Goal: Task Accomplishment & Management: Manage account settings

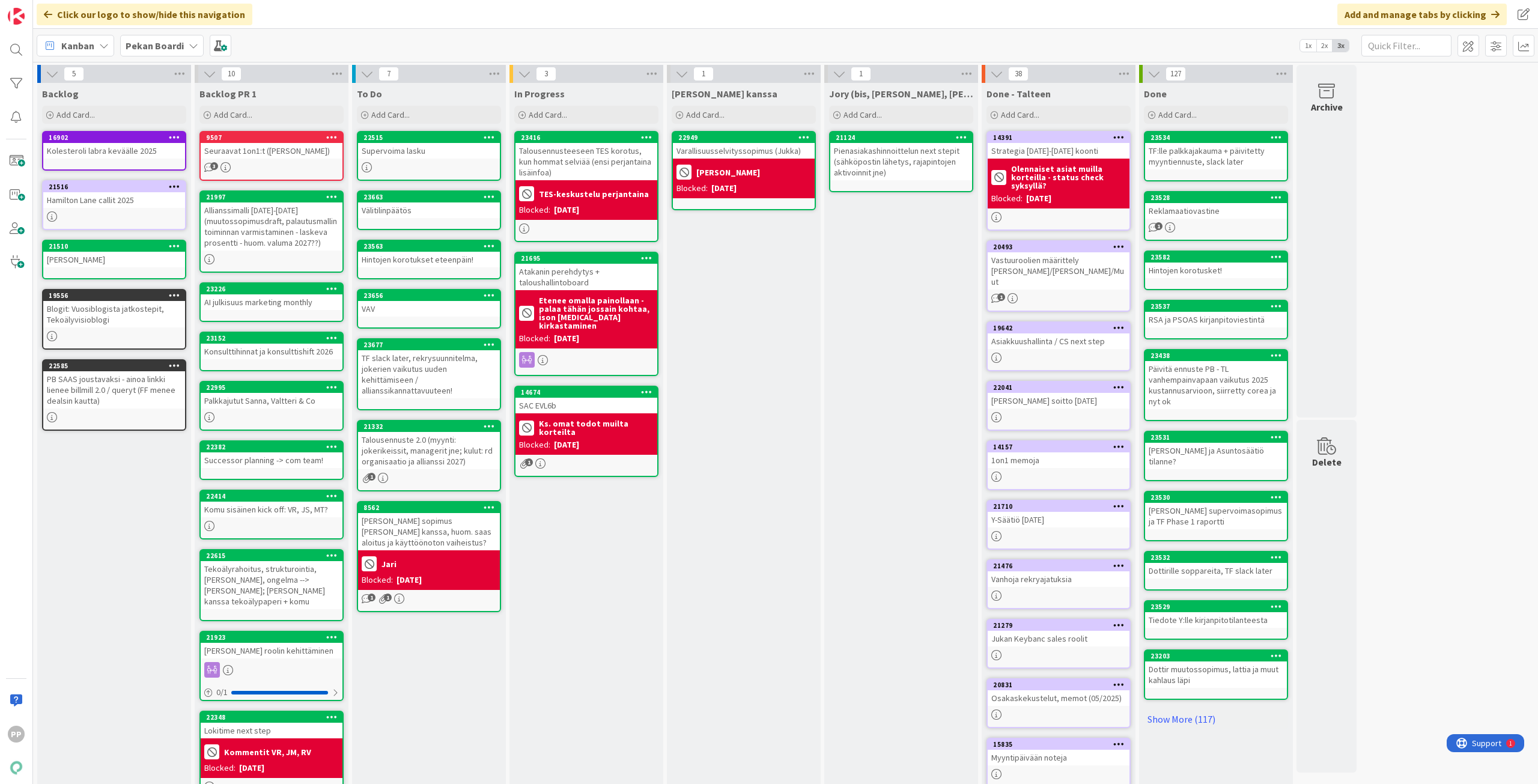
drag, startPoint x: 558, startPoint y: 632, endPoint x: 653, endPoint y: 632, distance: 95.0
click at [558, 632] on div "In Progress Add Card... 23416 Talousennusteeseen TES korotus, kun hommat selviä…" at bounding box center [586, 455] width 154 height 743
click at [653, 630] on div "In Progress Add Card... 23416 Talousennusteeseen TES korotus, kun hommat selviä…" at bounding box center [586, 455] width 154 height 743
click at [593, 624] on div "In Progress Add Card... 23416 Talousennusteeseen TES korotus, kun hommat selviä…" at bounding box center [586, 455] width 154 height 743
click at [577, 572] on div "In Progress Add Card... 23416 Talousennusteeseen TES korotus, kun hommat selviä…" at bounding box center [586, 455] width 154 height 743
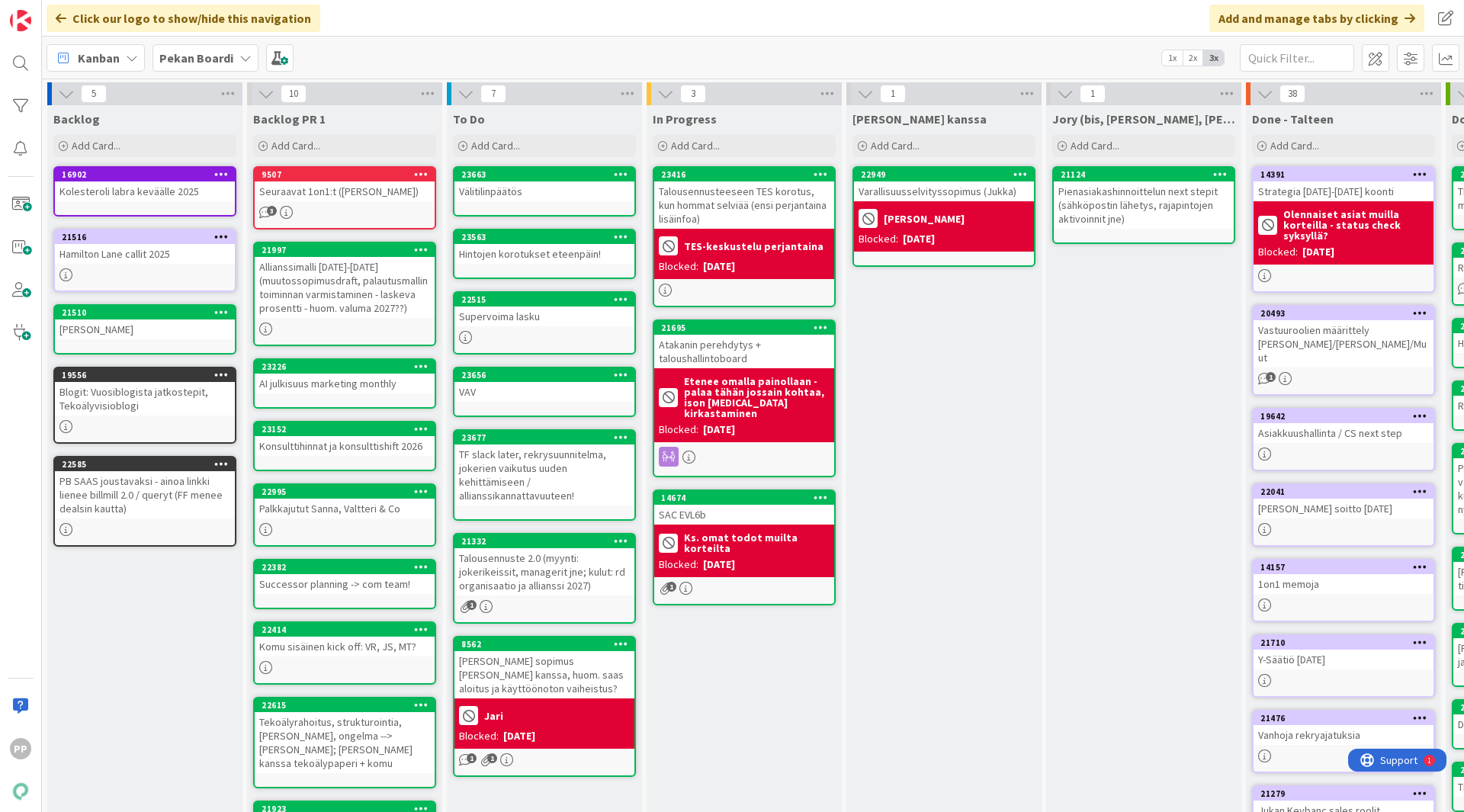
click at [239, 63] on icon at bounding box center [246, 58] width 12 height 12
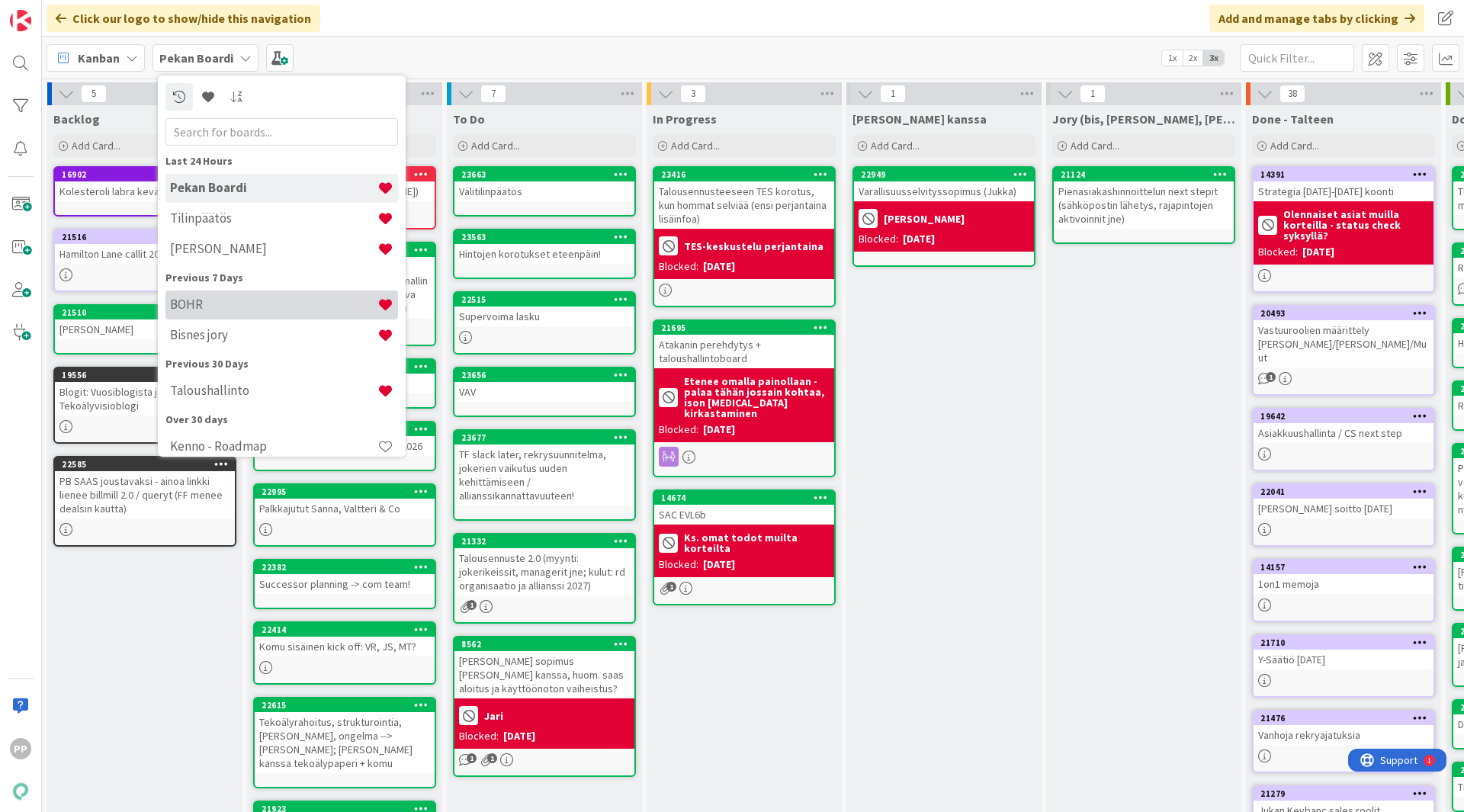
click at [253, 299] on h4 "BOHR" at bounding box center [274, 303] width 207 height 15
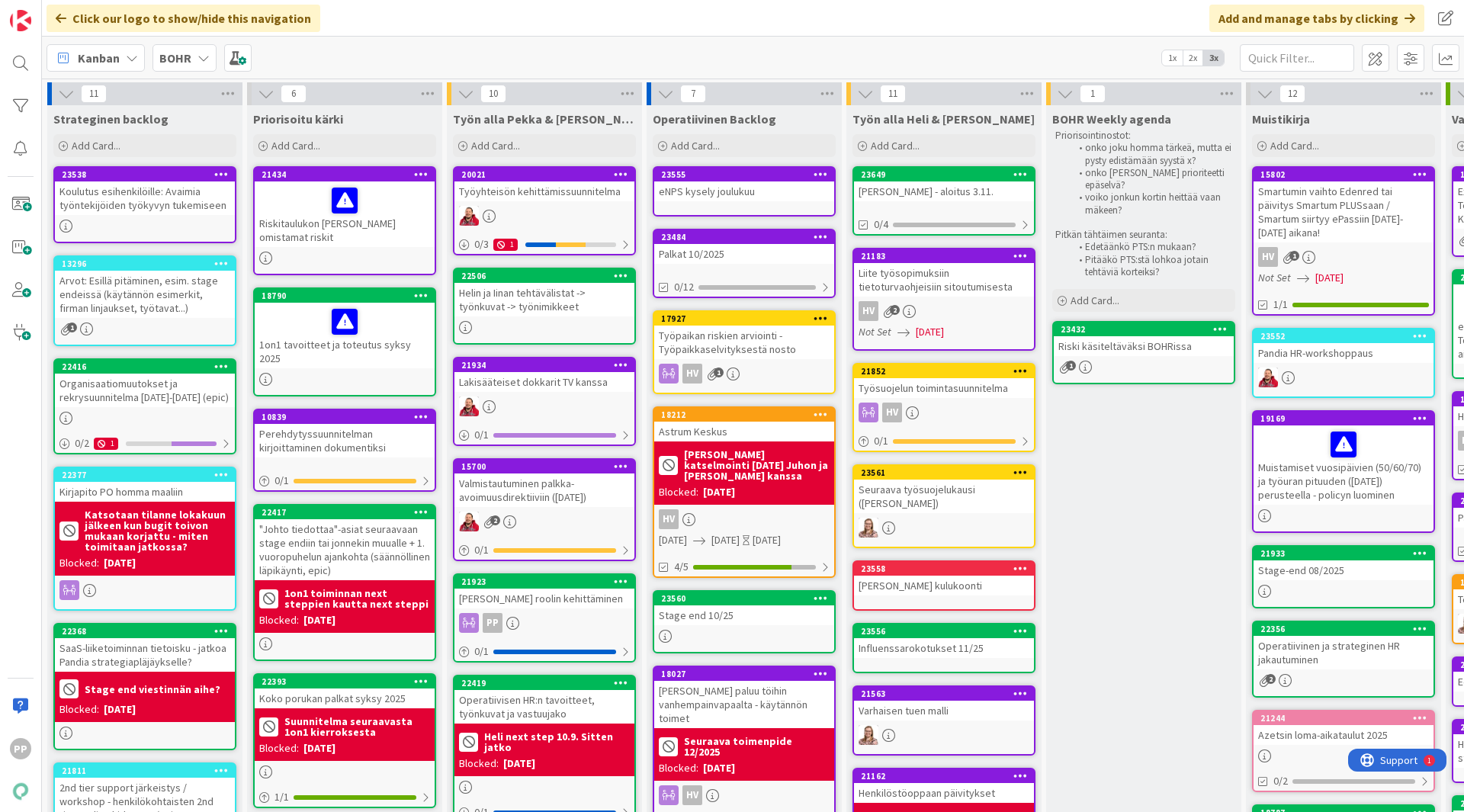
click at [884, 29] on div "Click our logo to show/hide this navigation Add and manage tabs by clicking" at bounding box center [753, 18] width 1422 height 36
click at [814, 25] on div "Click our logo to show/hide this navigation Add and manage tabs by clicking" at bounding box center [753, 18] width 1422 height 36
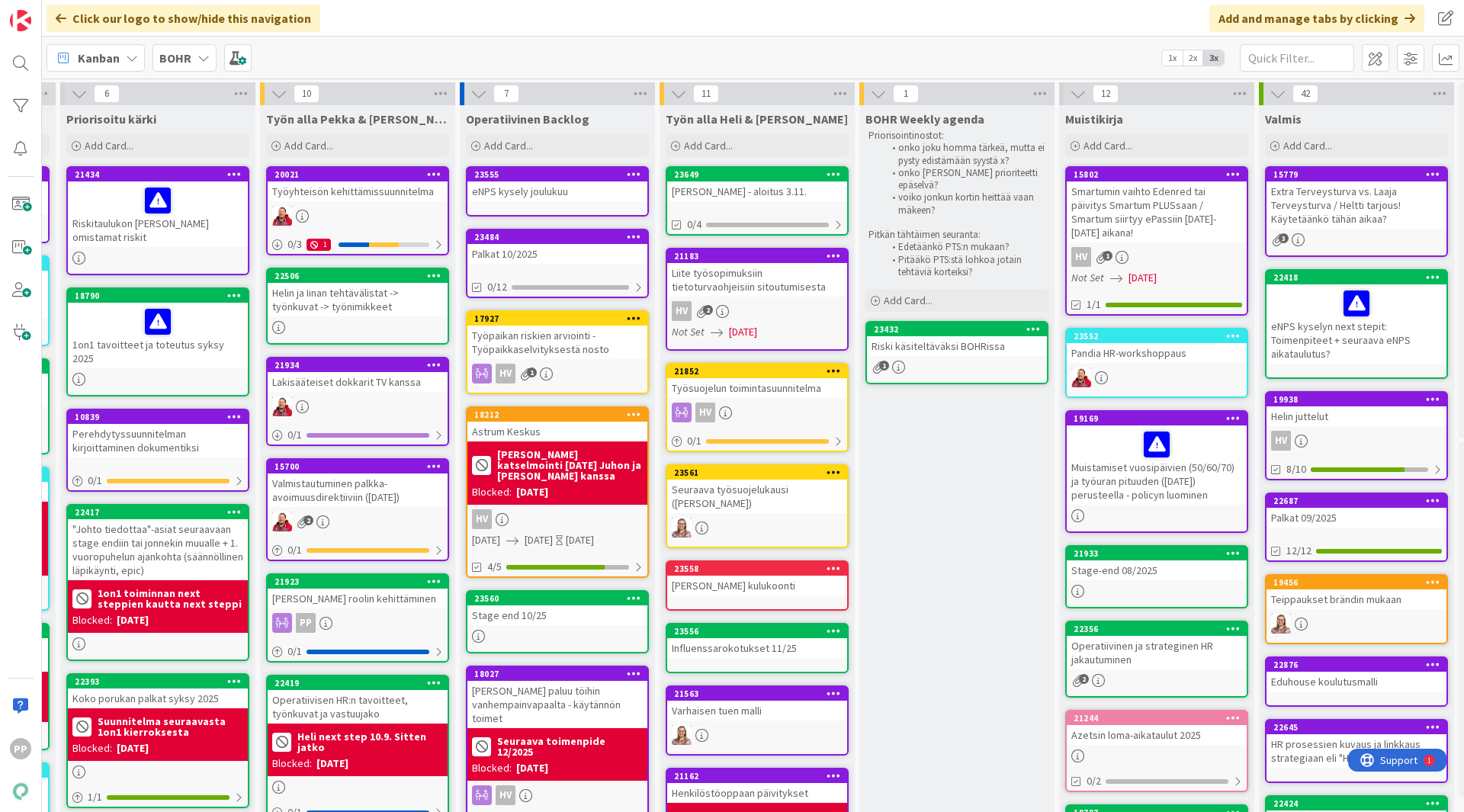
scroll to position [0, 188]
click at [933, 347] on div "Riski käsiteltäväksi BOHRissa" at bounding box center [956, 346] width 180 height 20
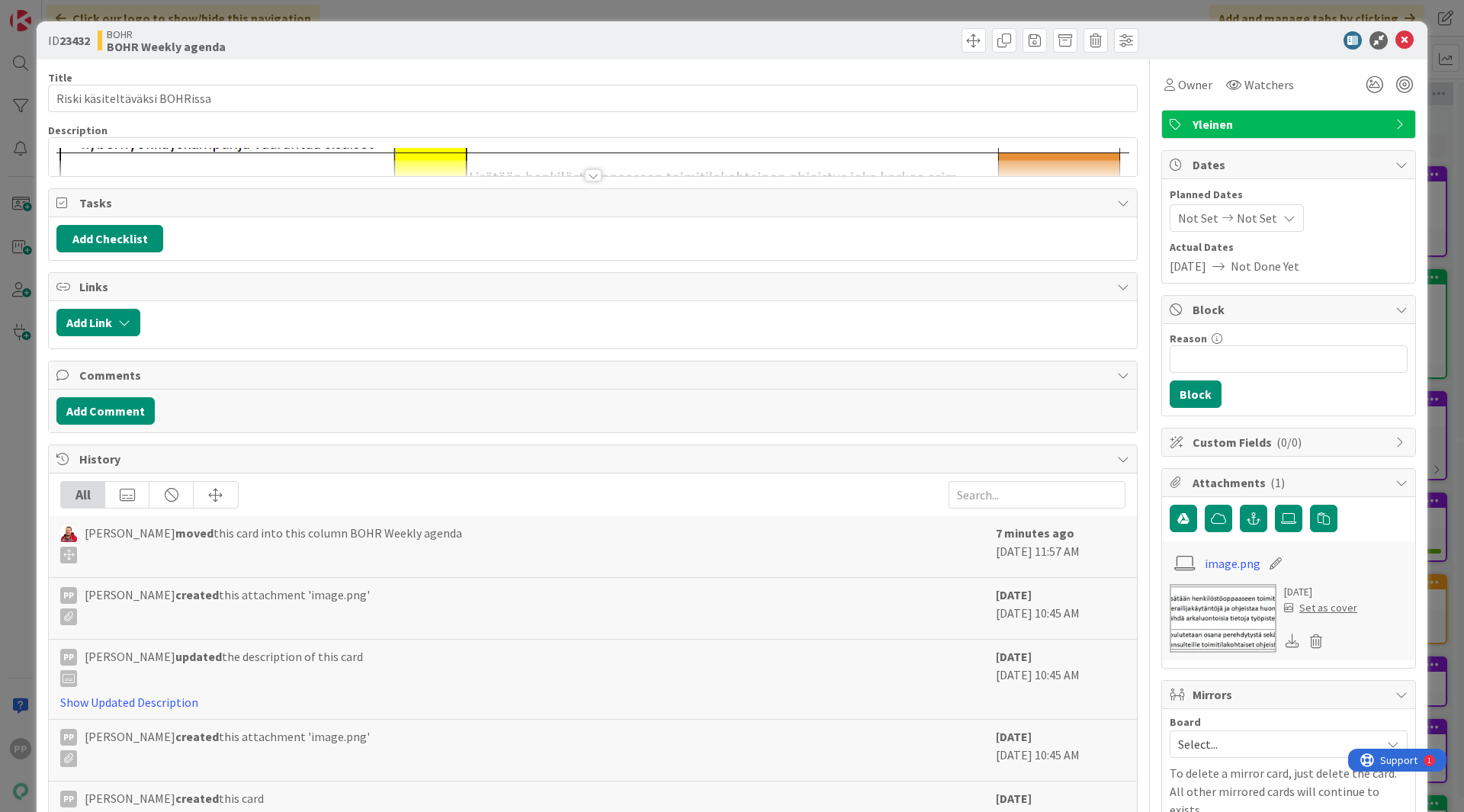
click at [388, 163] on div at bounding box center [592, 168] width 1088 height 16
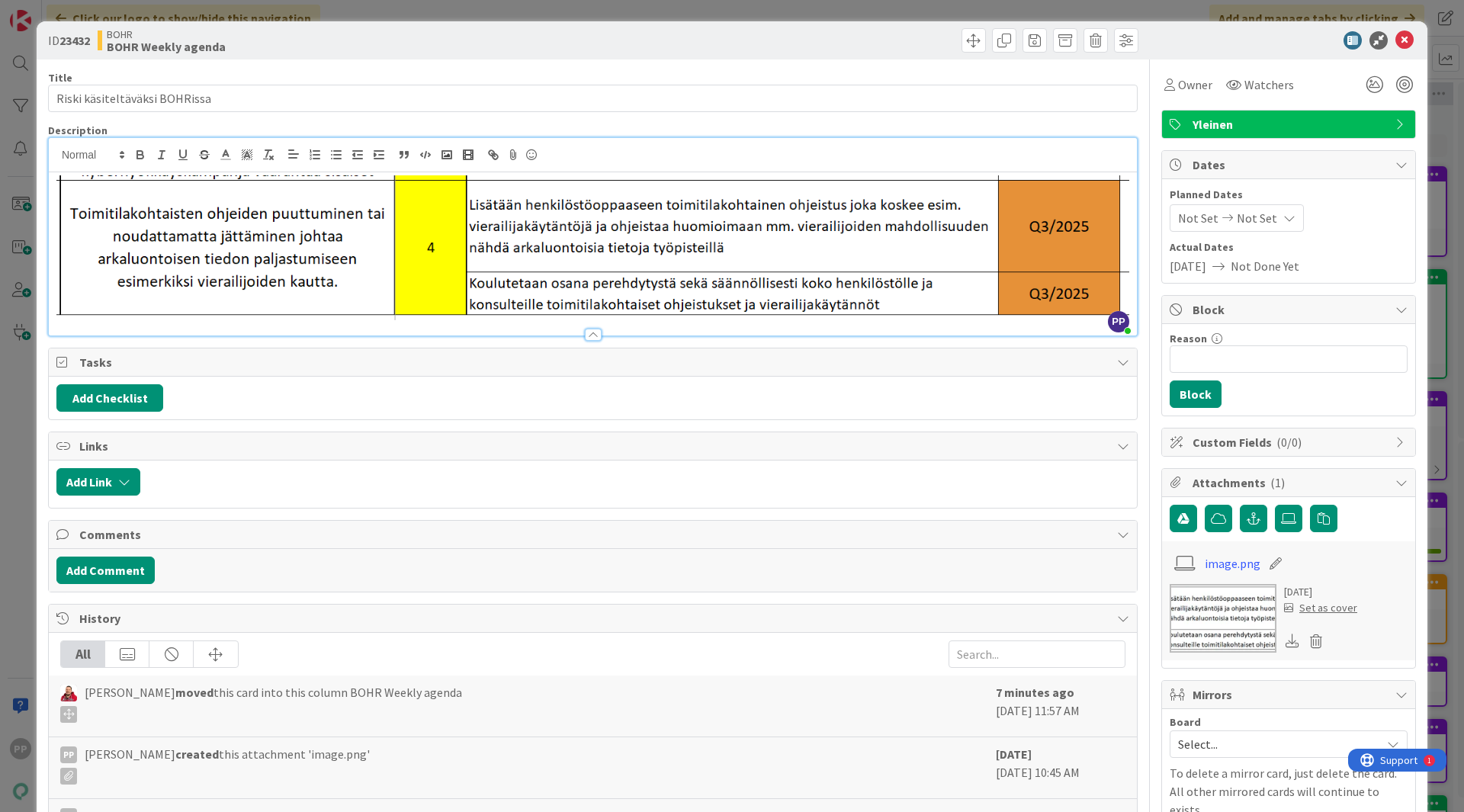
click at [623, 13] on div "ID 23432 BOHR BOHR Weekly agenda Title 29 / 128 Riski käsiteltäväksi BOHRissa D…" at bounding box center [732, 406] width 1464 height 812
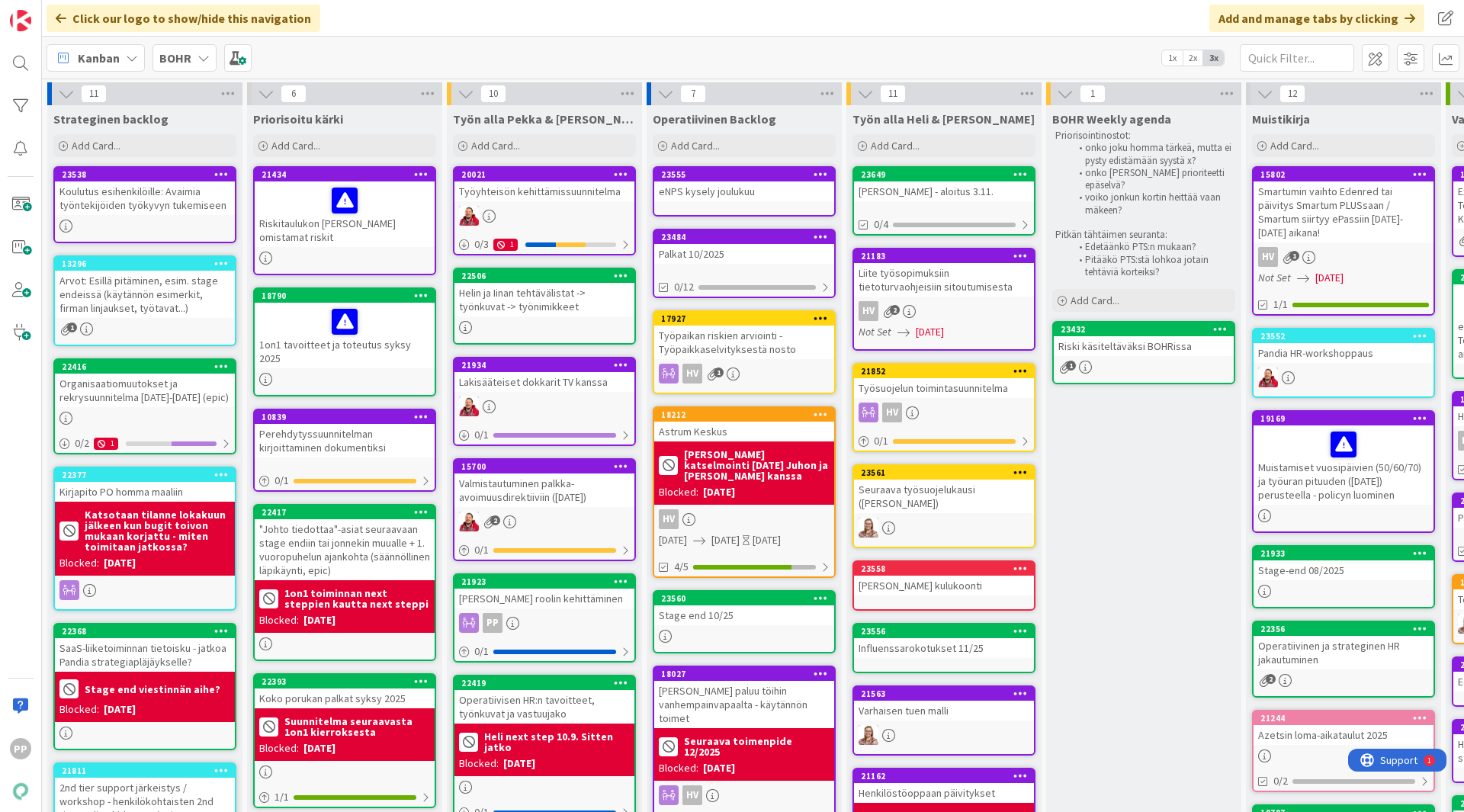
click at [383, 222] on div "Riskitaulukon [PERSON_NAME] omistamat riskit" at bounding box center [344, 215] width 180 height 66
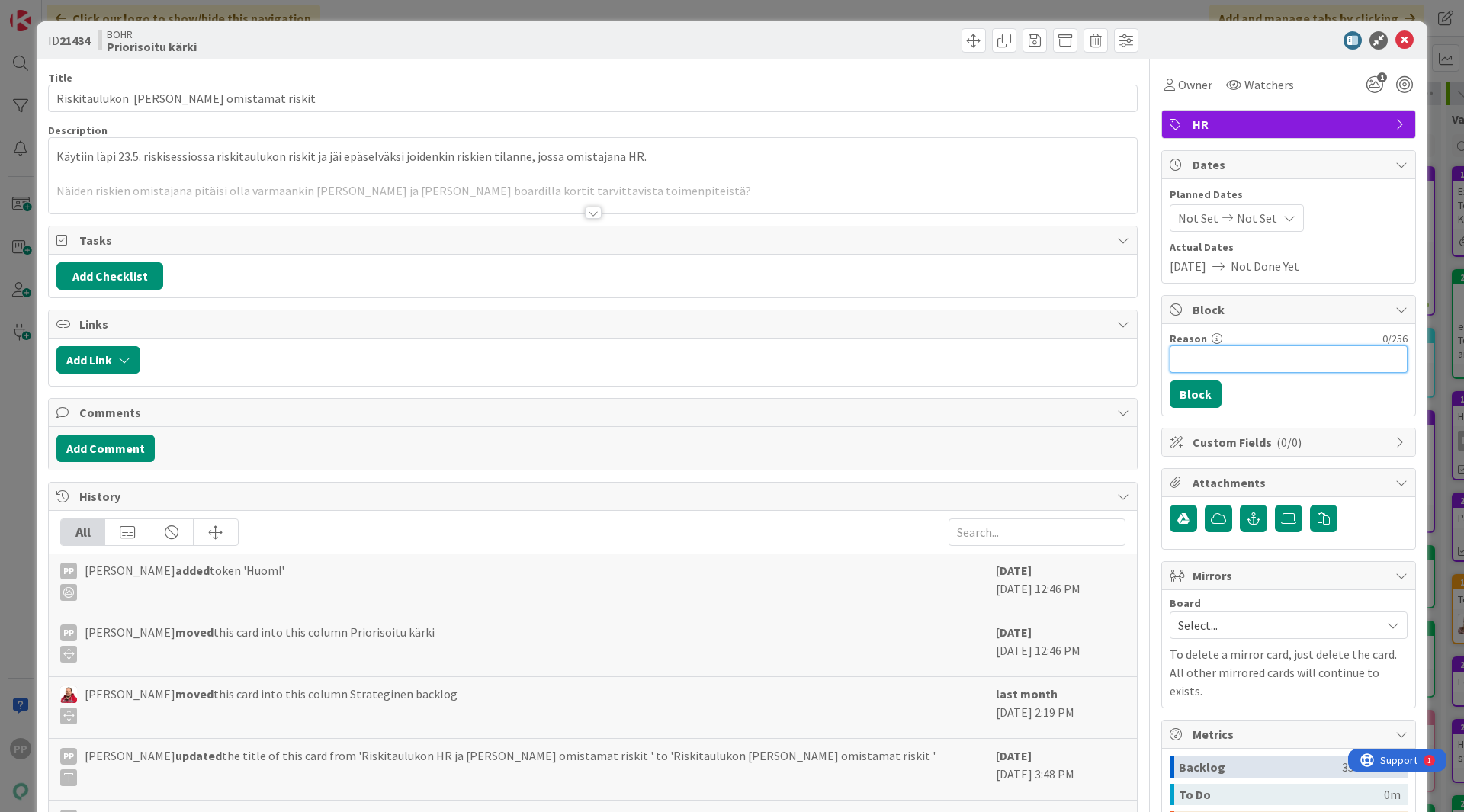
click at [1226, 360] on input "Reason" at bounding box center [1288, 359] width 238 height 27
type input "Pendaa tietoturvajoryä"
click at [1191, 400] on button "Block" at bounding box center [1195, 394] width 51 height 27
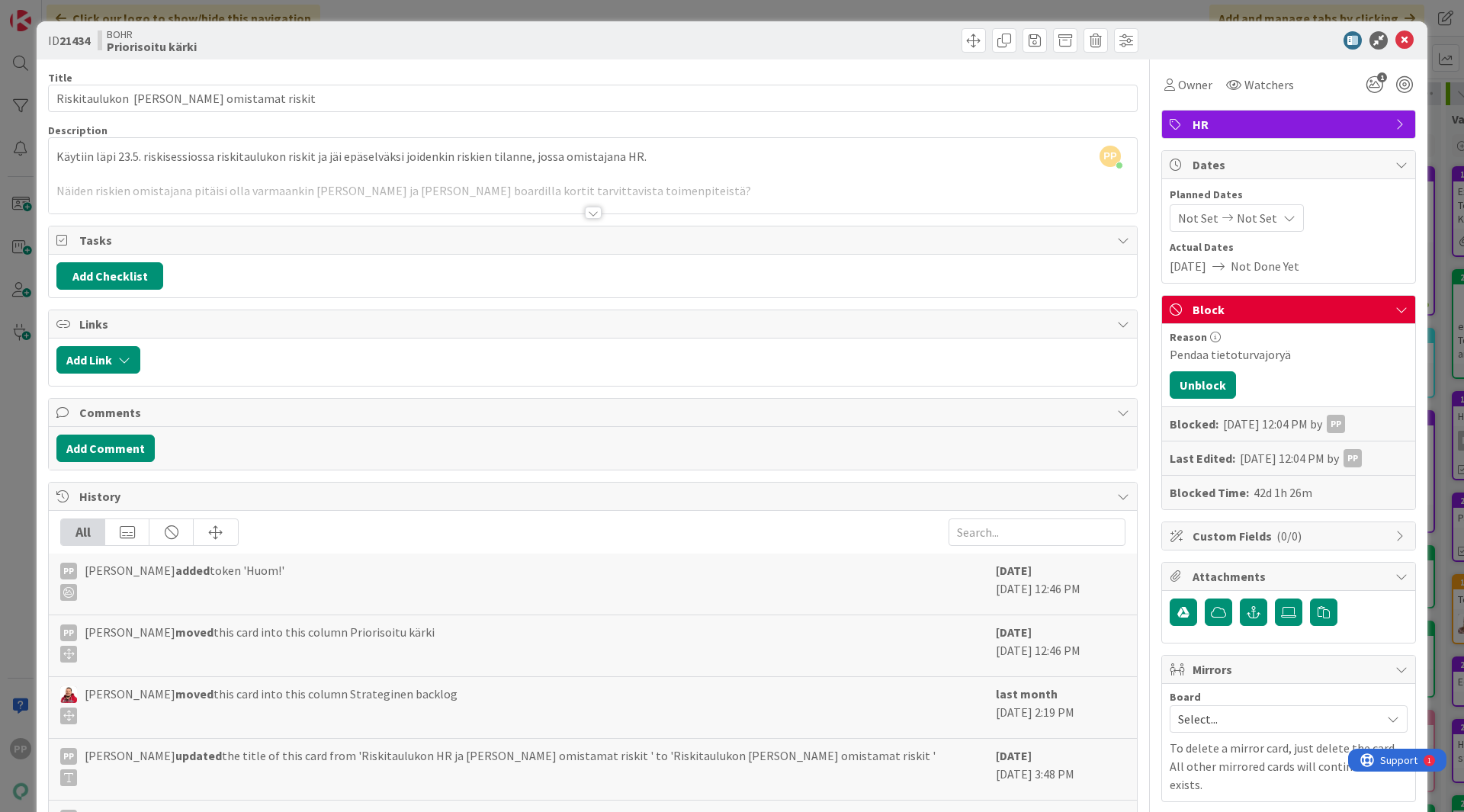
click at [1442, 400] on div "ID 21434 BOHR Priorisoitu kärki Title 37 / 128 Riskitaulukon BOHR omistamat ris…" at bounding box center [732, 406] width 1464 height 812
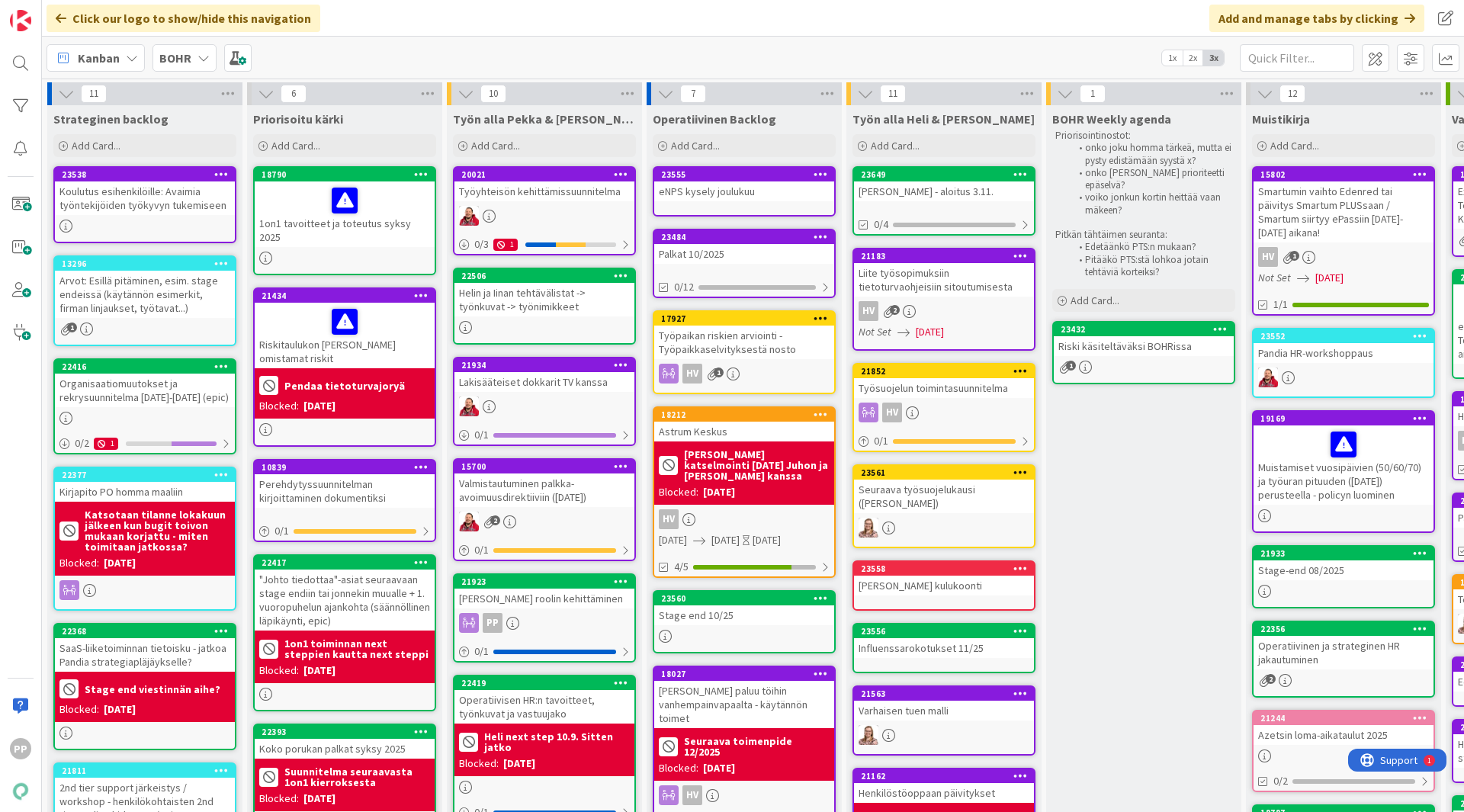
click at [419, 290] on icon at bounding box center [421, 295] width 14 height 11
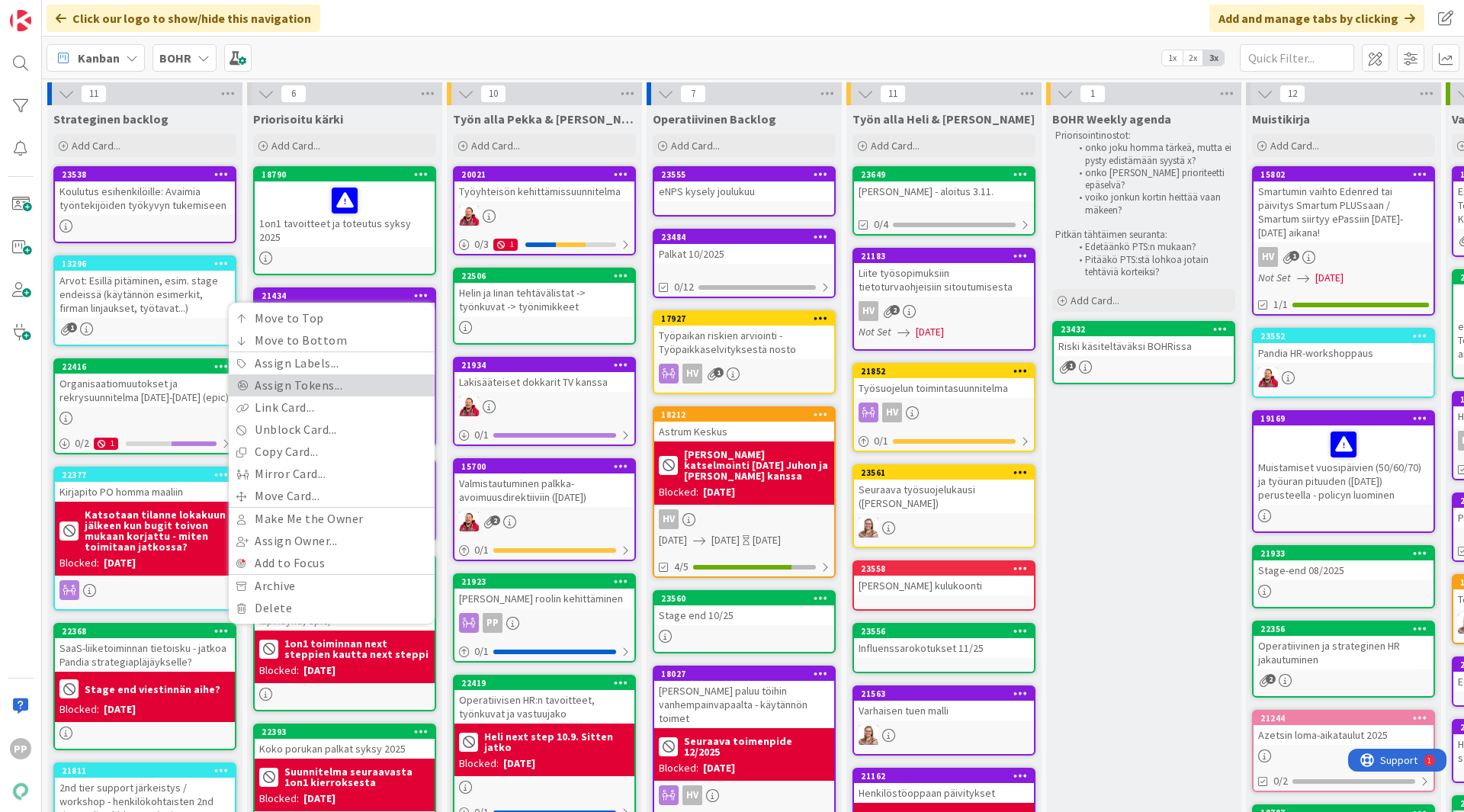
click at [370, 374] on link "Assign Tokens..." at bounding box center [332, 385] width 206 height 22
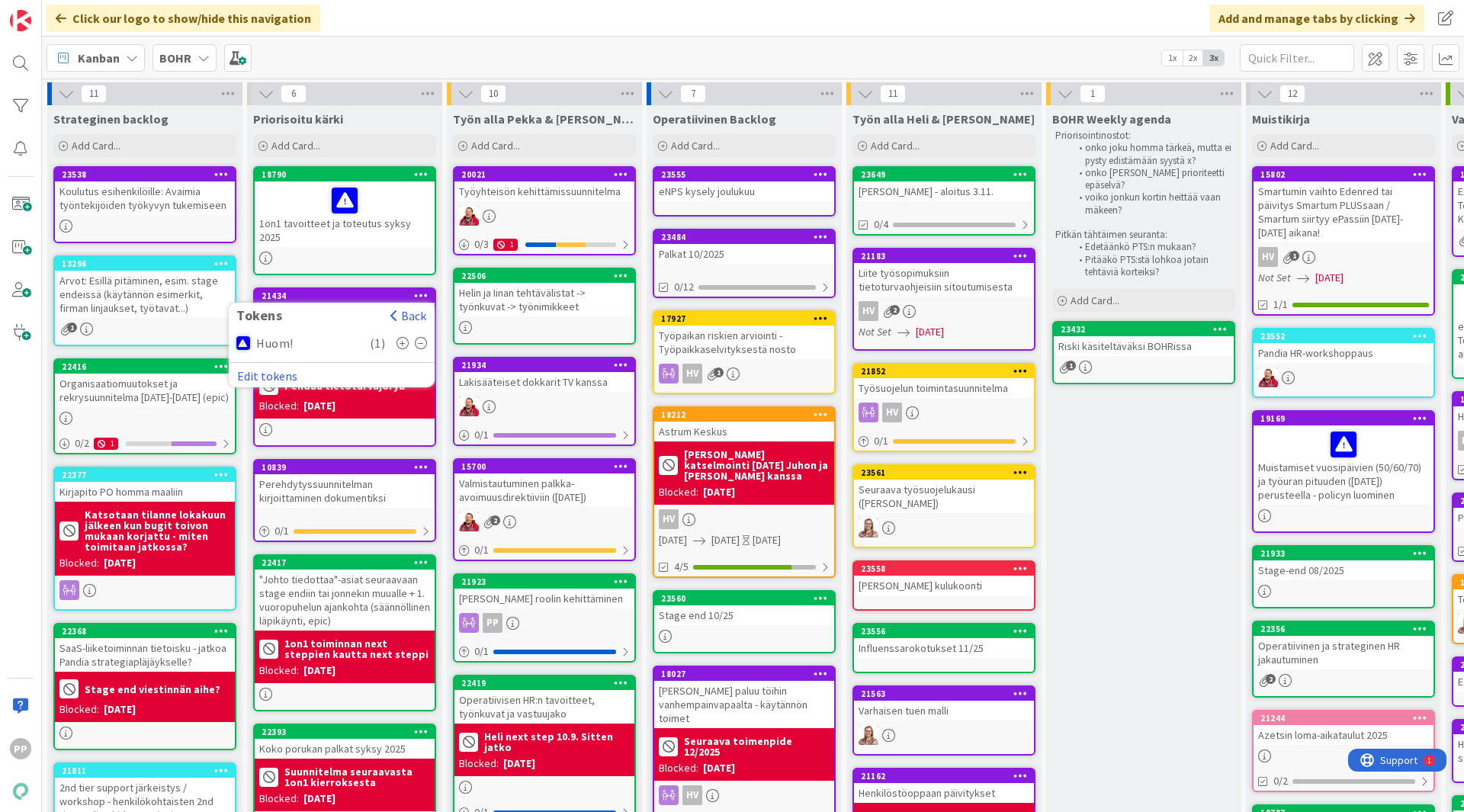
click at [417, 337] on icon at bounding box center [421, 343] width 13 height 12
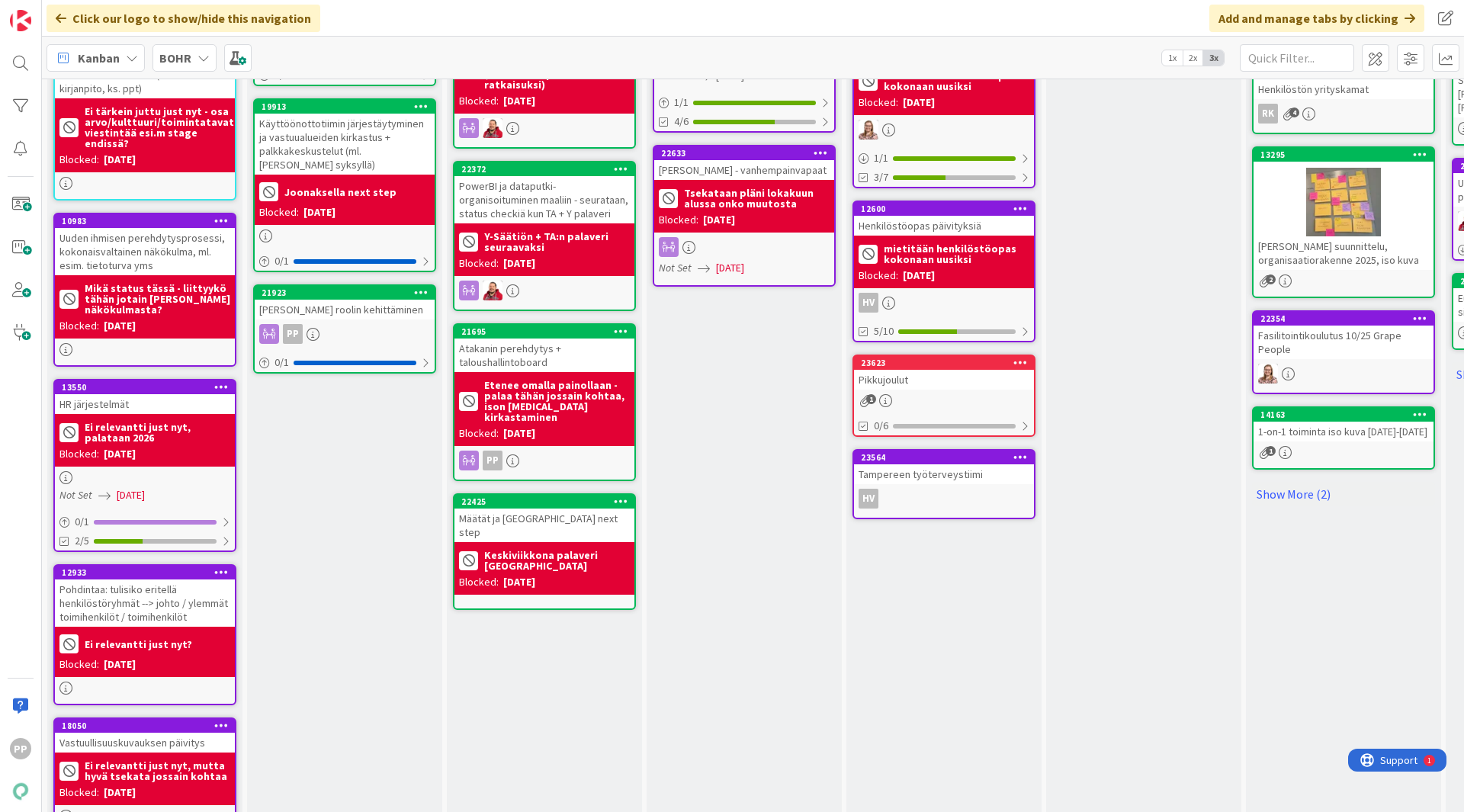
scroll to position [741, 0]
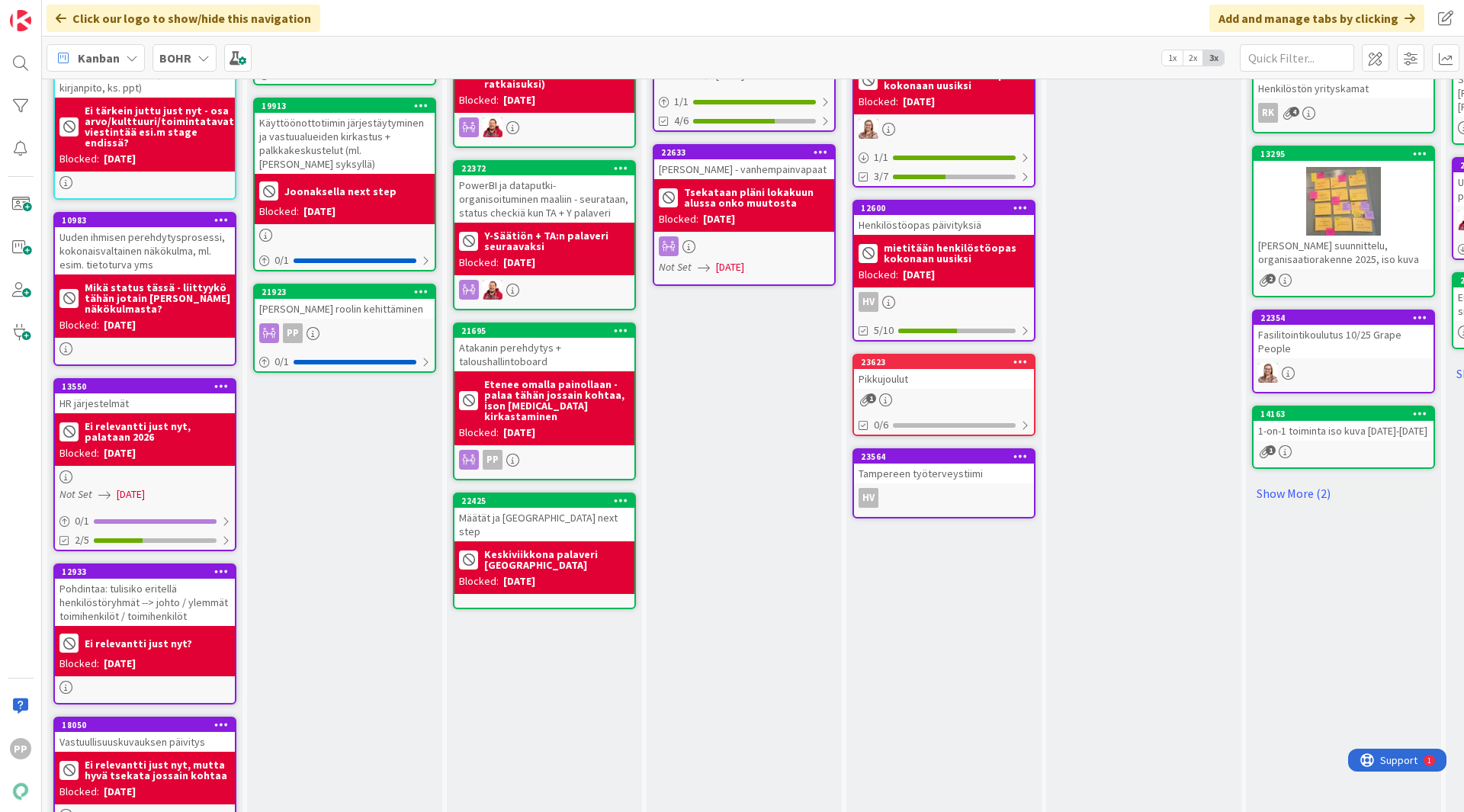
click at [552, 706] on div "Työn alla Pekka & Juhani Add Card... 20021 Työyhteisön kehittämissuunnitelma 0 …" at bounding box center [544, 152] width 195 height 1575
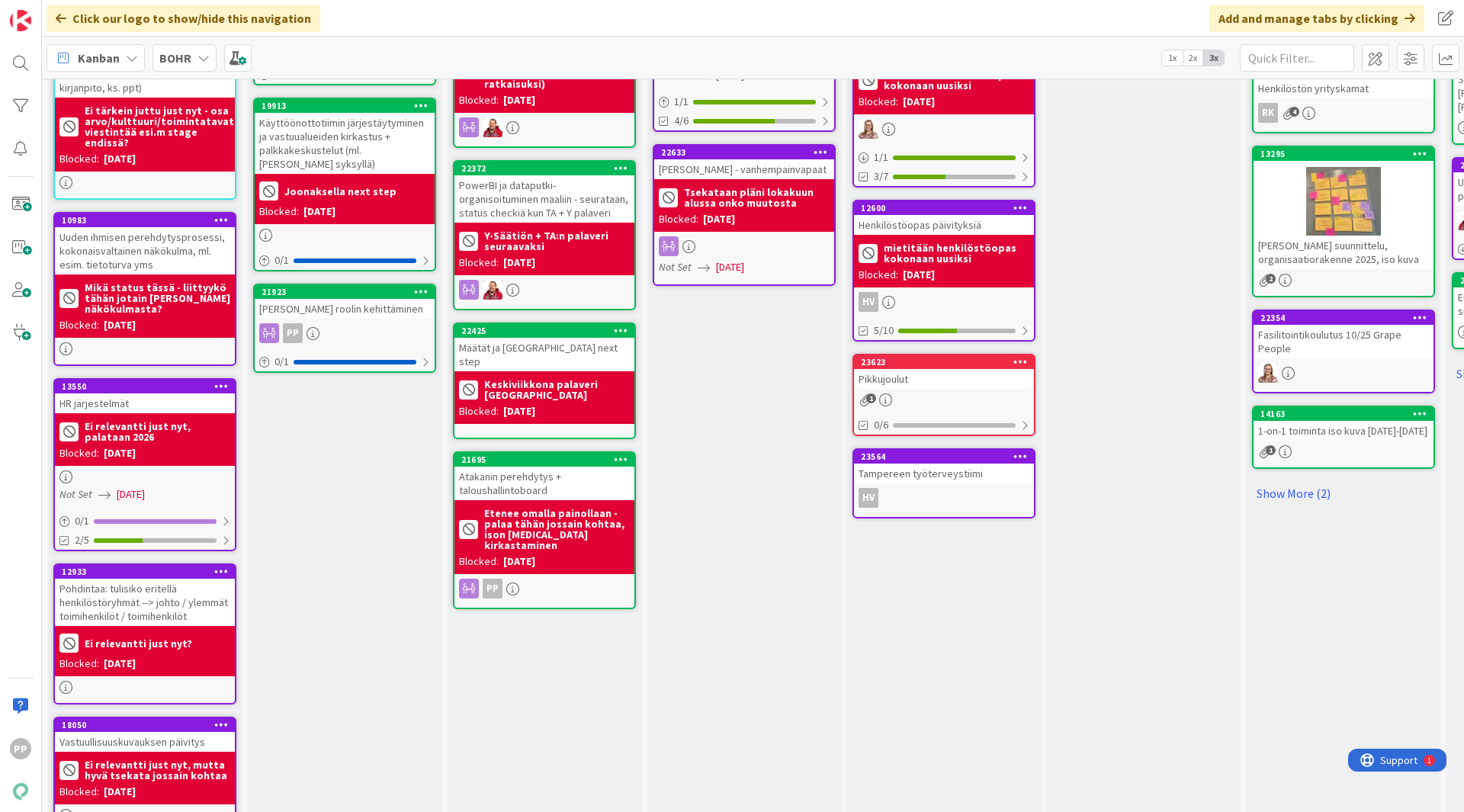
click at [758, 473] on div "Operatiivinen Backlog Add Card... 23555 eNPS kysely joulukuu 23484 Palkat 10/20…" at bounding box center [744, 152] width 195 height 1575
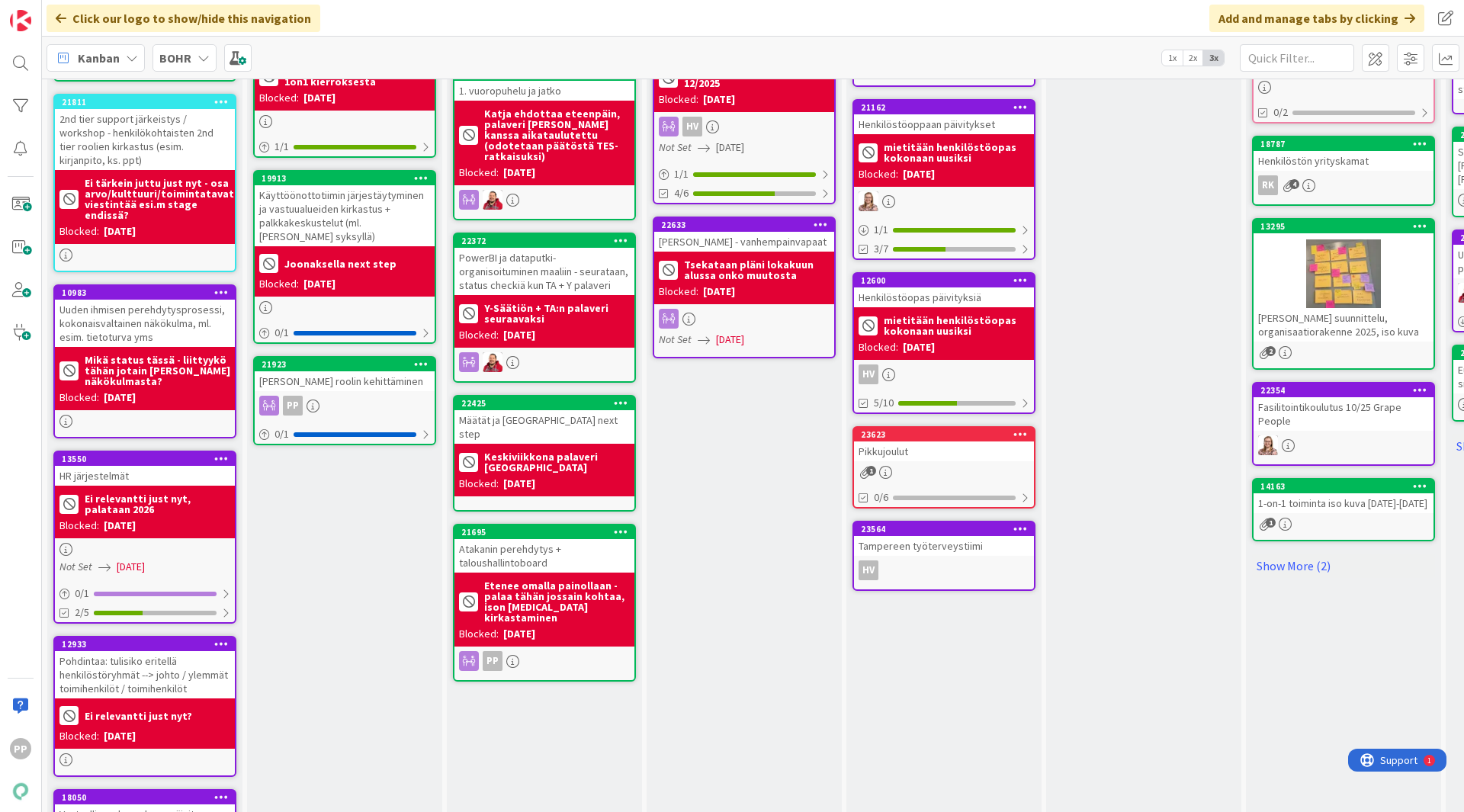
click at [580, 410] on div "Määtät ja [GEOGRAPHIC_DATA] next step" at bounding box center [544, 427] width 180 height 34
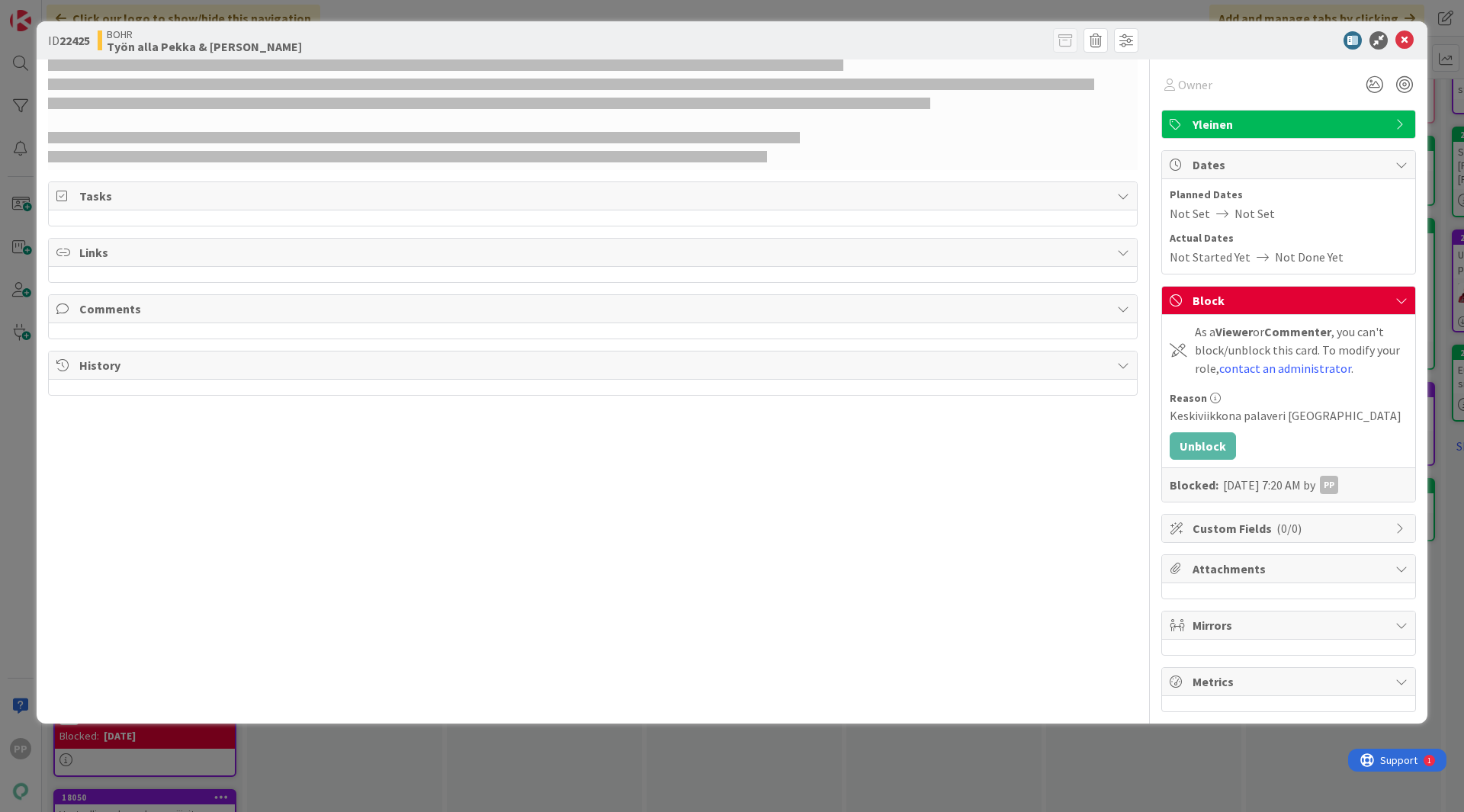
click at [846, 781] on div "ID 22425 BOHR Työn alla Pekka & Juhani Owner Yleinen Tasks Links Comments Histo…" at bounding box center [732, 406] width 1464 height 812
click at [539, 771] on div "ID 22425 BOHR Työn alla Pekka & Juhani Owner Yleinen Tasks Links Comments Histo…" at bounding box center [732, 406] width 1464 height 812
click at [1407, 34] on icon at bounding box center [1404, 40] width 19 height 19
click at [1405, 41] on icon at bounding box center [1404, 40] width 19 height 19
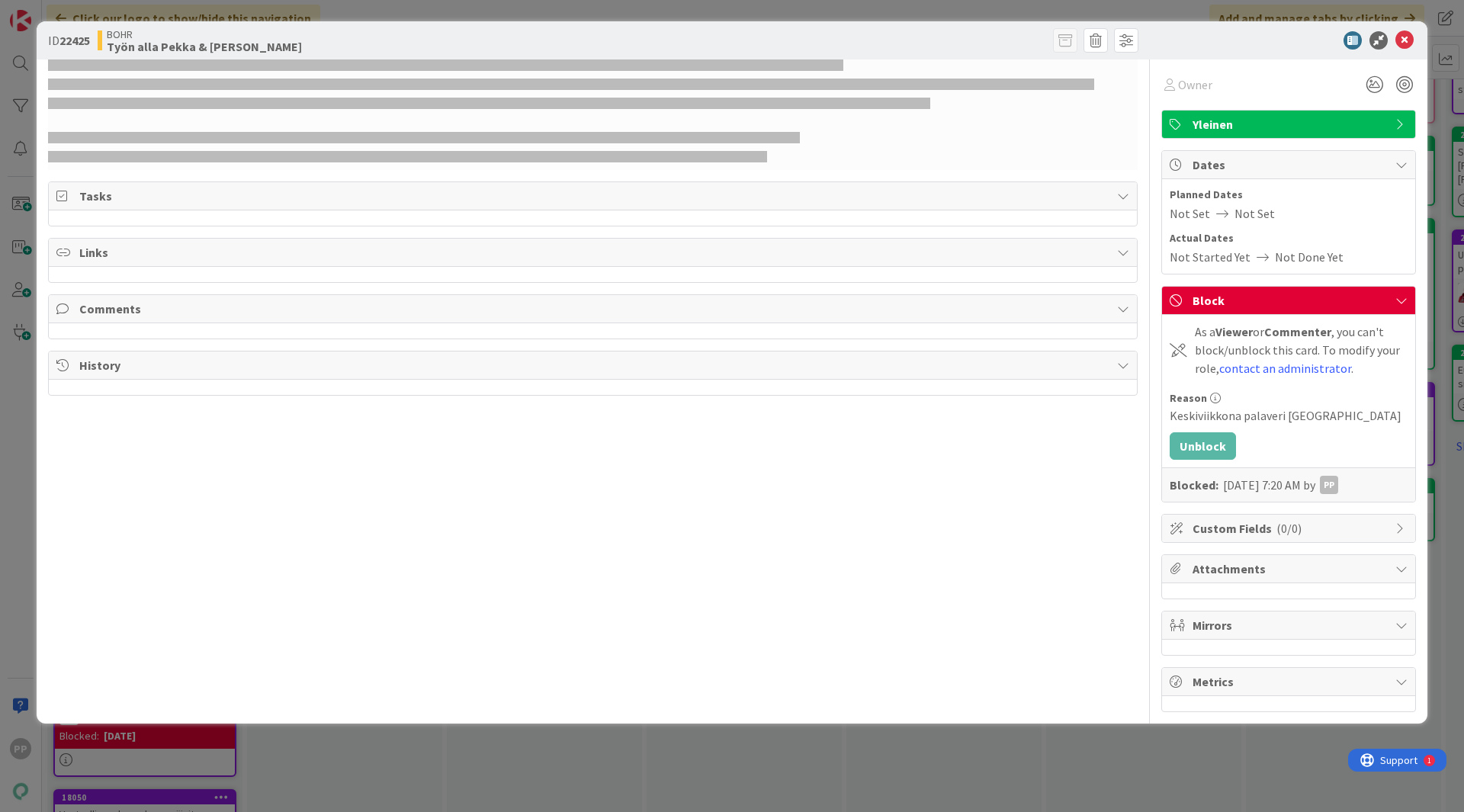
click at [1452, 95] on div "ID 22425 BOHR Työn alla Pekka & Juhani Owner Yleinen Tasks Links Comments Histo…" at bounding box center [732, 406] width 1464 height 812
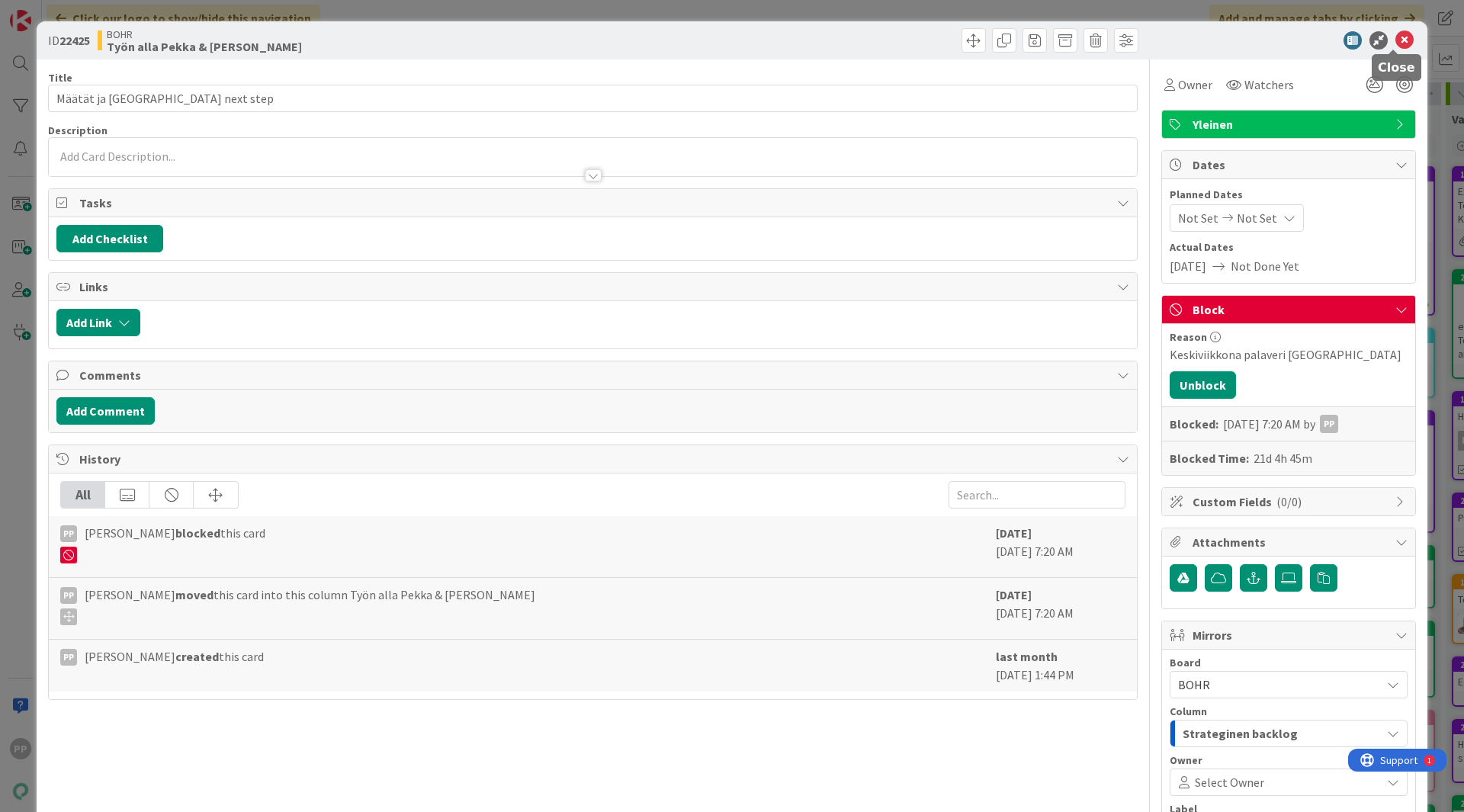
click at [1395, 34] on icon at bounding box center [1404, 40] width 19 height 19
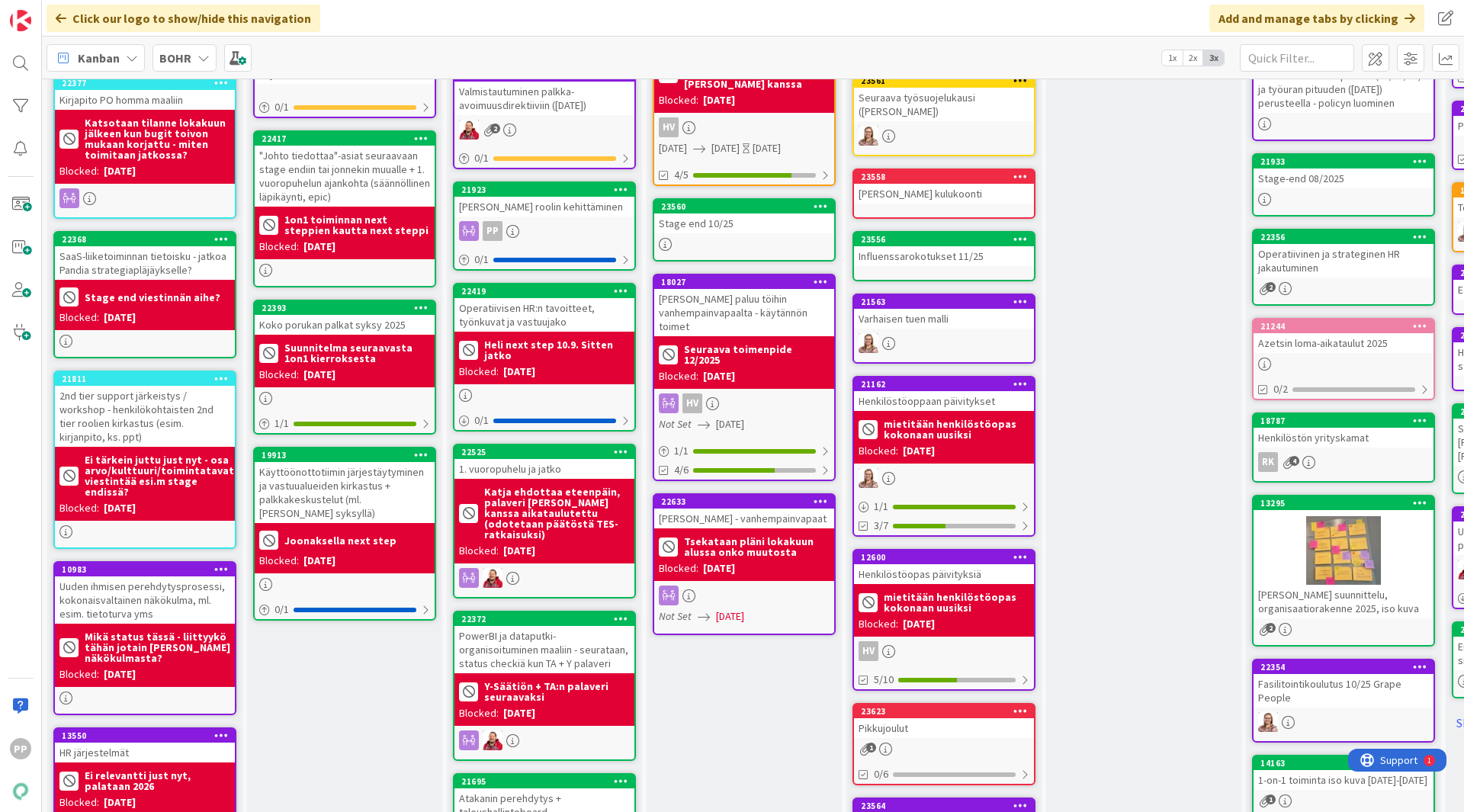
scroll to position [399, 0]
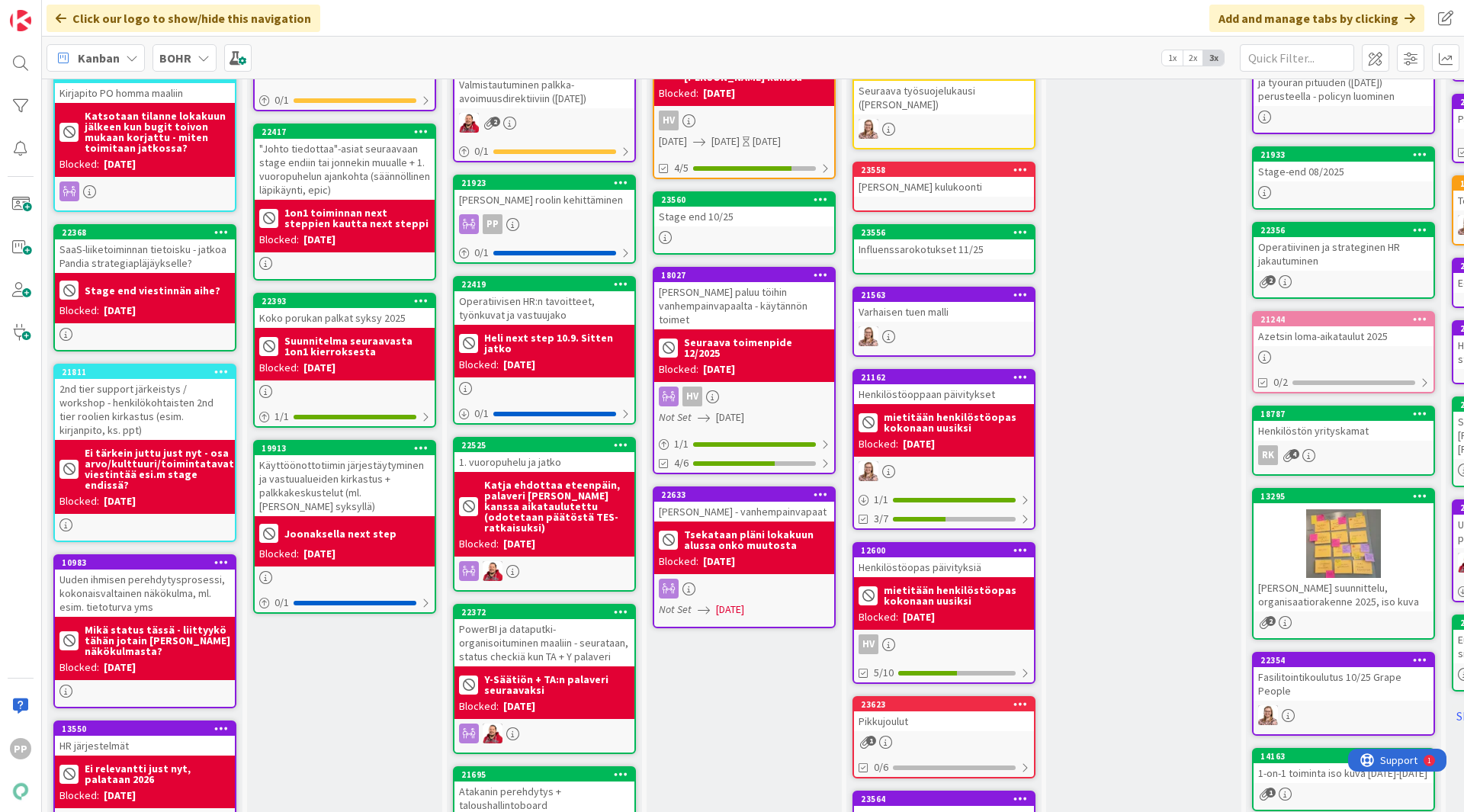
click at [698, 22] on div "Click our logo to show/hide this navigation Add and manage tabs by clicking" at bounding box center [753, 18] width 1422 height 36
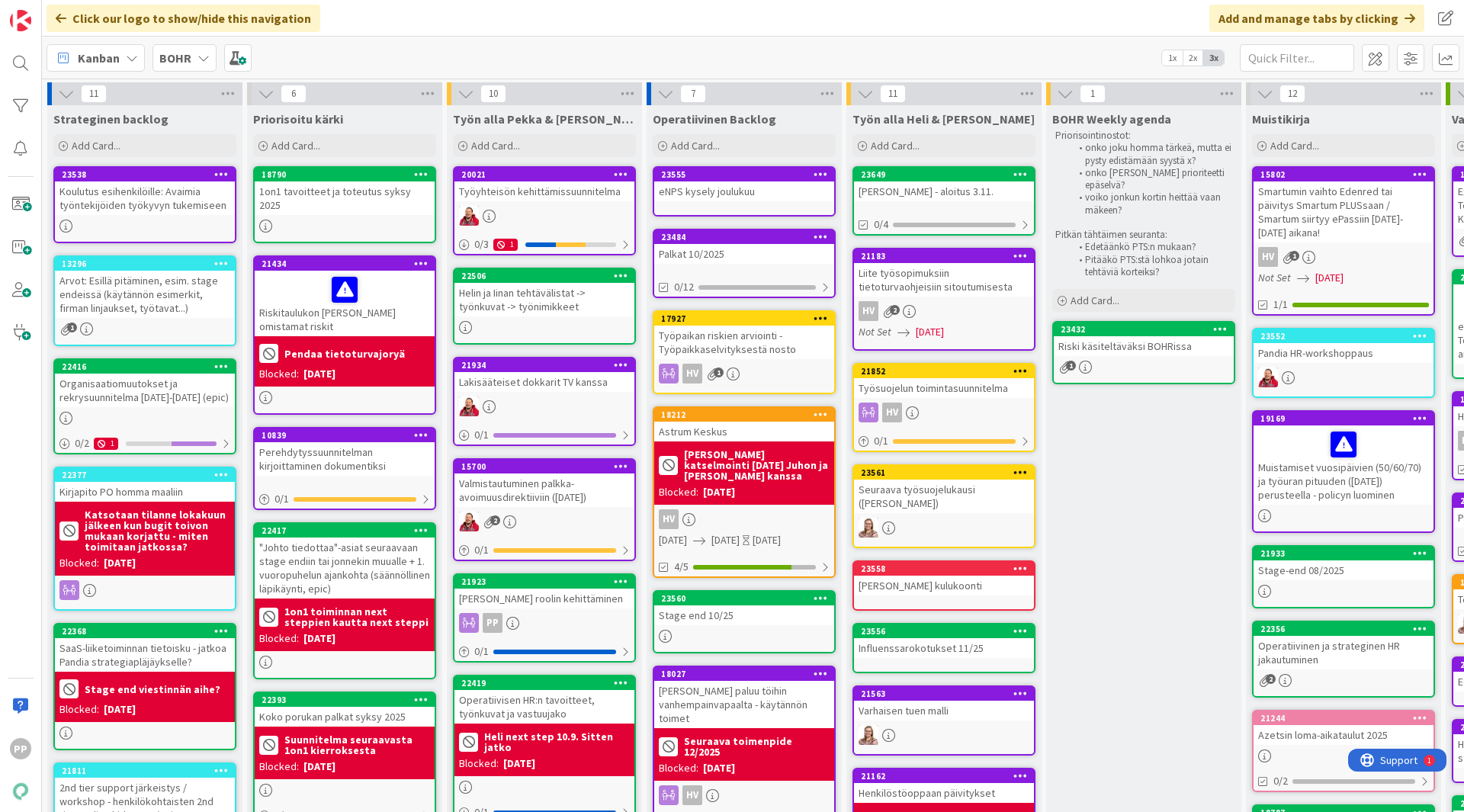
click at [672, 18] on div "Click our logo to show/hide this navigation Add and manage tabs by clicking" at bounding box center [753, 18] width 1422 height 36
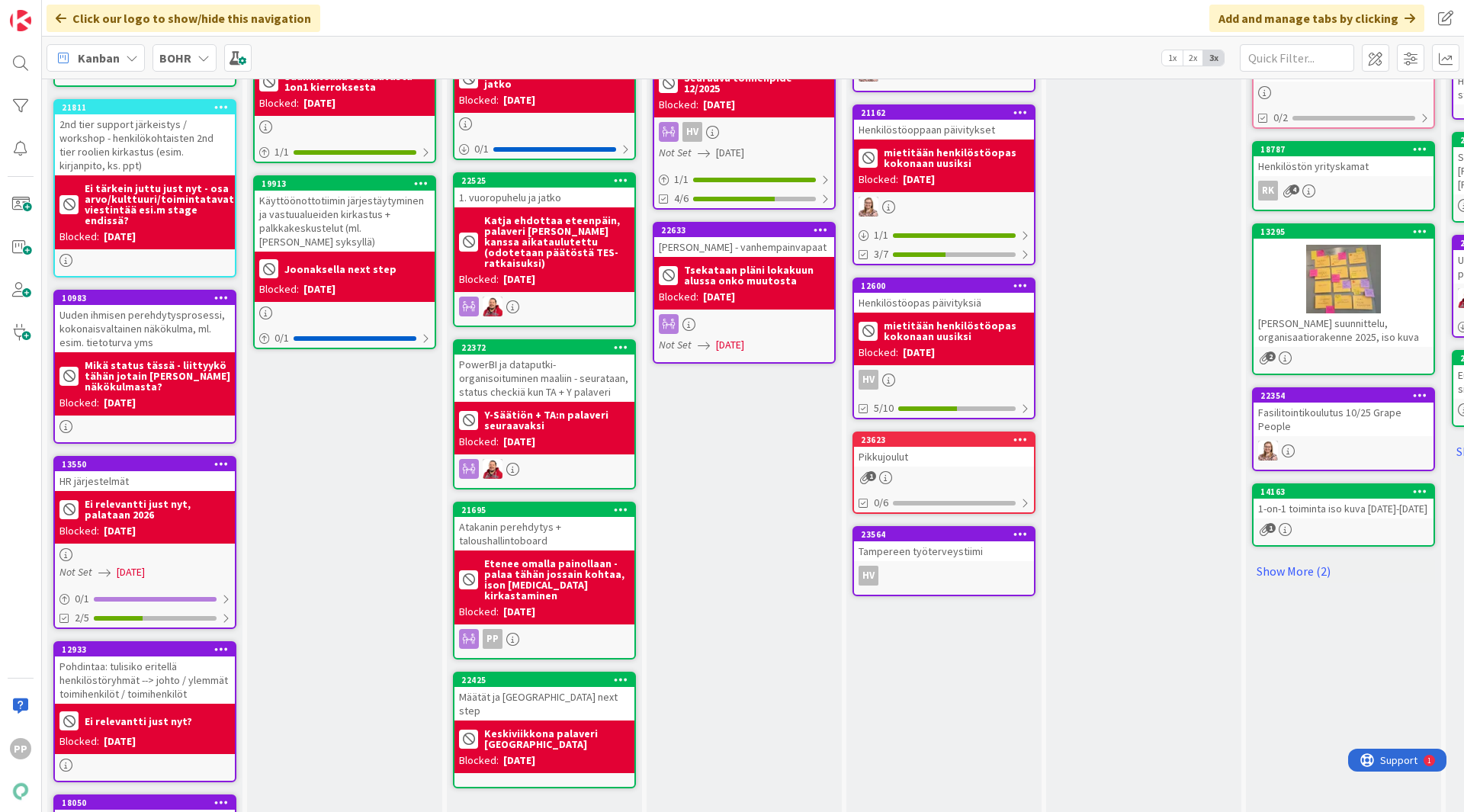
scroll to position [664, 0]
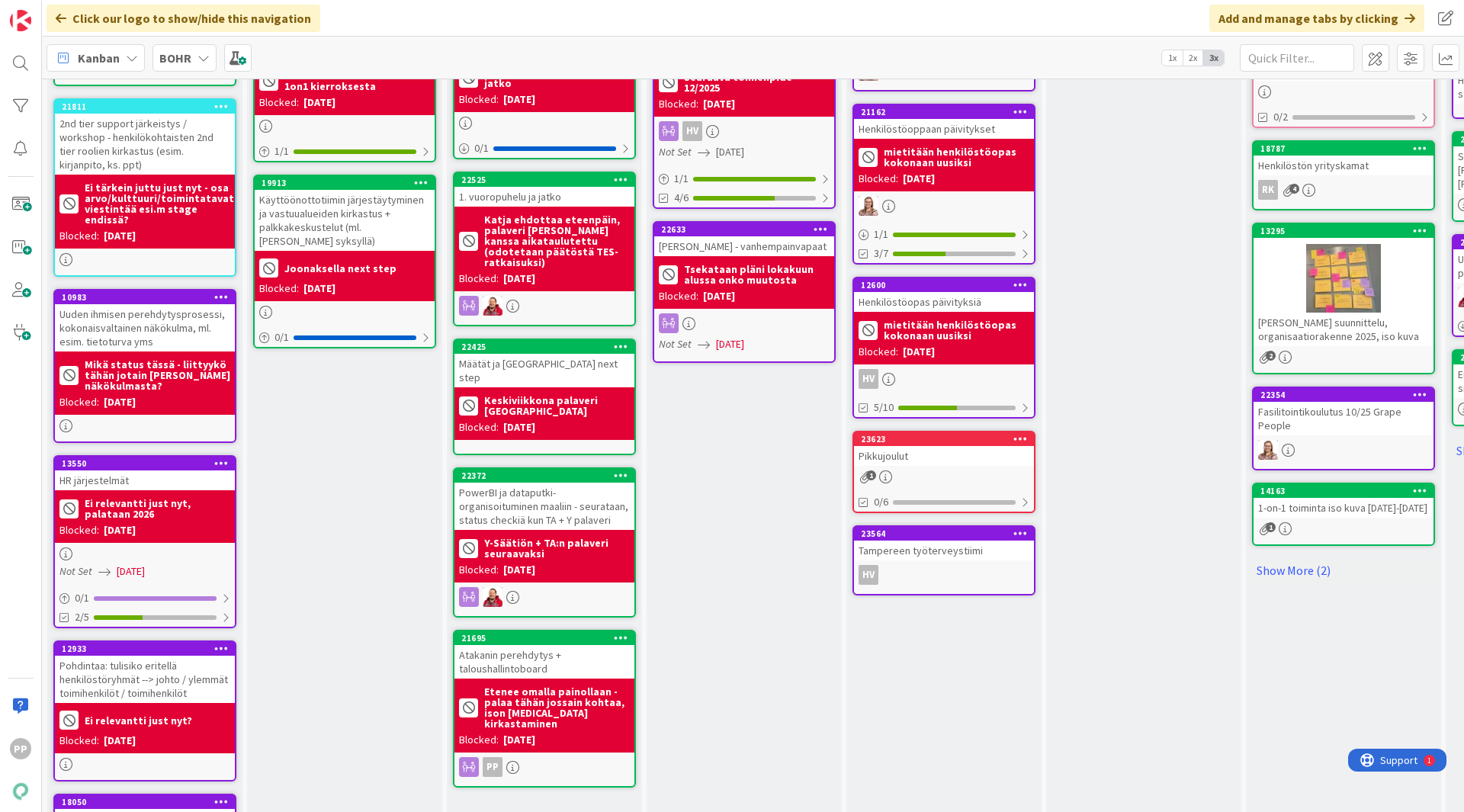
click at [762, 490] on div "Operatiivinen Backlog Add Card... 23555 eNPS kysely joulukuu 23484 Palkat 10/20…" at bounding box center [744, 229] width 195 height 1575
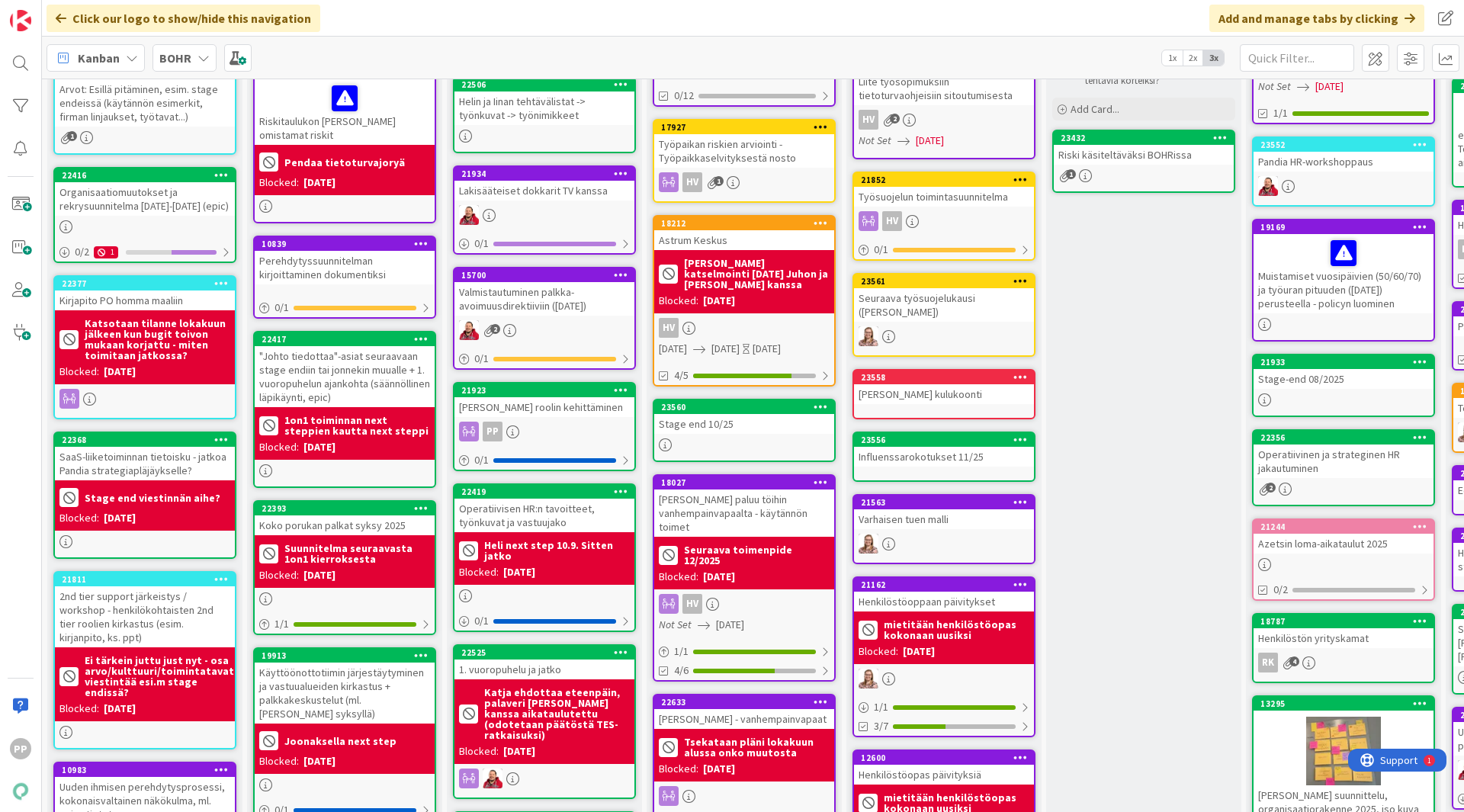
scroll to position [205, 0]
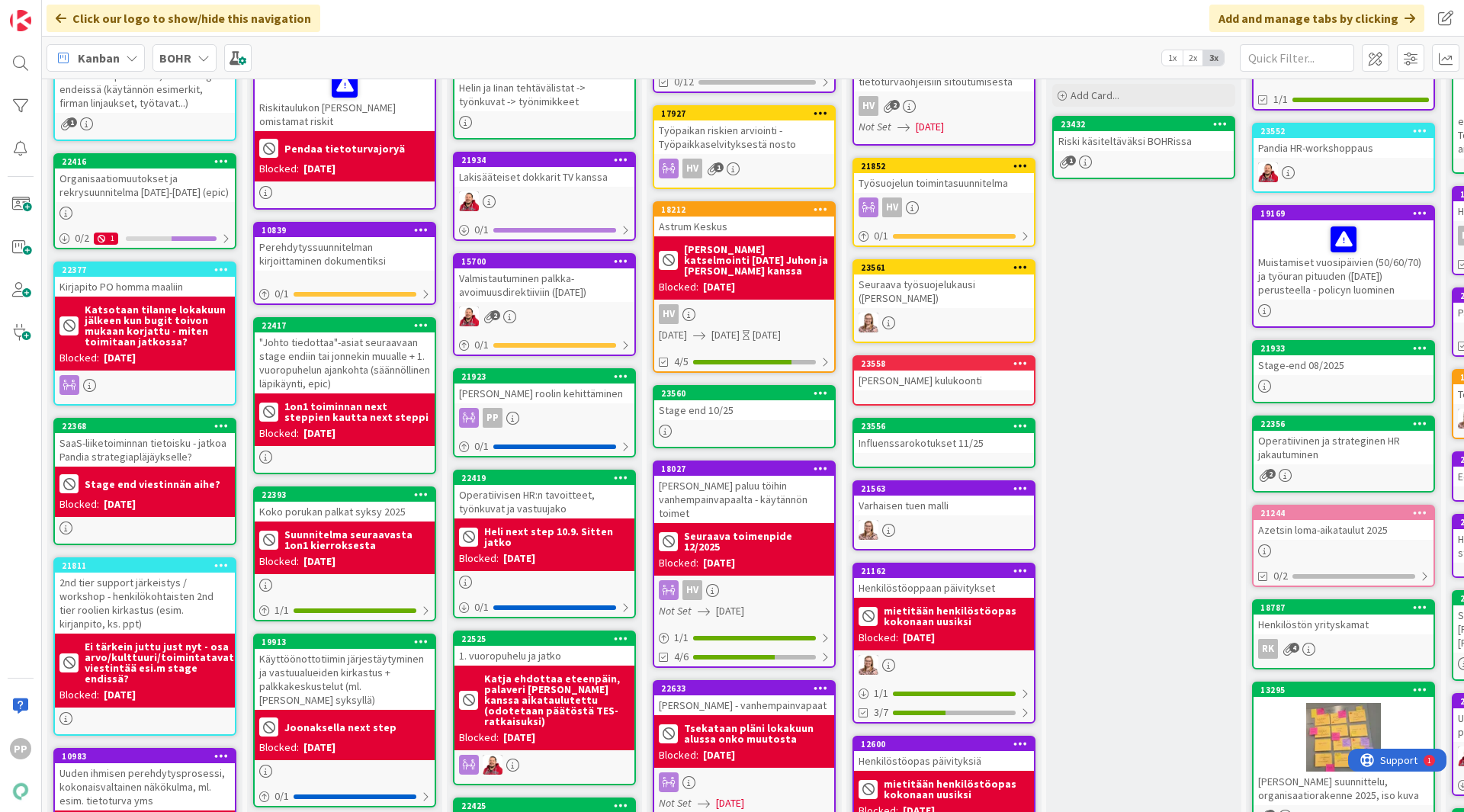
click at [1123, 402] on div "BOHR Weekly agenda Priorisointinostot: onko joku homma tärkeä, mutta ei pysty e…" at bounding box center [1144, 687] width 195 height 1575
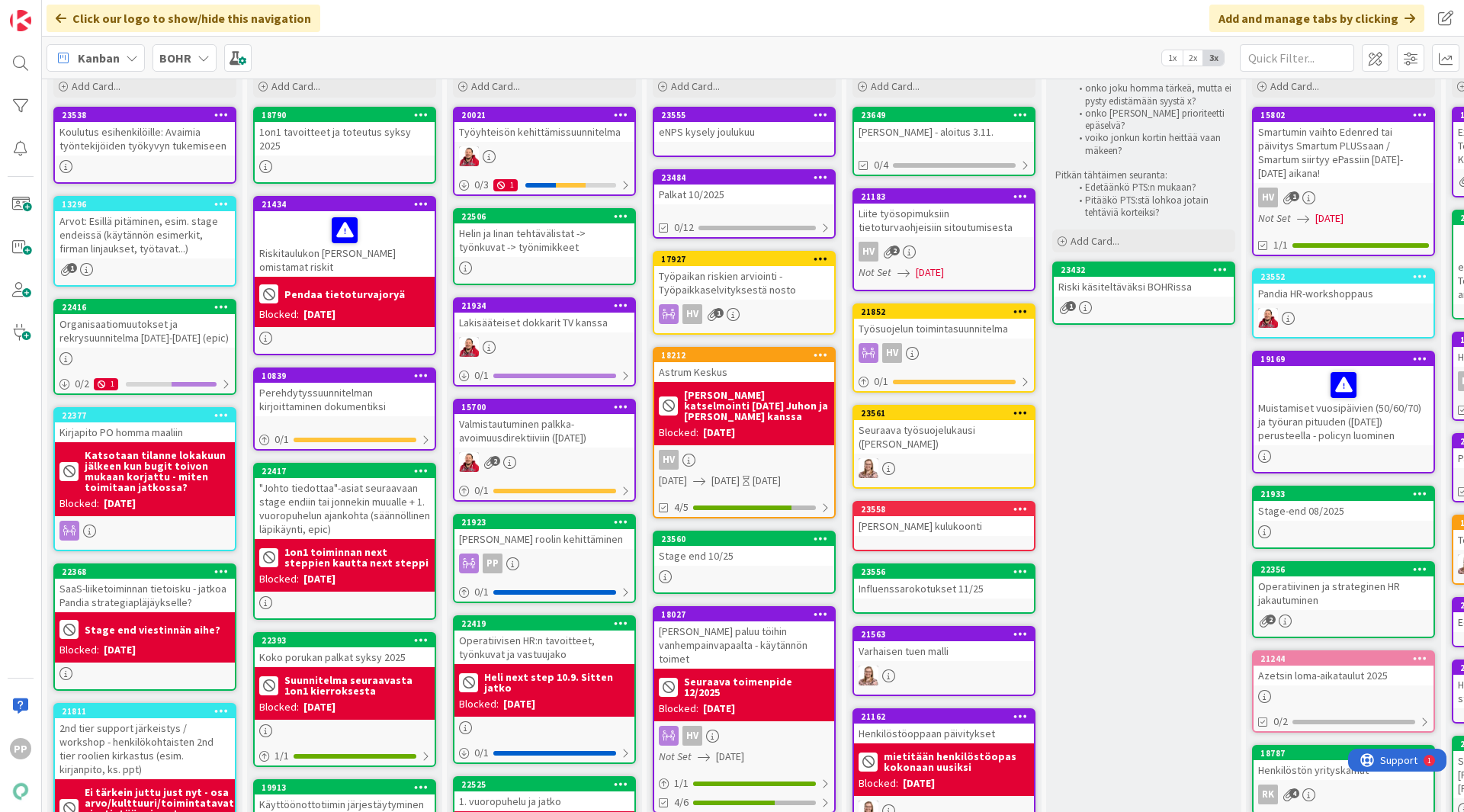
scroll to position [0, 0]
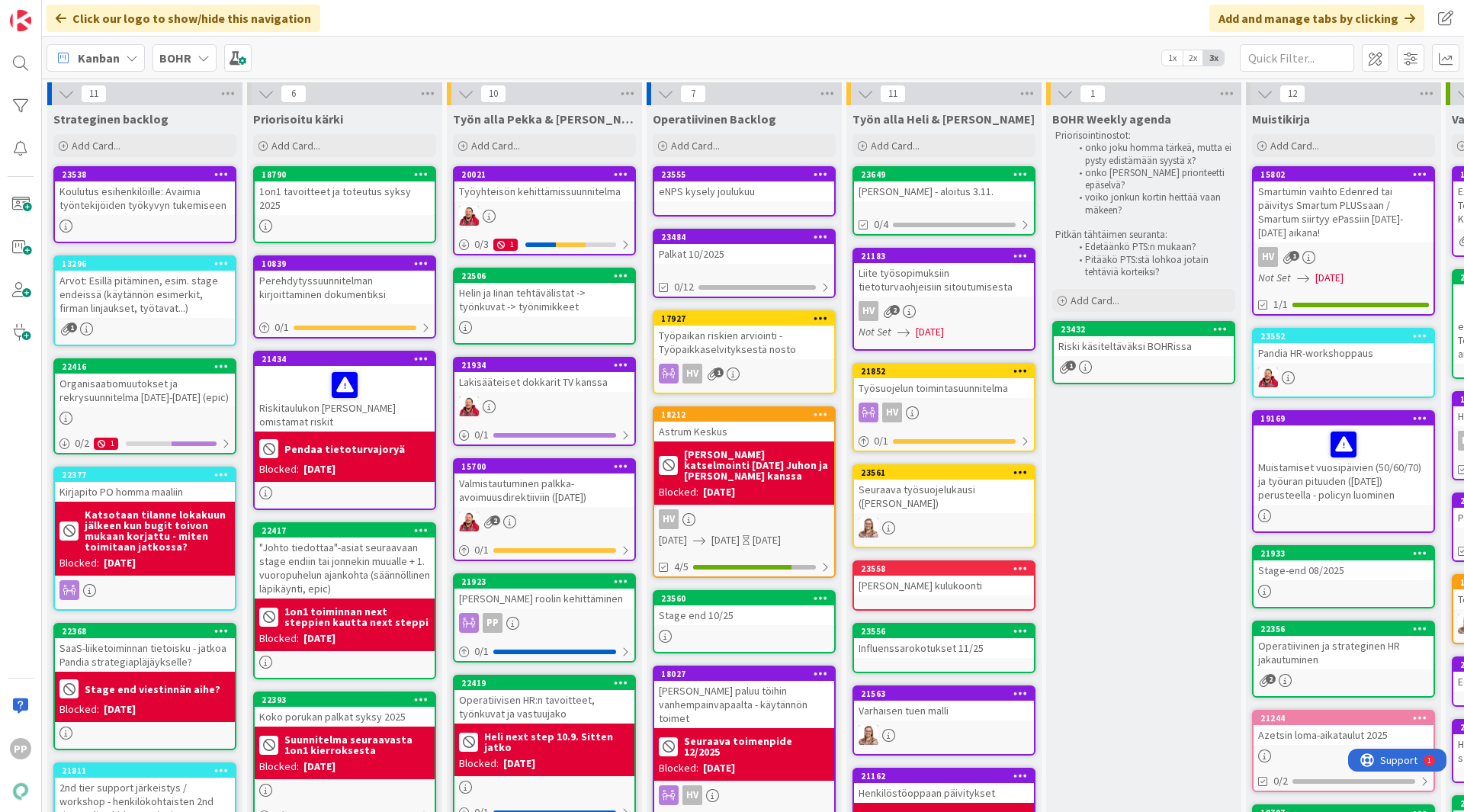
click at [520, 52] on div "Kanban BOHR 1x 2x 3x" at bounding box center [753, 57] width 1422 height 42
click at [600, 60] on div "Kanban BOHR 1x 2x 3x" at bounding box center [753, 57] width 1422 height 42
click at [551, 63] on div "Kanban BOHR 1x 2x 3x" at bounding box center [753, 57] width 1422 height 42
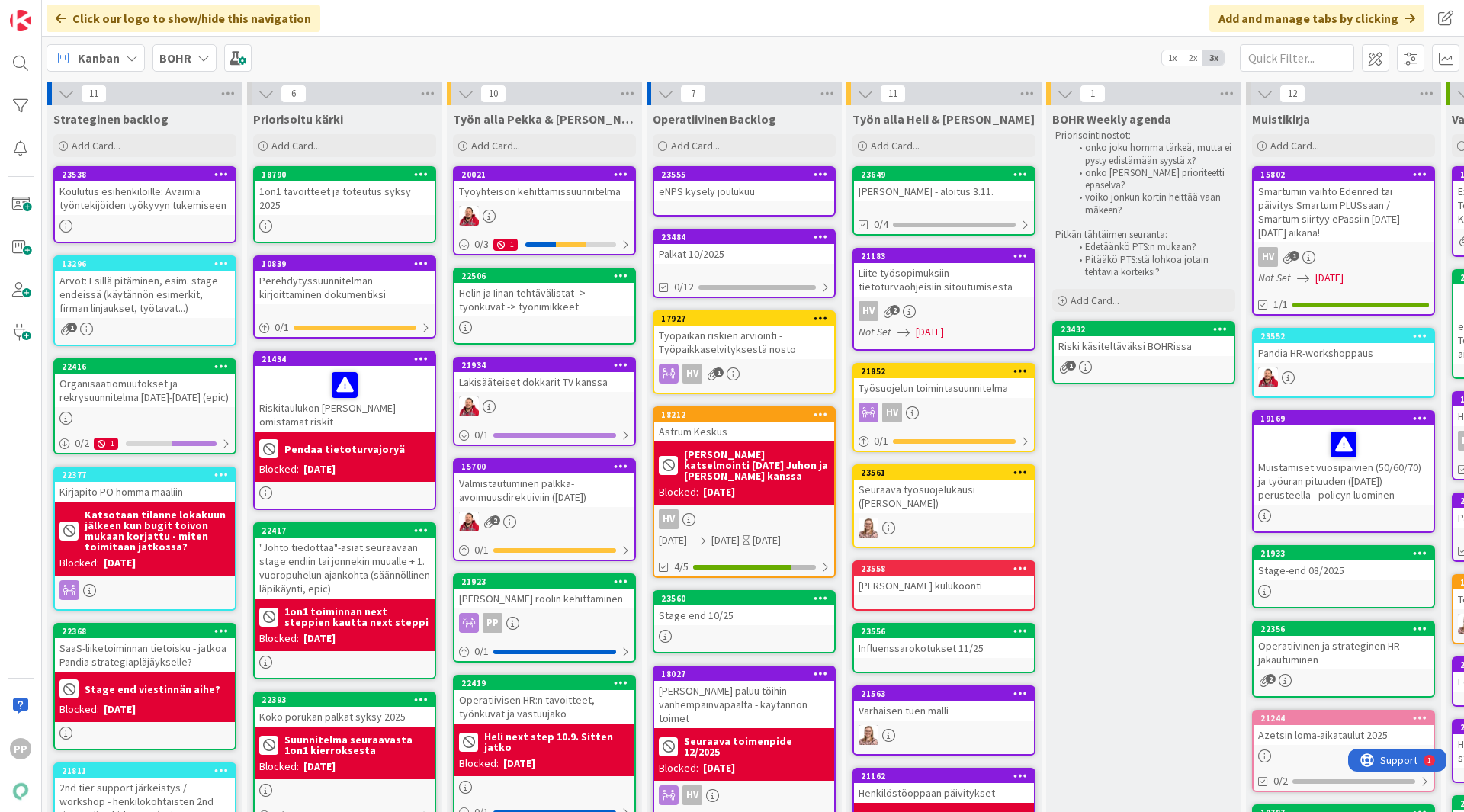
click at [551, 63] on div "Kanban BOHR 1x 2x 3x" at bounding box center [753, 57] width 1422 height 42
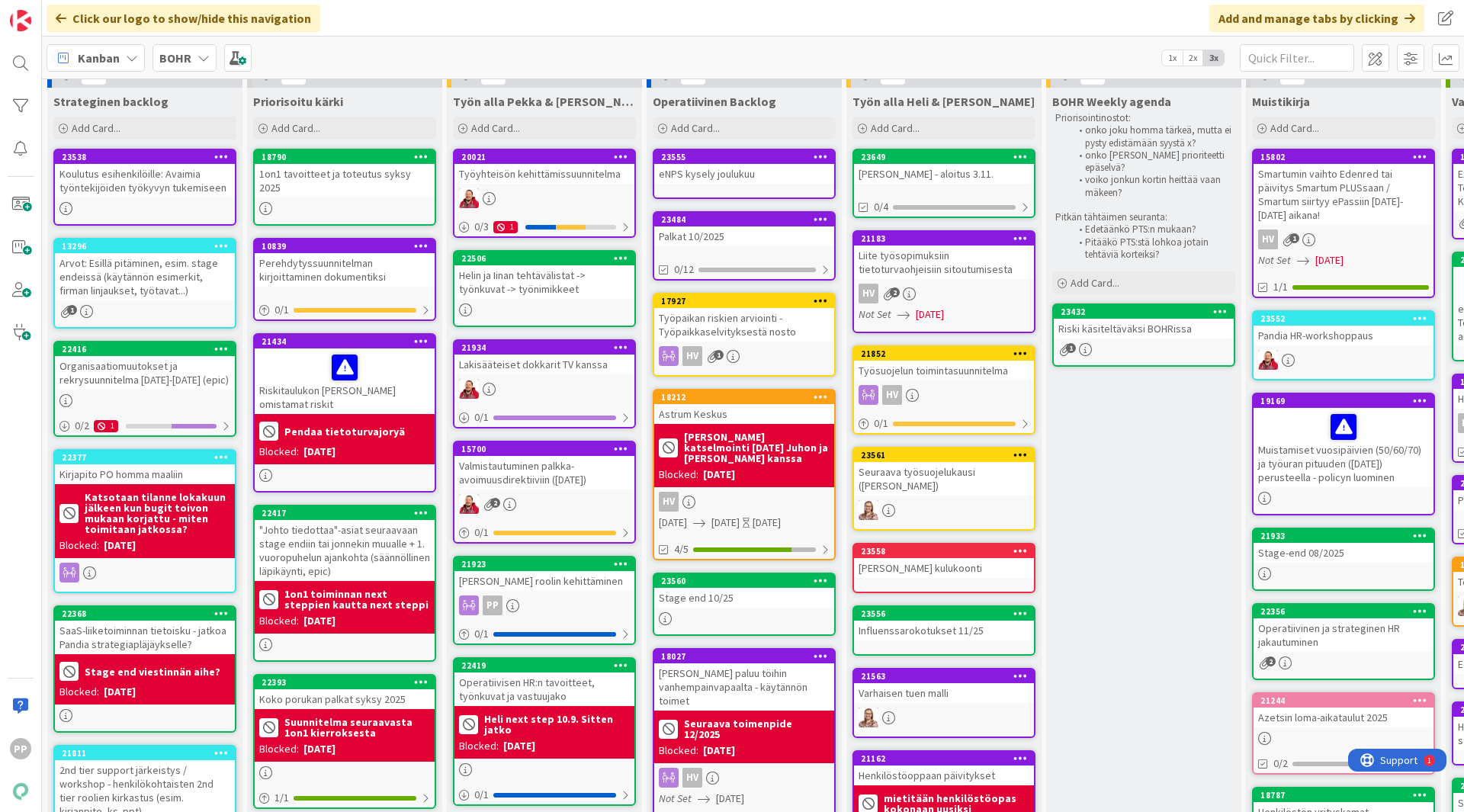
scroll to position [17, 0]
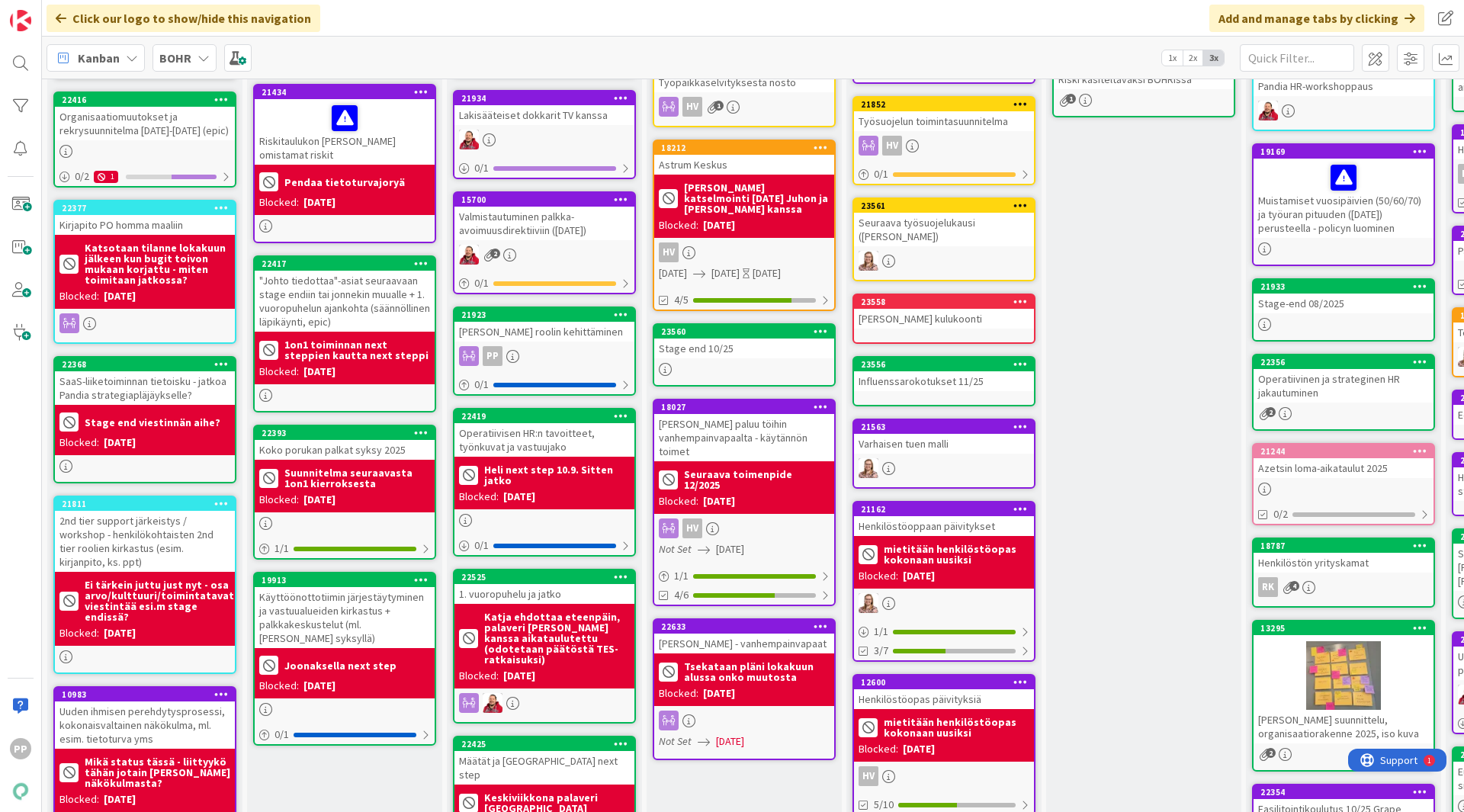
scroll to position [268, 0]
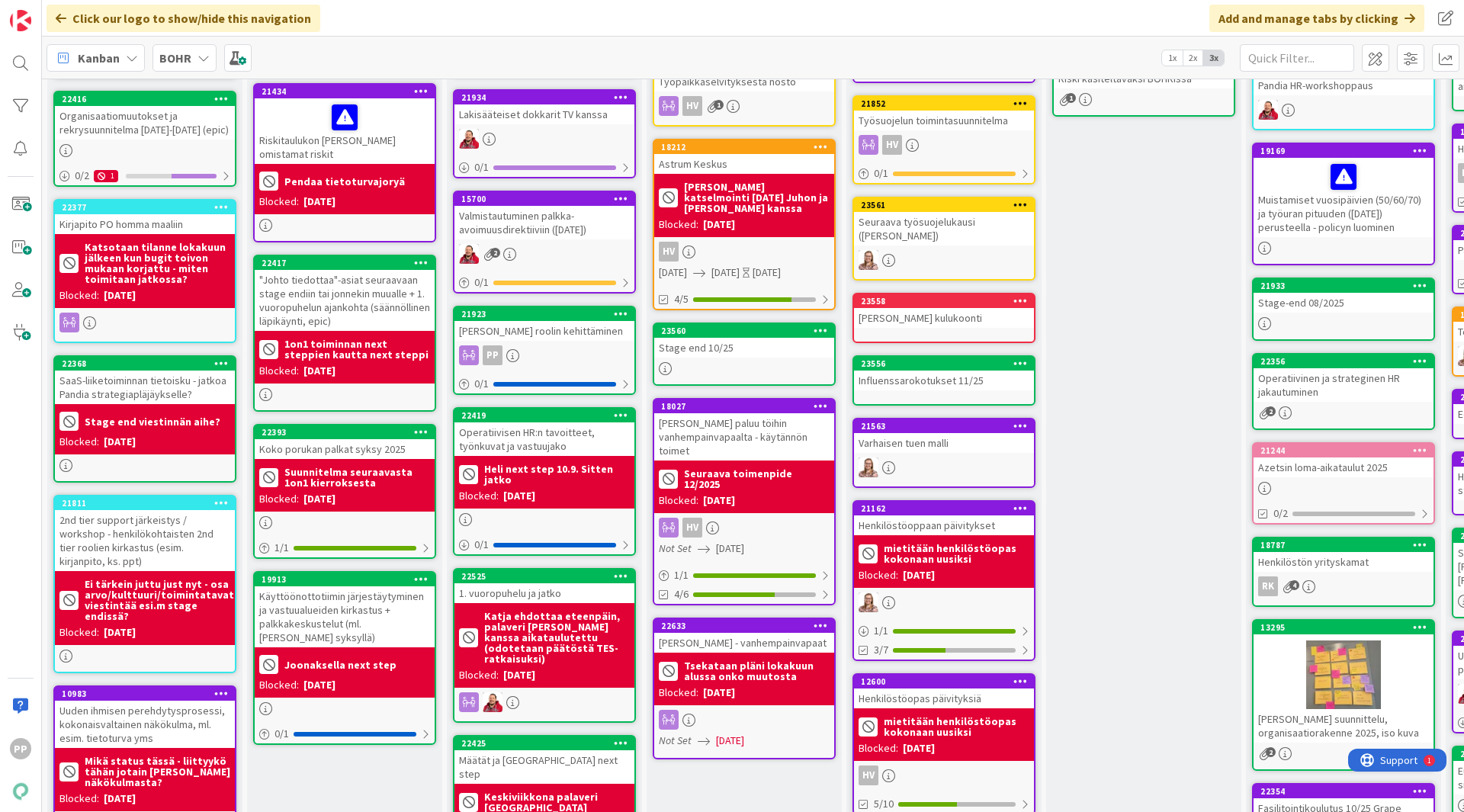
click at [784, 792] on div "Operatiivinen Backlog Add Card... 23555 eNPS kysely joulukuu 23484 Palkat 10/20…" at bounding box center [744, 625] width 195 height 1575
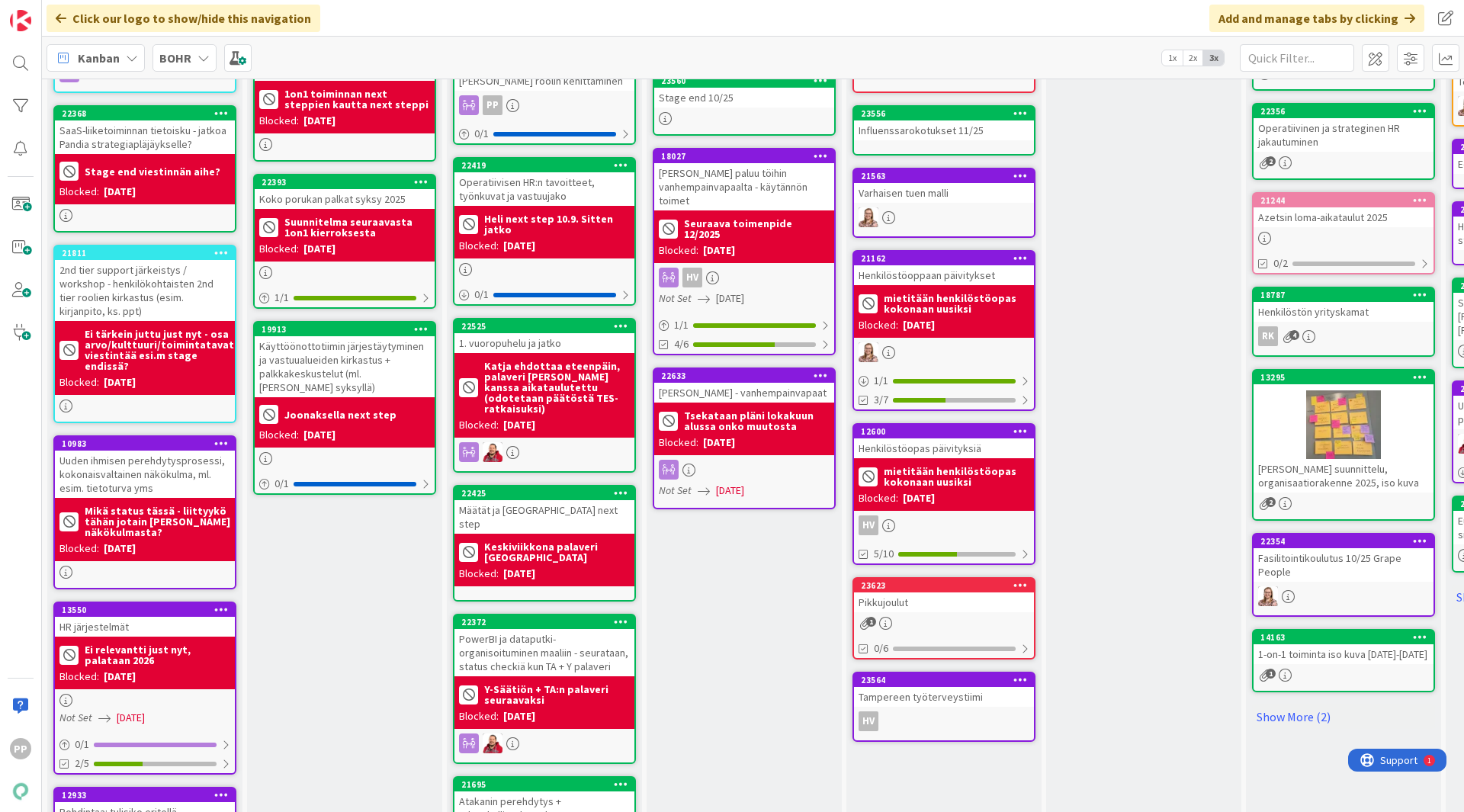
scroll to position [0, 0]
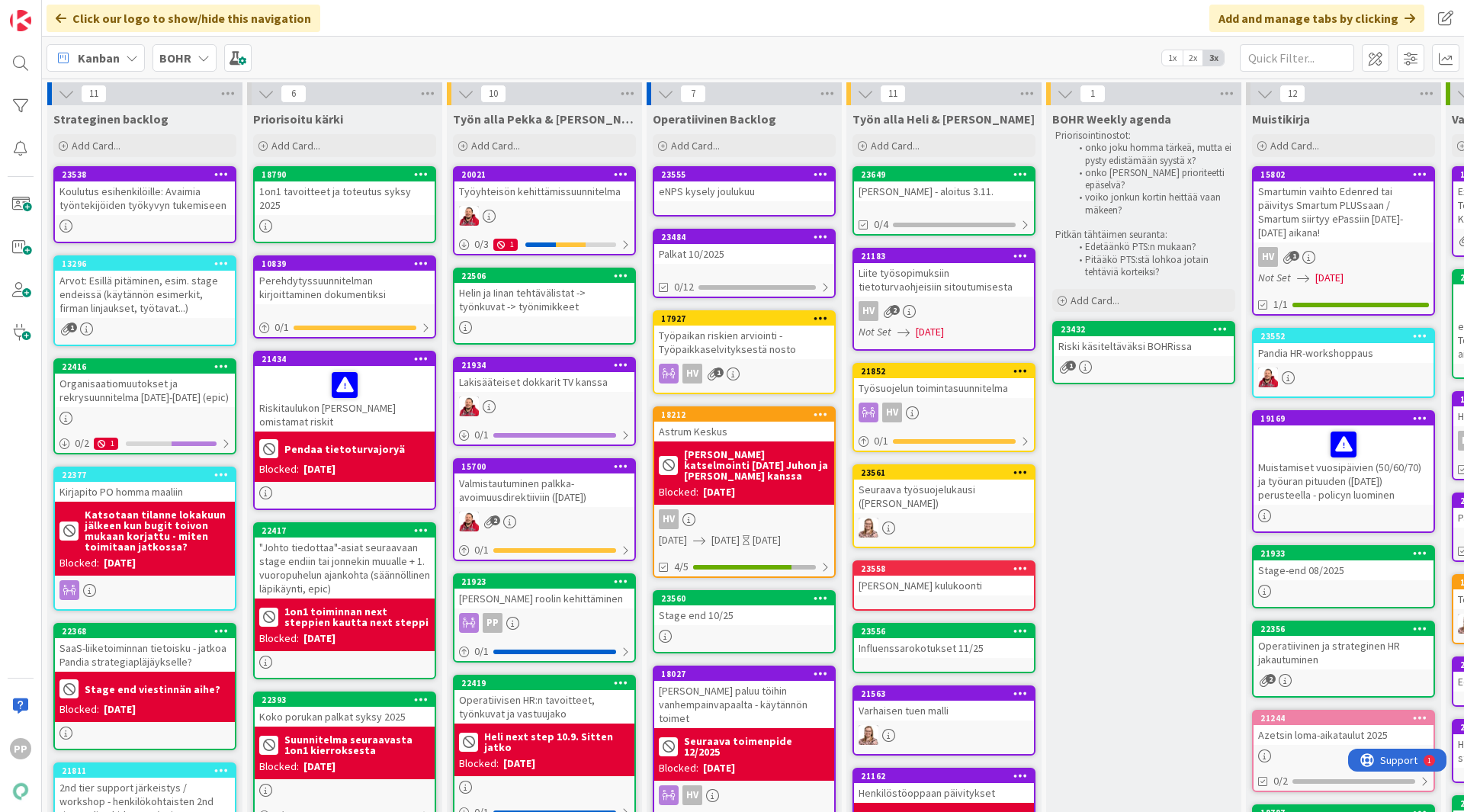
click at [510, 13] on div "Click our logo to show/hide this navigation Add and manage tabs by clicking" at bounding box center [753, 18] width 1422 height 36
click at [394, 20] on div "Click our logo to show/hide this navigation Add and manage tabs by clicking" at bounding box center [753, 18] width 1422 height 36
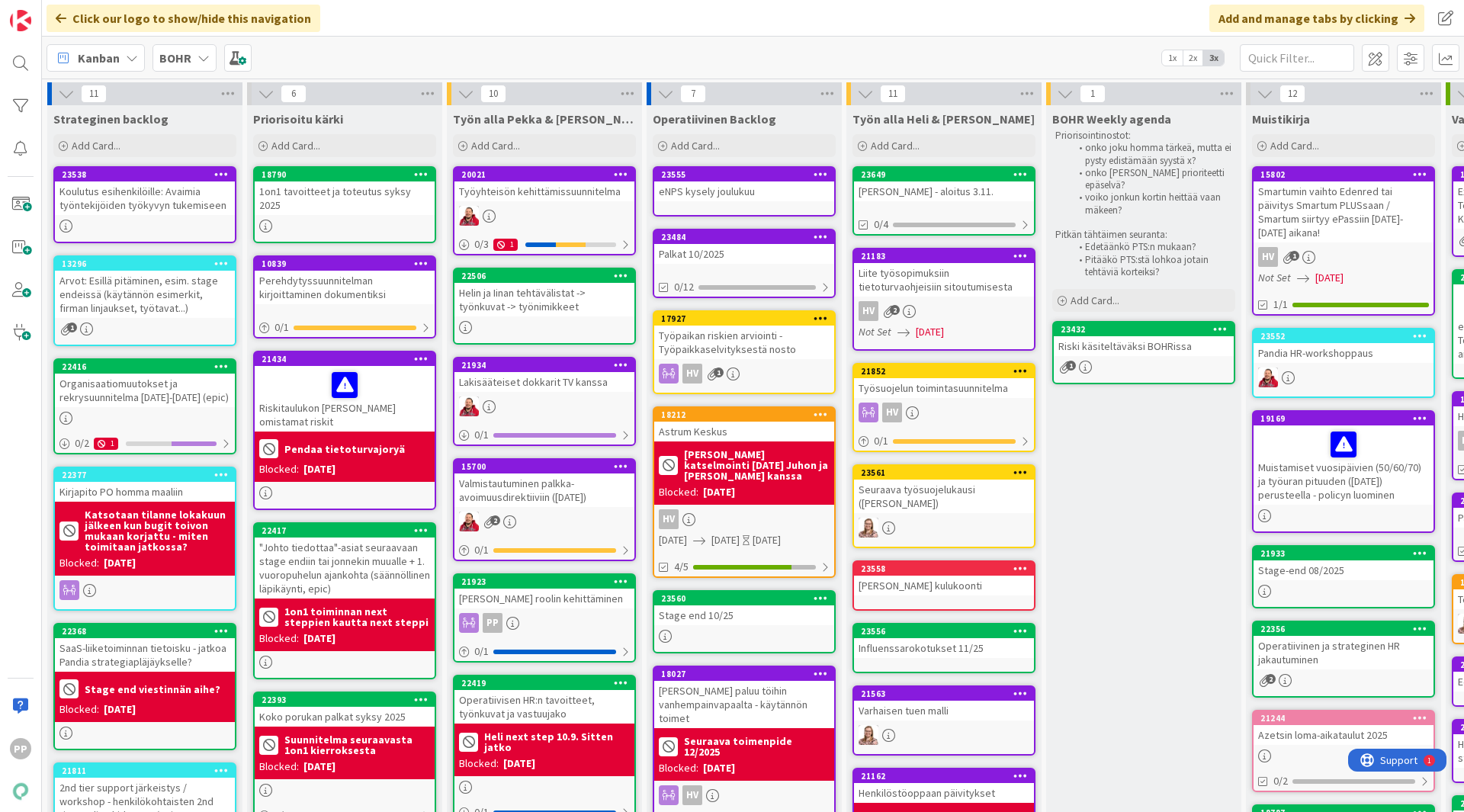
click at [394, 20] on div "Click our logo to show/hide this navigation Add and manage tabs by clicking" at bounding box center [753, 18] width 1422 height 36
click at [430, 27] on div "Click our logo to show/hide this navigation Add and manage tabs by clicking" at bounding box center [753, 18] width 1422 height 36
click at [316, 203] on div "18790 1on1 tavoitteet ja toteutus syksy 2025" at bounding box center [344, 204] width 183 height 77
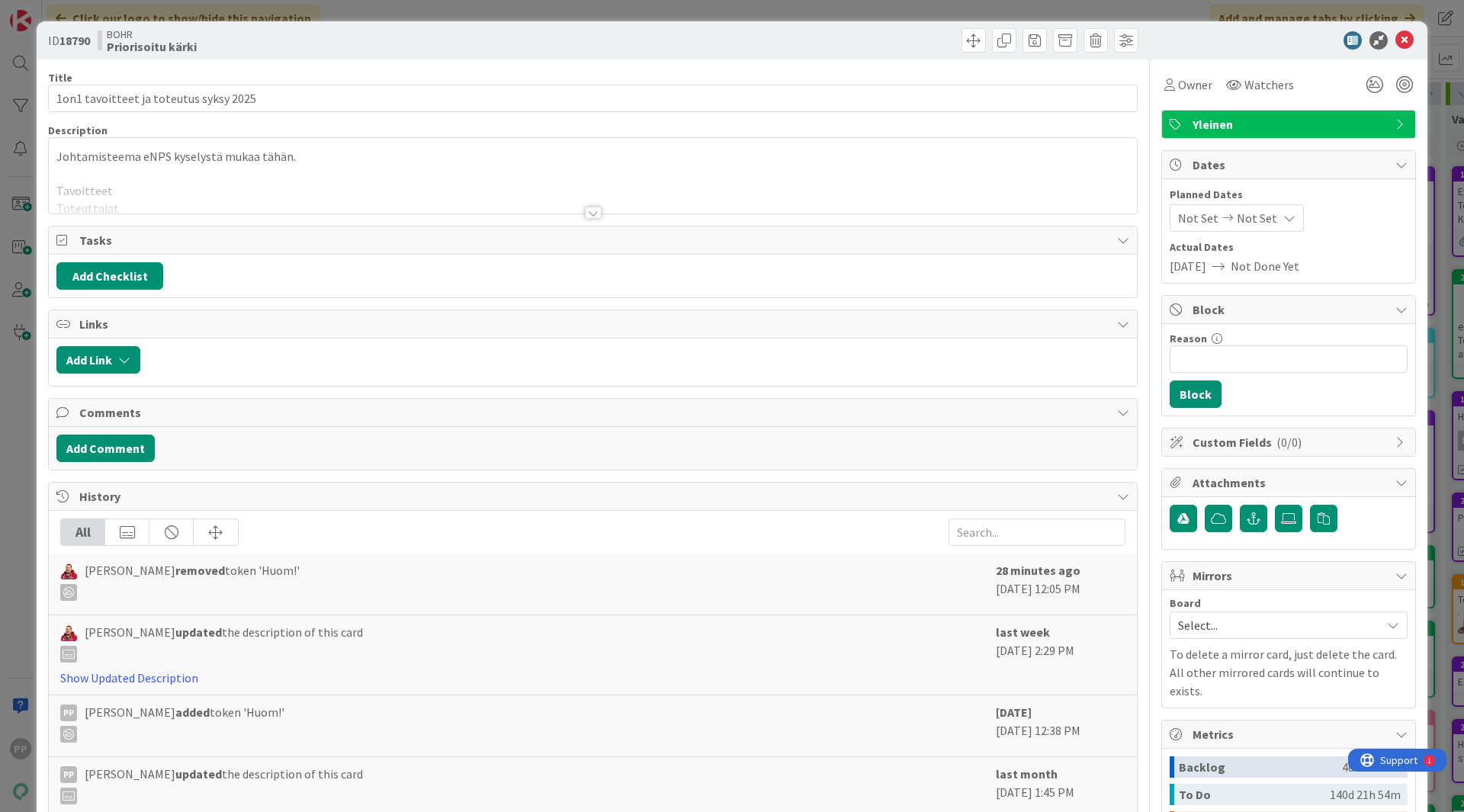
click at [338, 186] on div at bounding box center [592, 194] width 1088 height 39
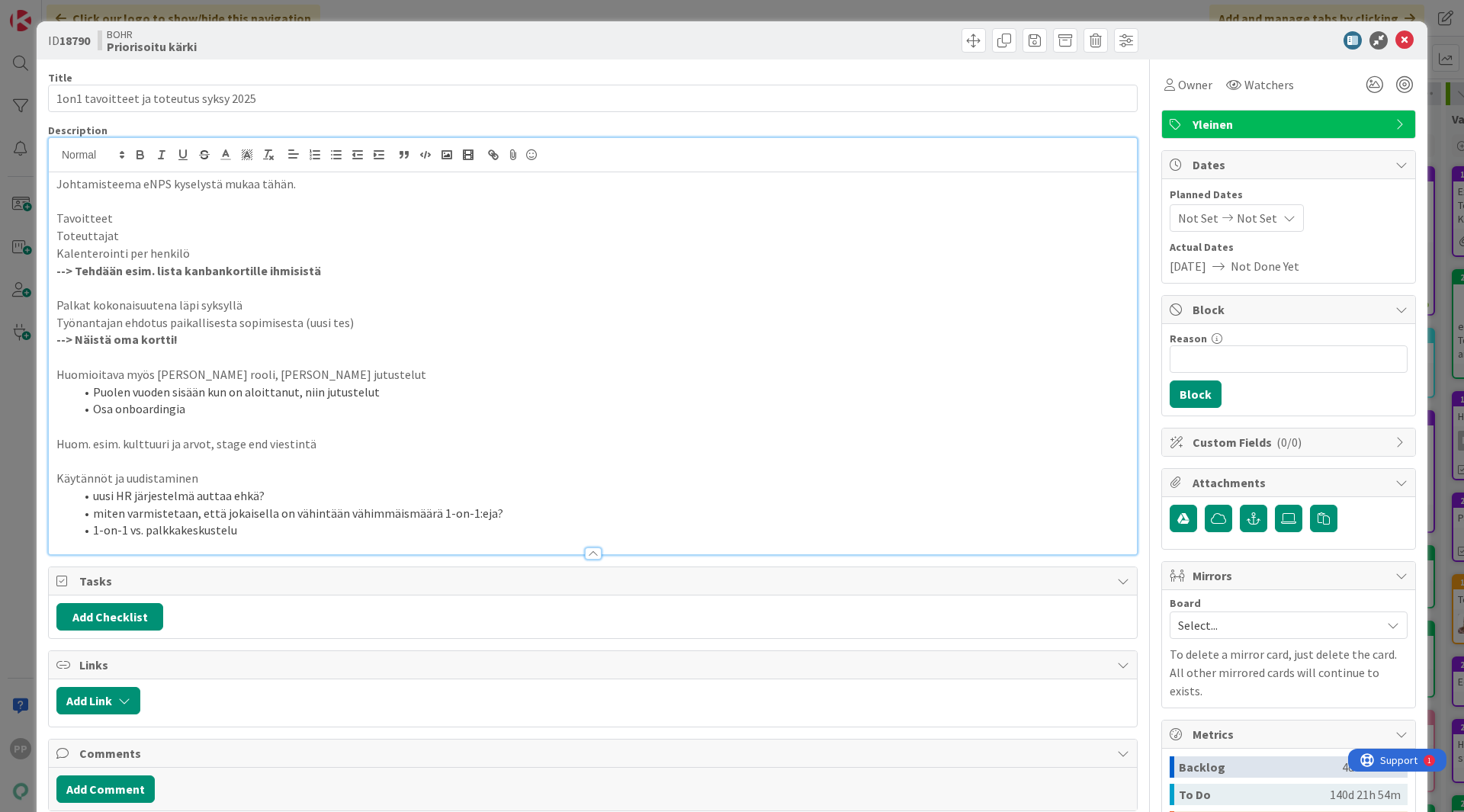
click at [296, 340] on p "--> Näistä oma kortti!" at bounding box center [593, 340] width 1073 height 18
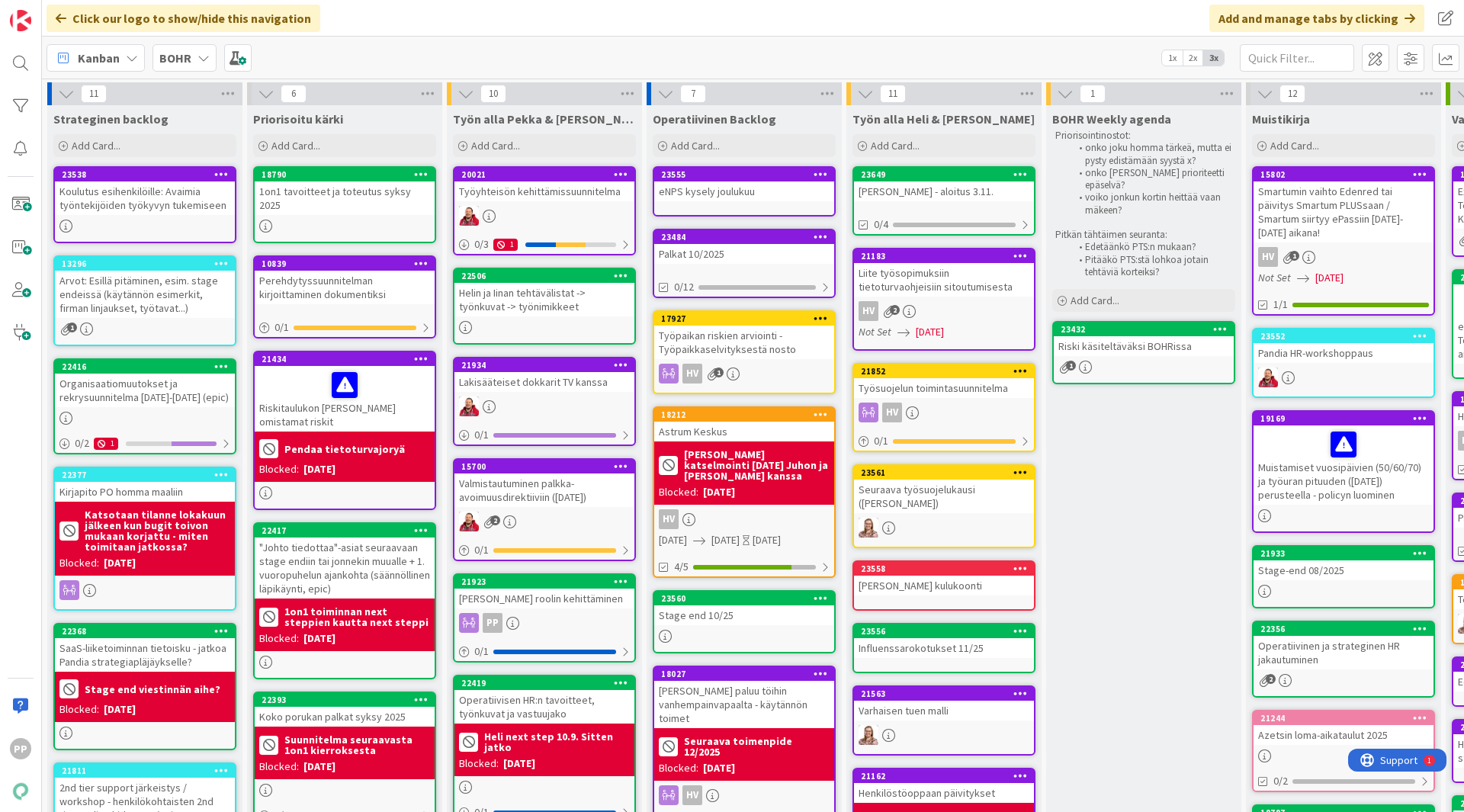
click at [486, 27] on div "Click our logo to show/hide this navigation Add and manage tabs by clicking" at bounding box center [753, 18] width 1422 height 36
click at [450, 19] on div "Click our logo to show/hide this navigation Add and manage tabs by clicking" at bounding box center [753, 18] width 1422 height 36
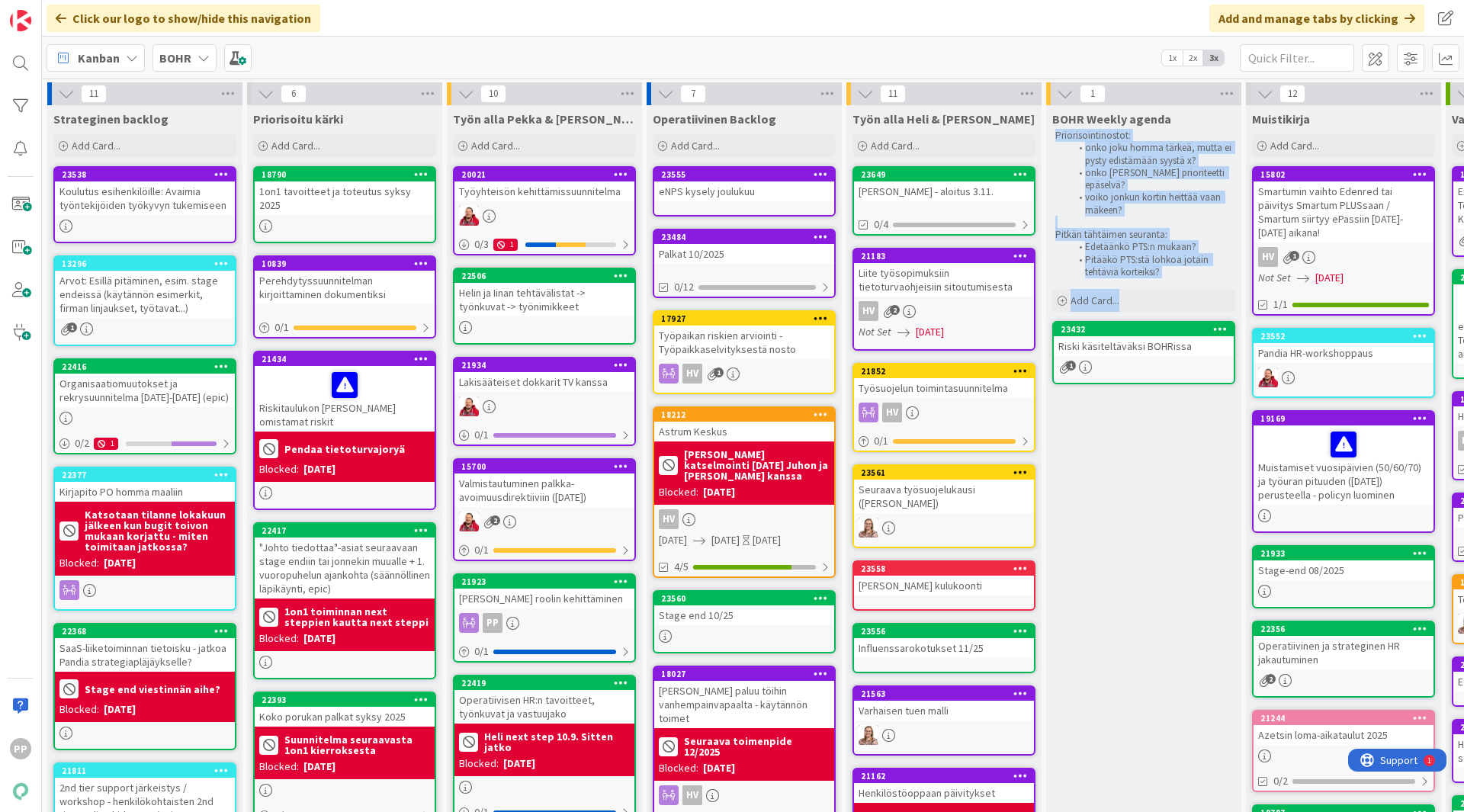
drag, startPoint x: 1057, startPoint y: 137, endPoint x: 1190, endPoint y: 288, distance: 201.2
click at [1190, 288] on div "BOHR Weekly agenda Priorisointinostot: onko joku homma tärkeä, mutta ei pysty e…" at bounding box center [1144, 210] width 195 height 209
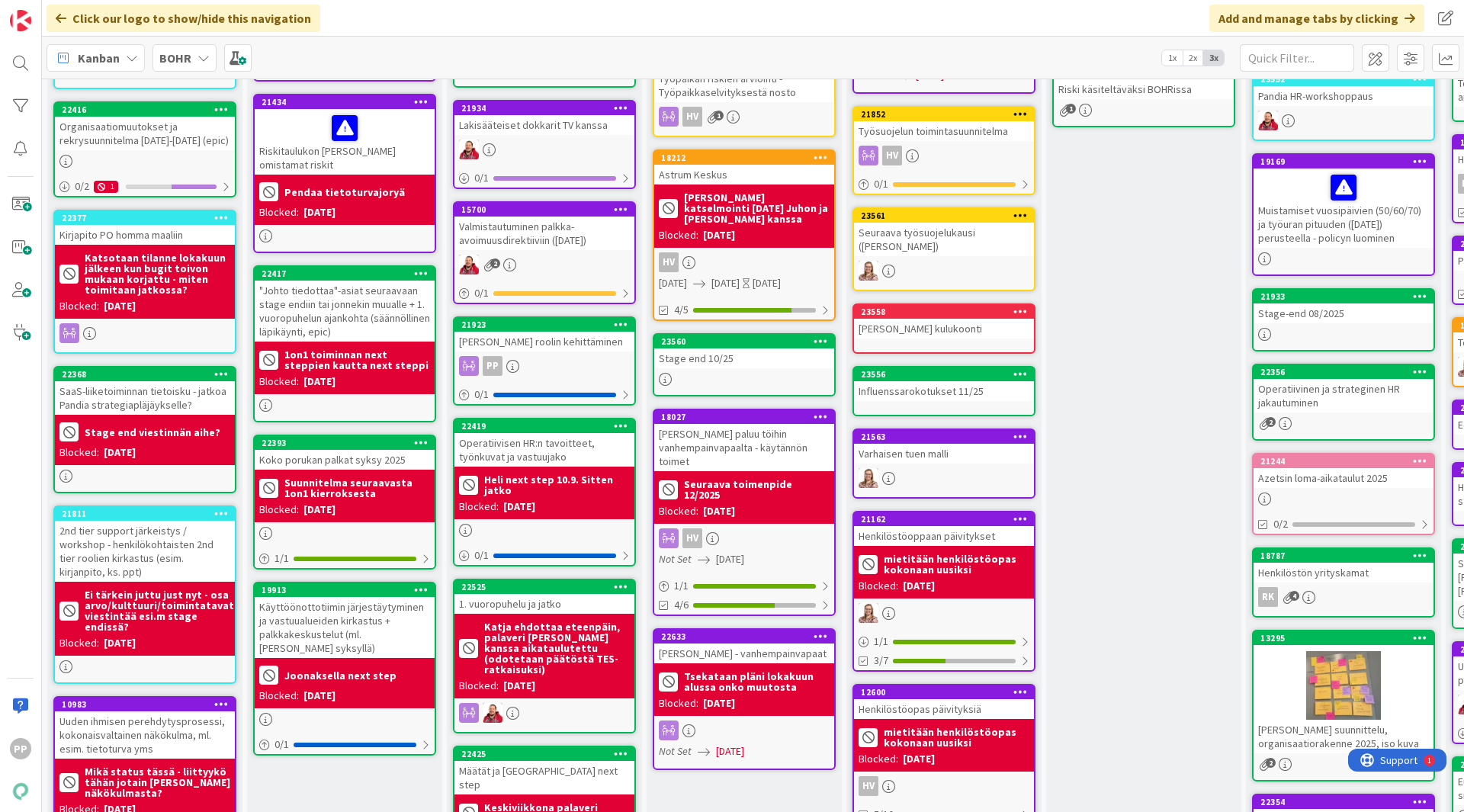
scroll to position [258, 0]
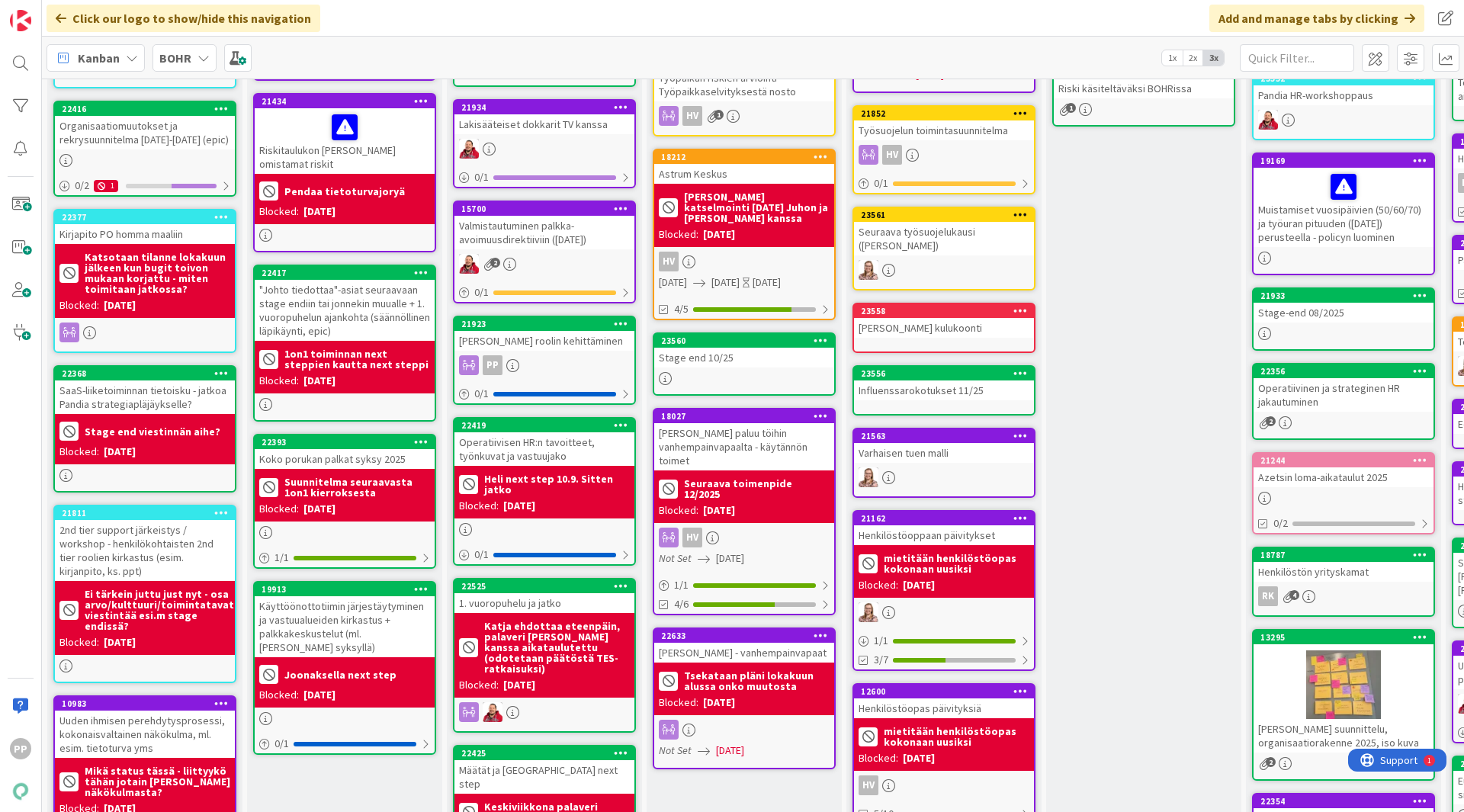
drag, startPoint x: 1101, startPoint y: 484, endPoint x: 337, endPoint y: 756, distance: 811.0
click at [337, 756] on div "Priorisoitu kärki Add Card... 18790 1on1 tavoitteet ja toteutus syksy 2025 1083…" at bounding box center [345, 635] width 195 height 1575
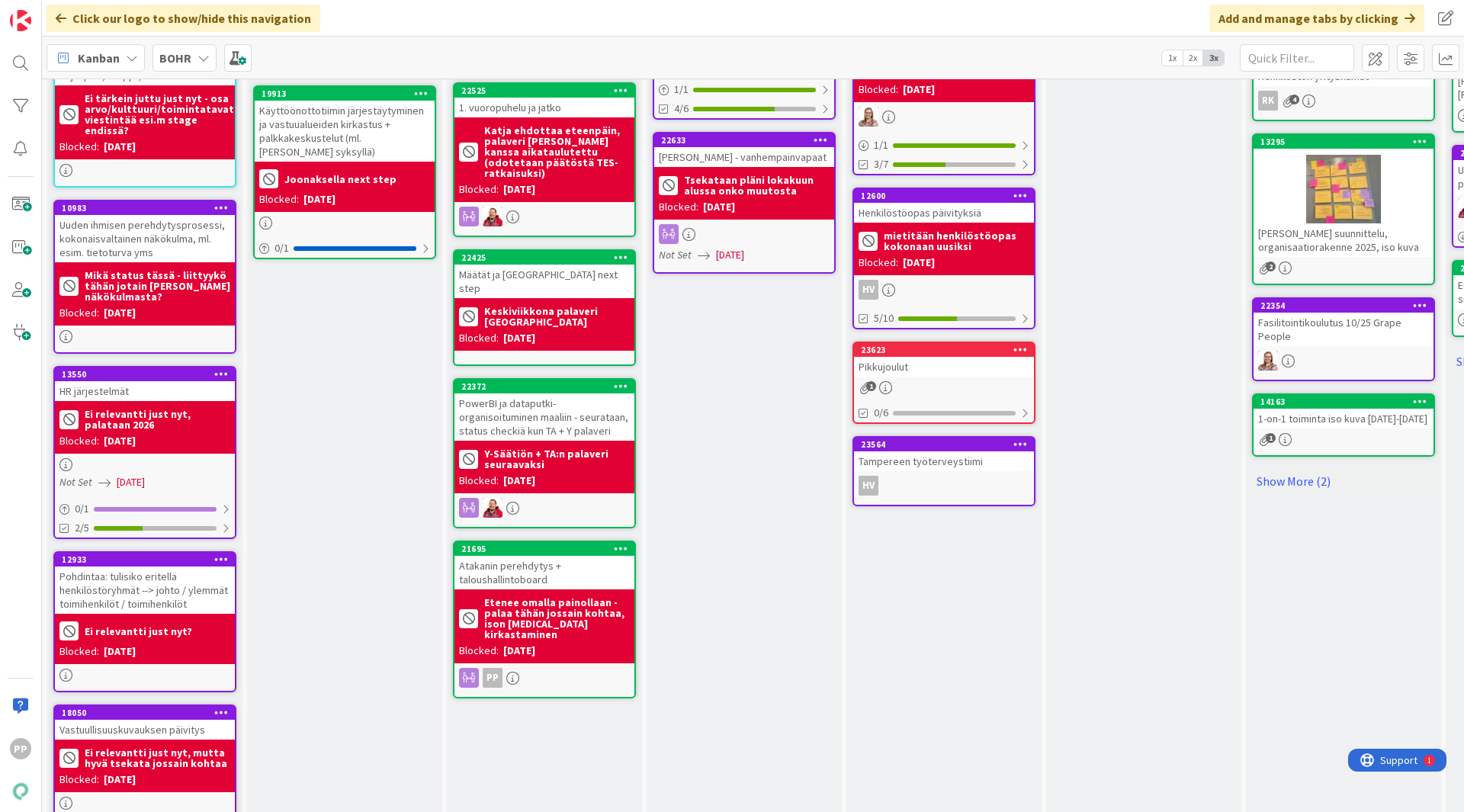
scroll to position [753, 0]
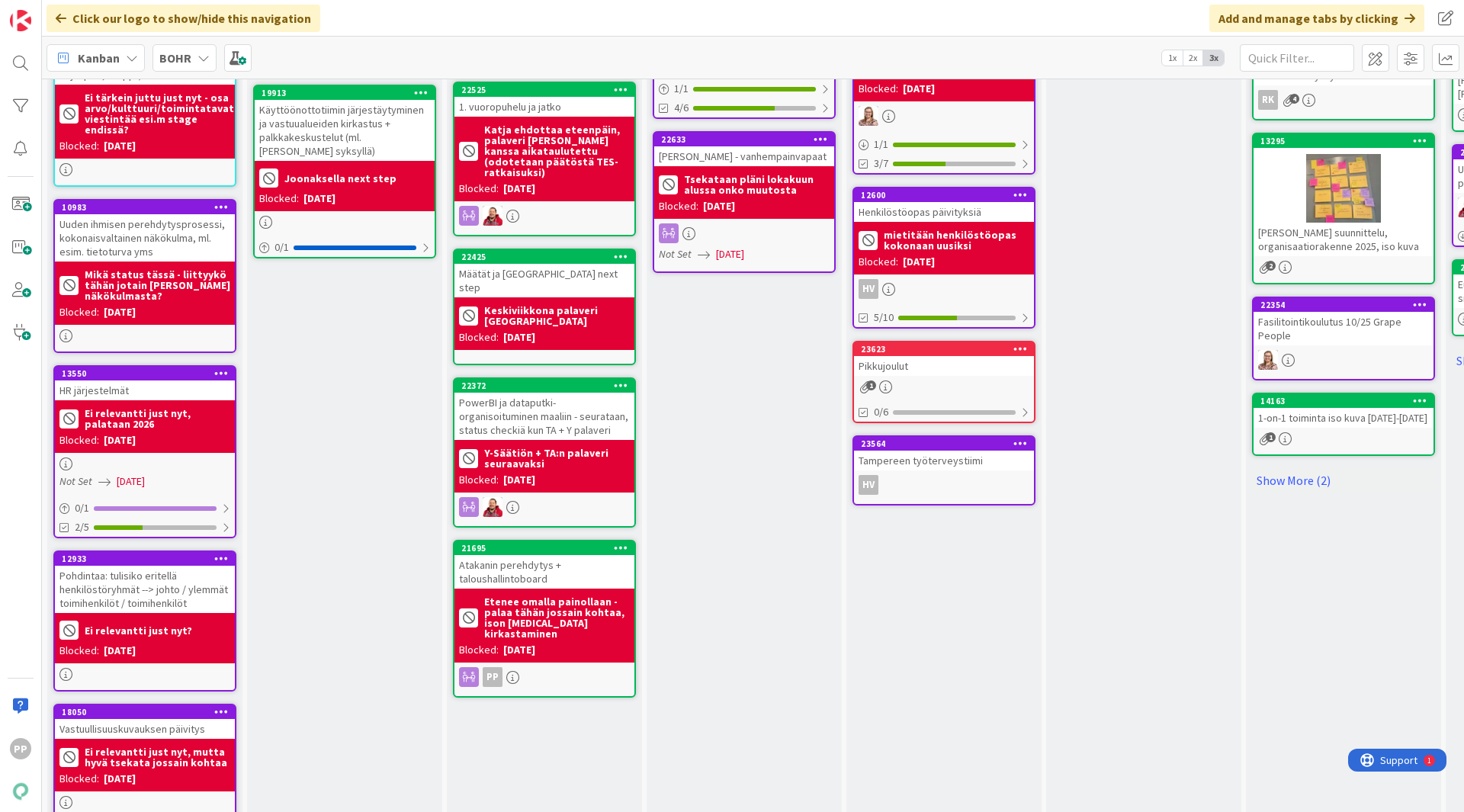
click at [755, 443] on div "Operatiivinen Backlog Add Card... 23555 eNPS kysely joulukuu 23484 Palkat 10/20…" at bounding box center [744, 138] width 195 height 1575
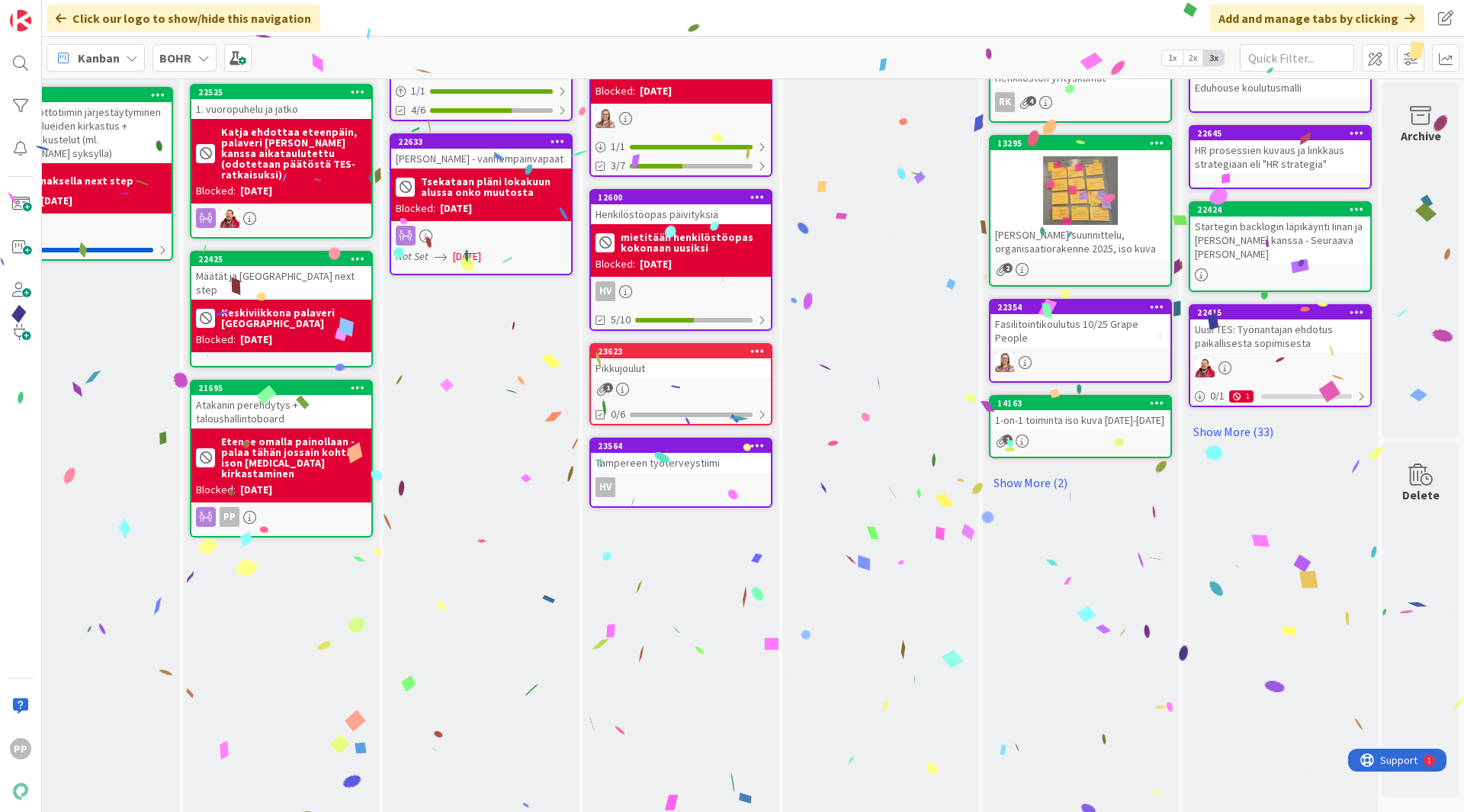
scroll to position [751, 11]
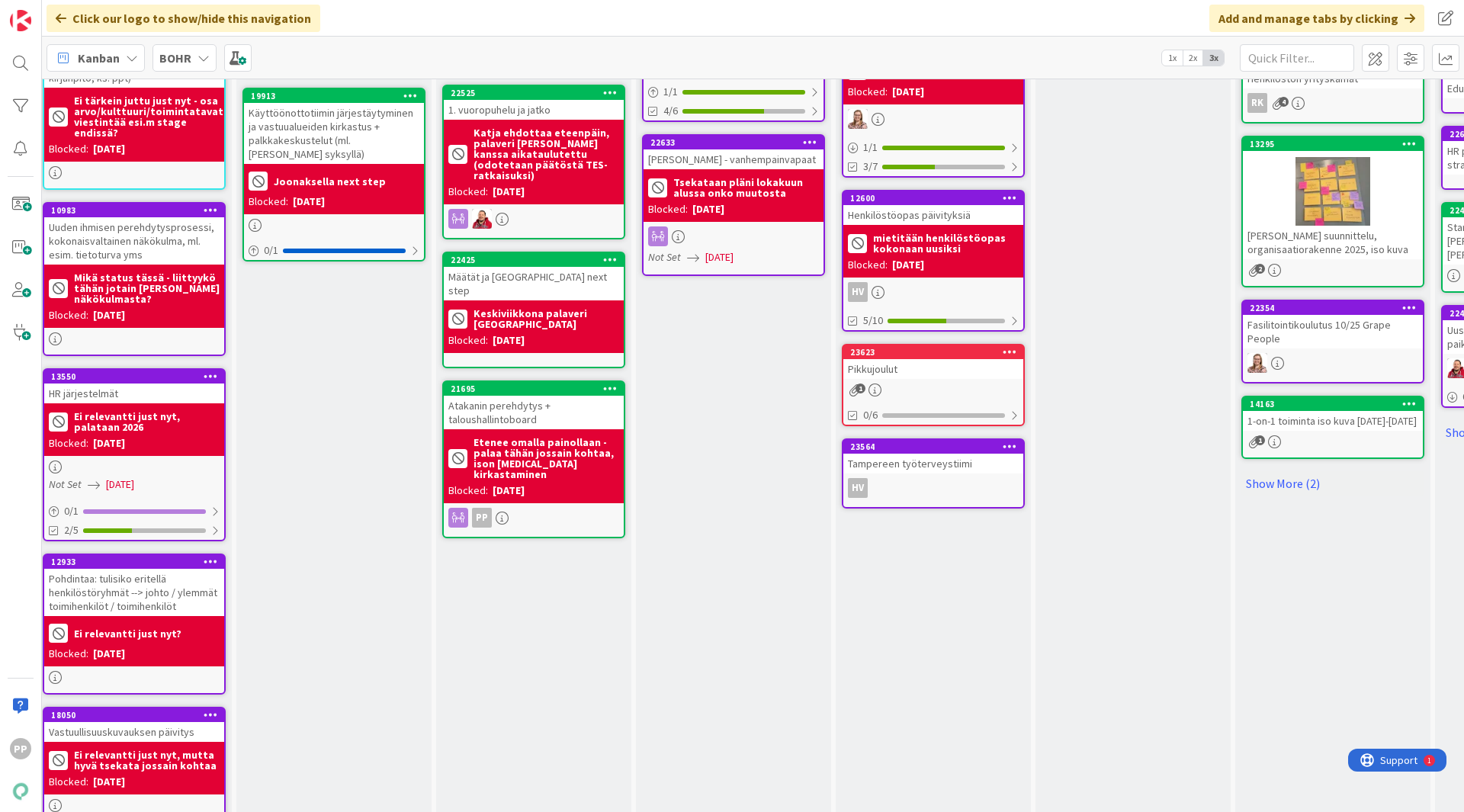
click at [691, 426] on div "Operatiivinen Backlog Add Card... 23555 eNPS kysely joulukuu 23484 Palkat 10/20…" at bounding box center [733, 142] width 195 height 1575
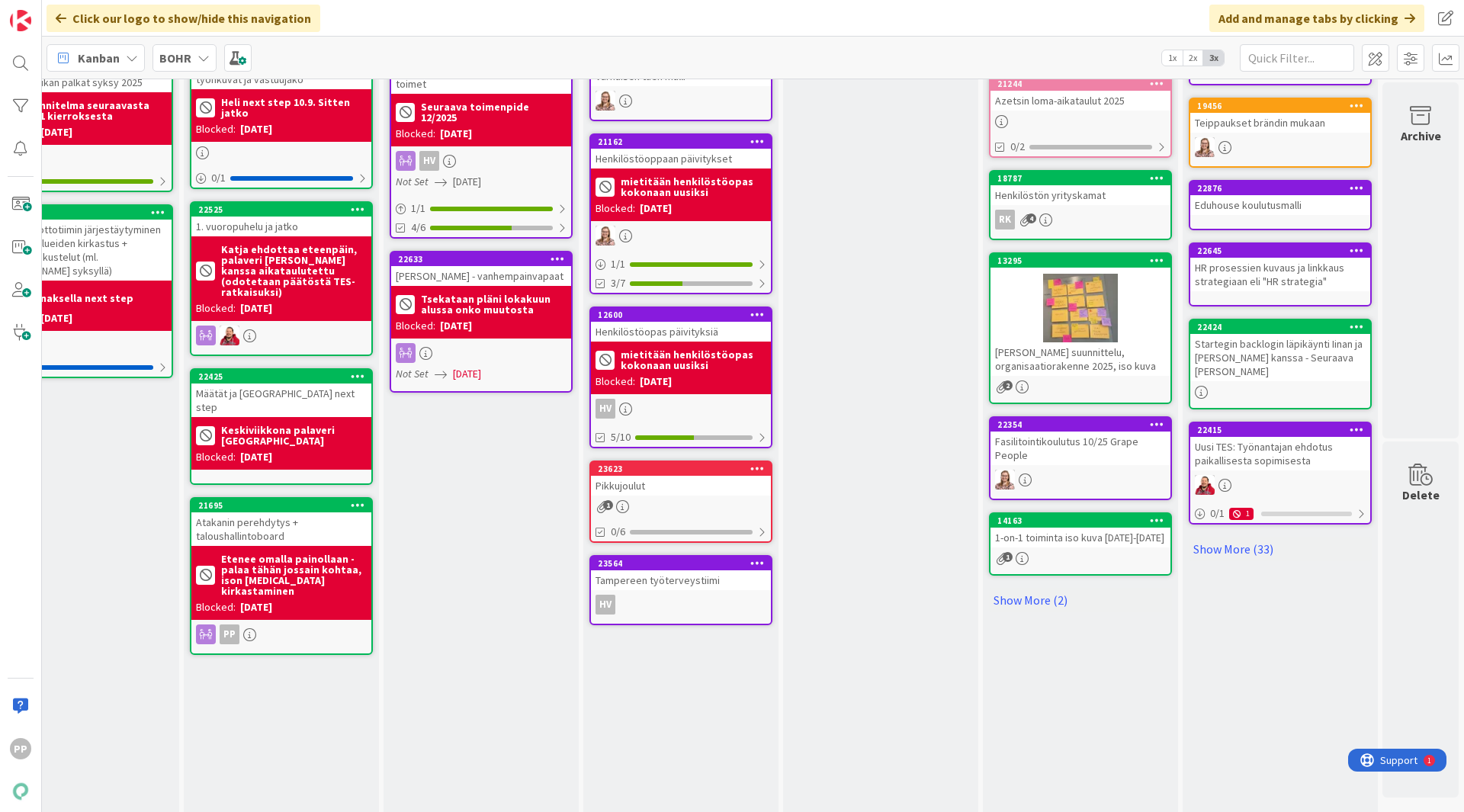
scroll to position [634, 275]
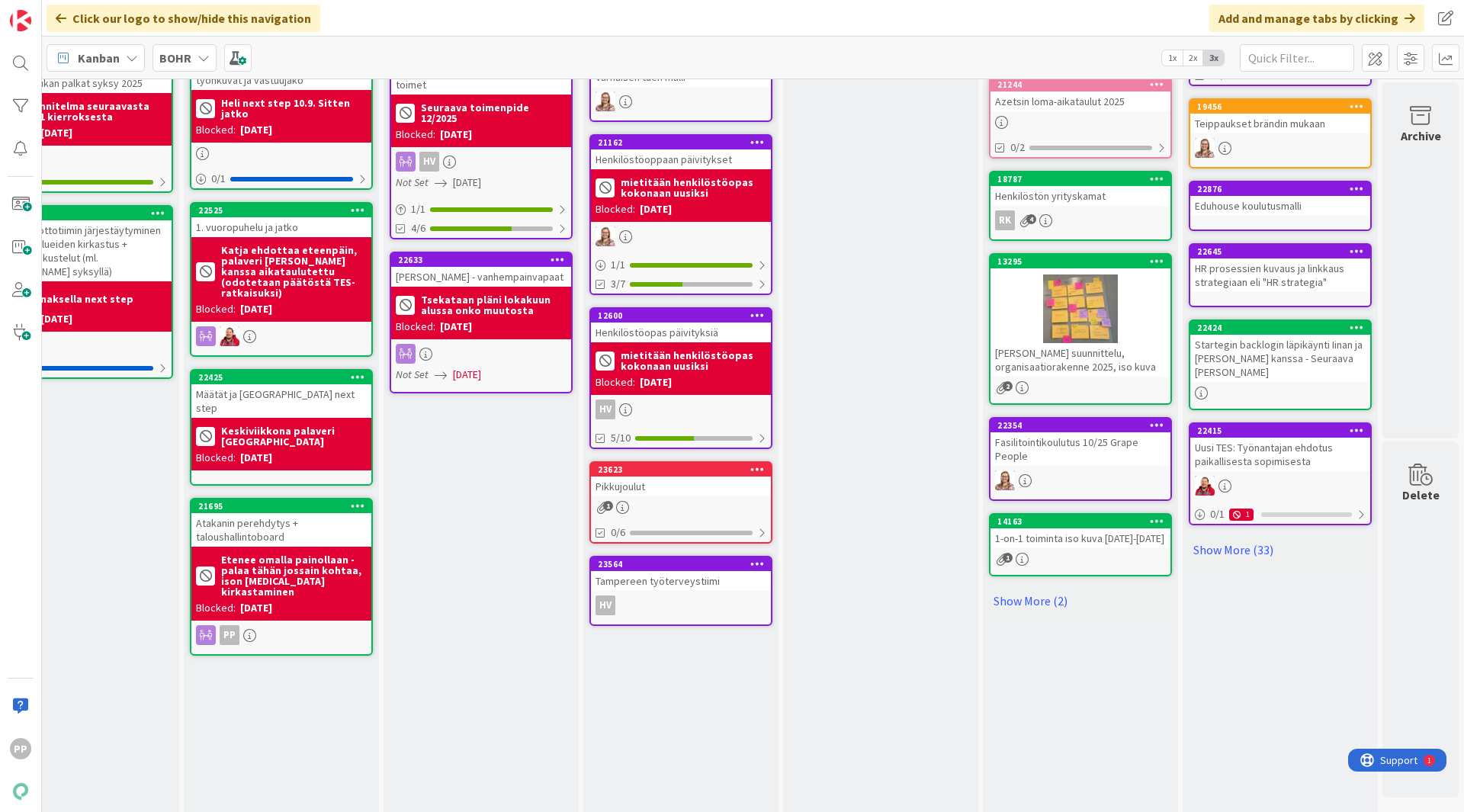
click at [507, 558] on div "Operatiivinen Backlog Add Card... 23555 eNPS kysely joulukuu 23484 Palkat 10/20…" at bounding box center [481, 259] width 195 height 1575
click at [470, 605] on div "Operatiivinen Backlog Add Card... 23555 eNPS kysely joulukuu 23484 Palkat 10/20…" at bounding box center [481, 259] width 195 height 1575
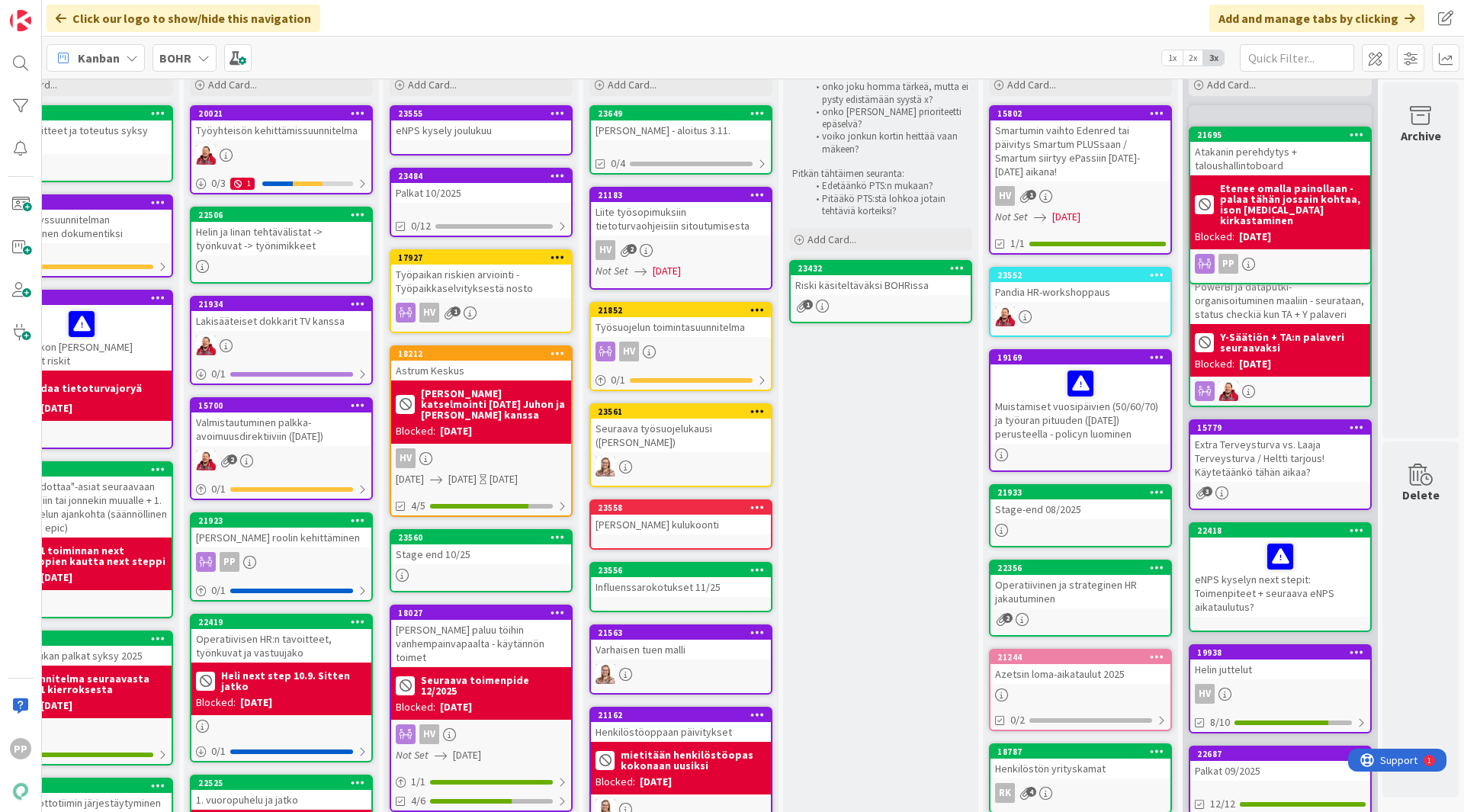
scroll to position [0, 275]
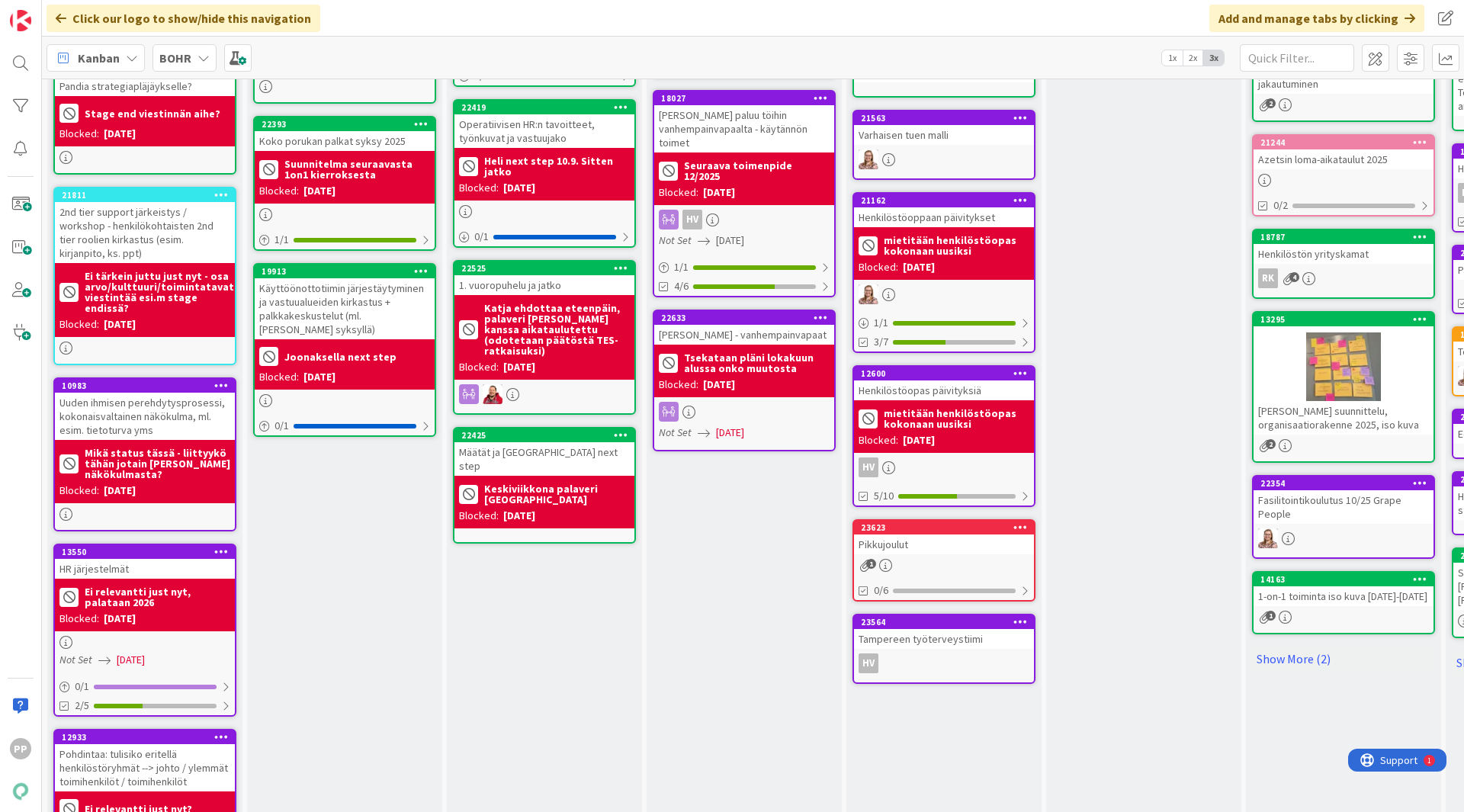
scroll to position [575, 1]
click at [505, 661] on div "Työn alla Pekka & [PERSON_NAME] Add Card... 20021 Työyhteisön kehittämissuunnit…" at bounding box center [544, 316] width 195 height 1575
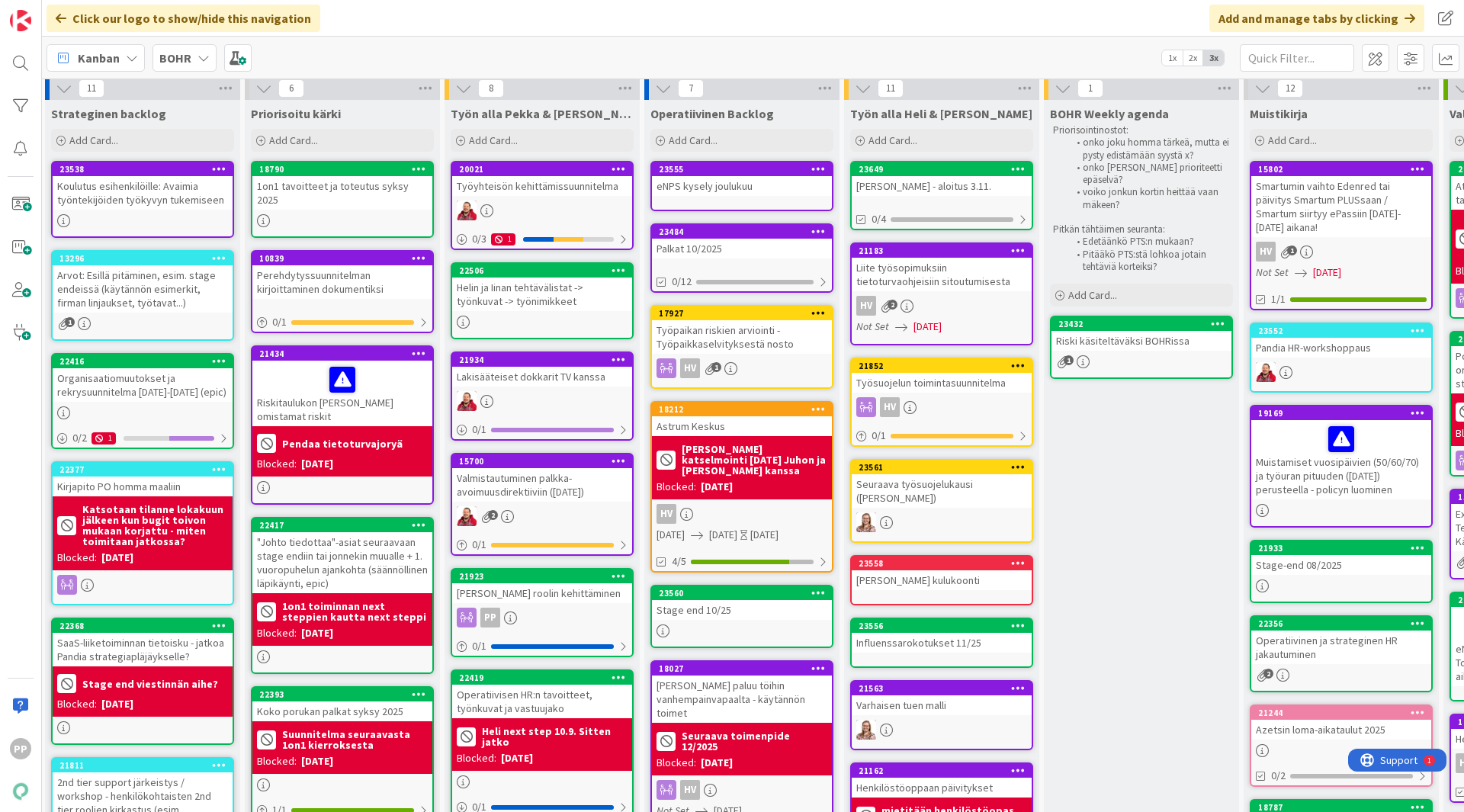
scroll to position [0, 3]
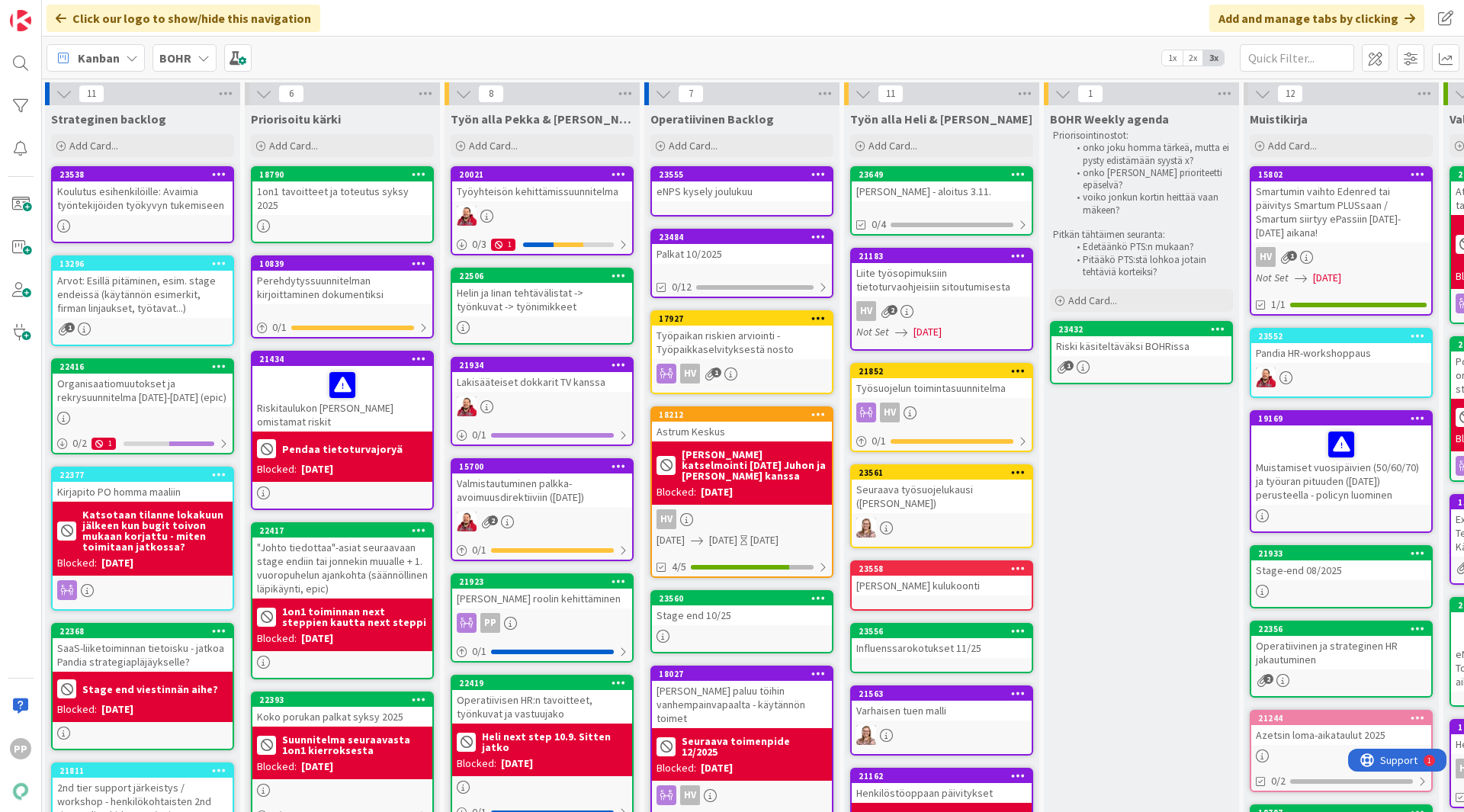
click at [376, 23] on div "Click our logo to show/hide this navigation Add and manage tabs by clicking" at bounding box center [753, 18] width 1422 height 36
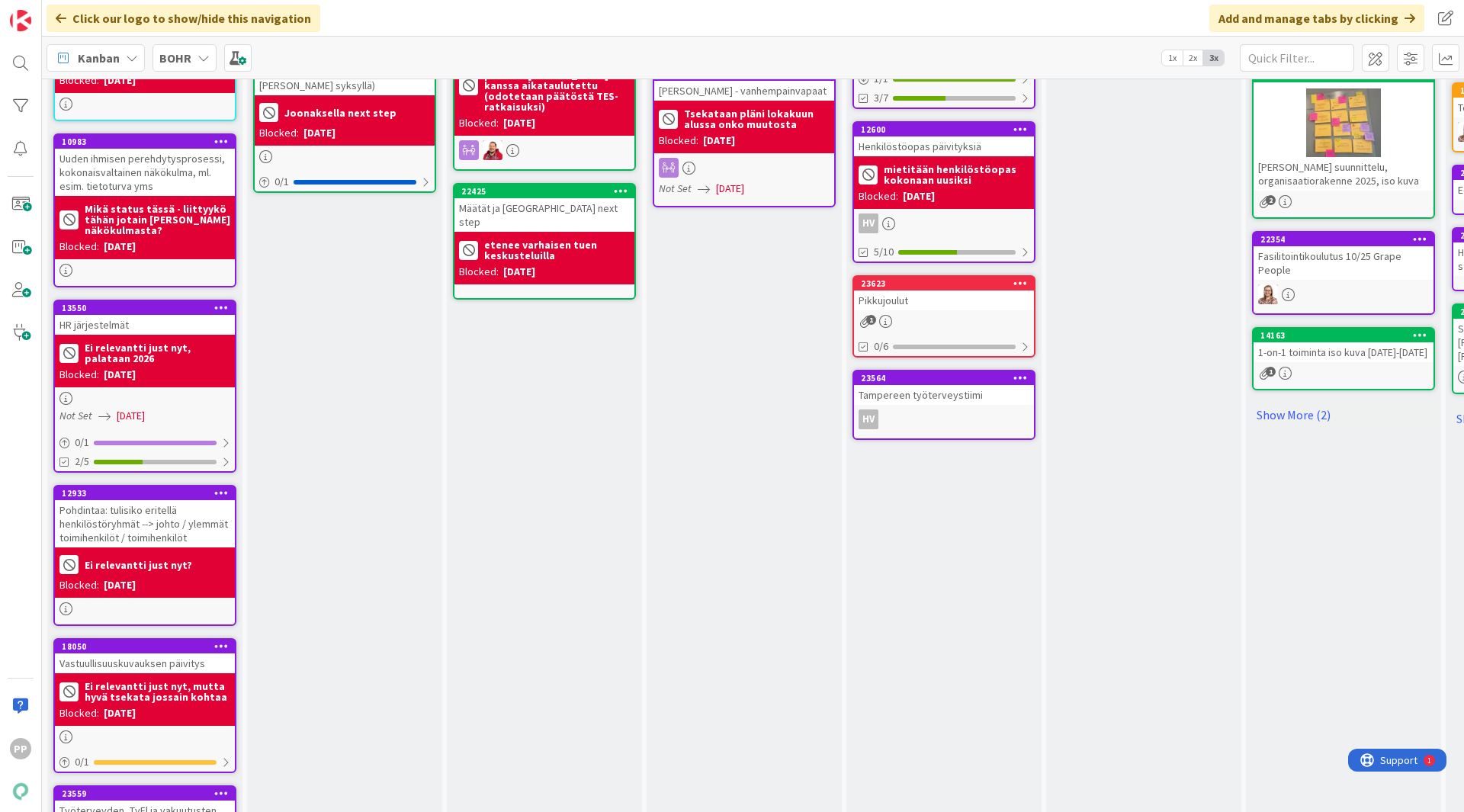
scroll to position [761, 0]
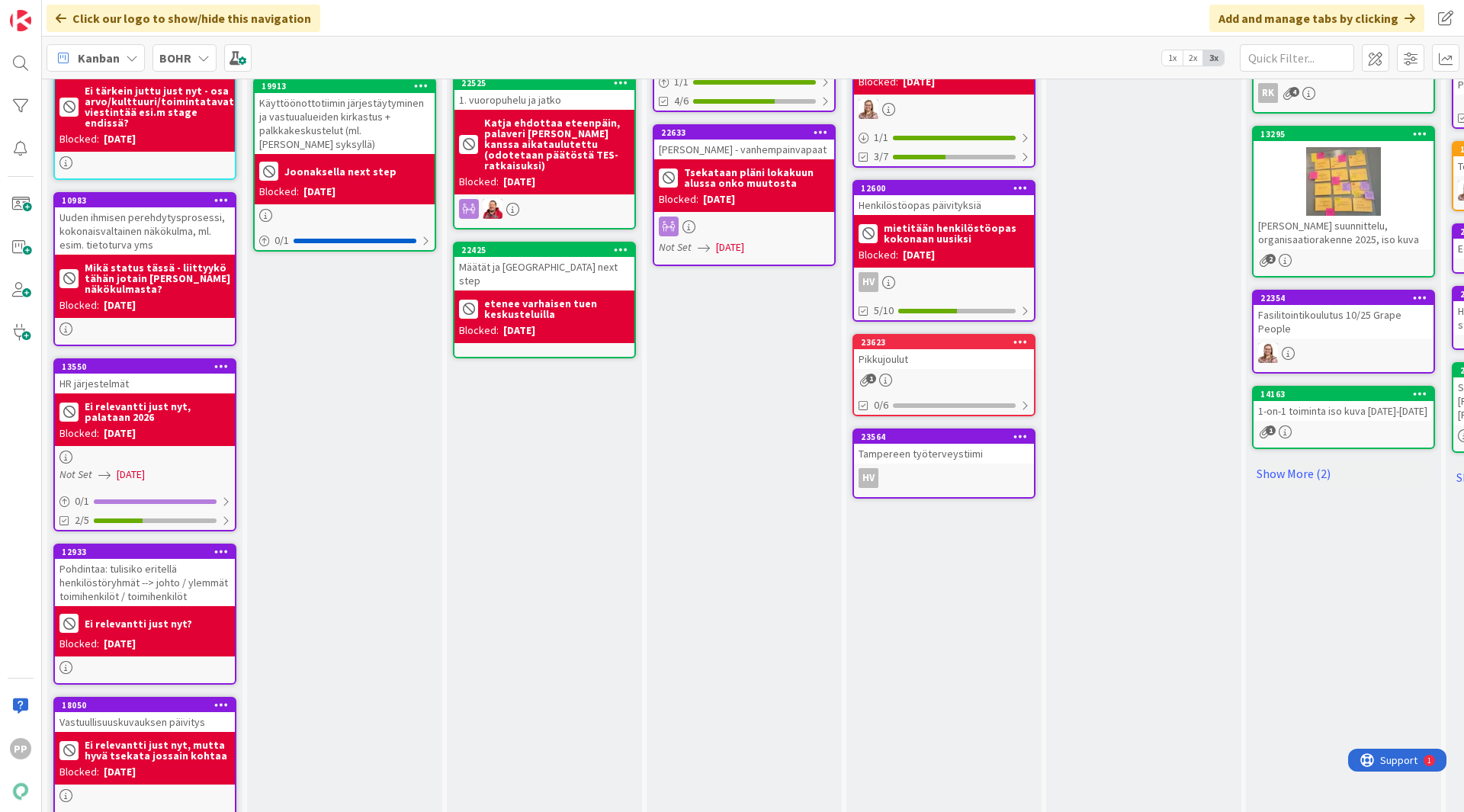
click at [364, 482] on div "Priorisoitu kärki Add Card... 18790 1on1 tavoitteet ja toteutus syksy 2025 1083…" at bounding box center [345, 132] width 195 height 1575
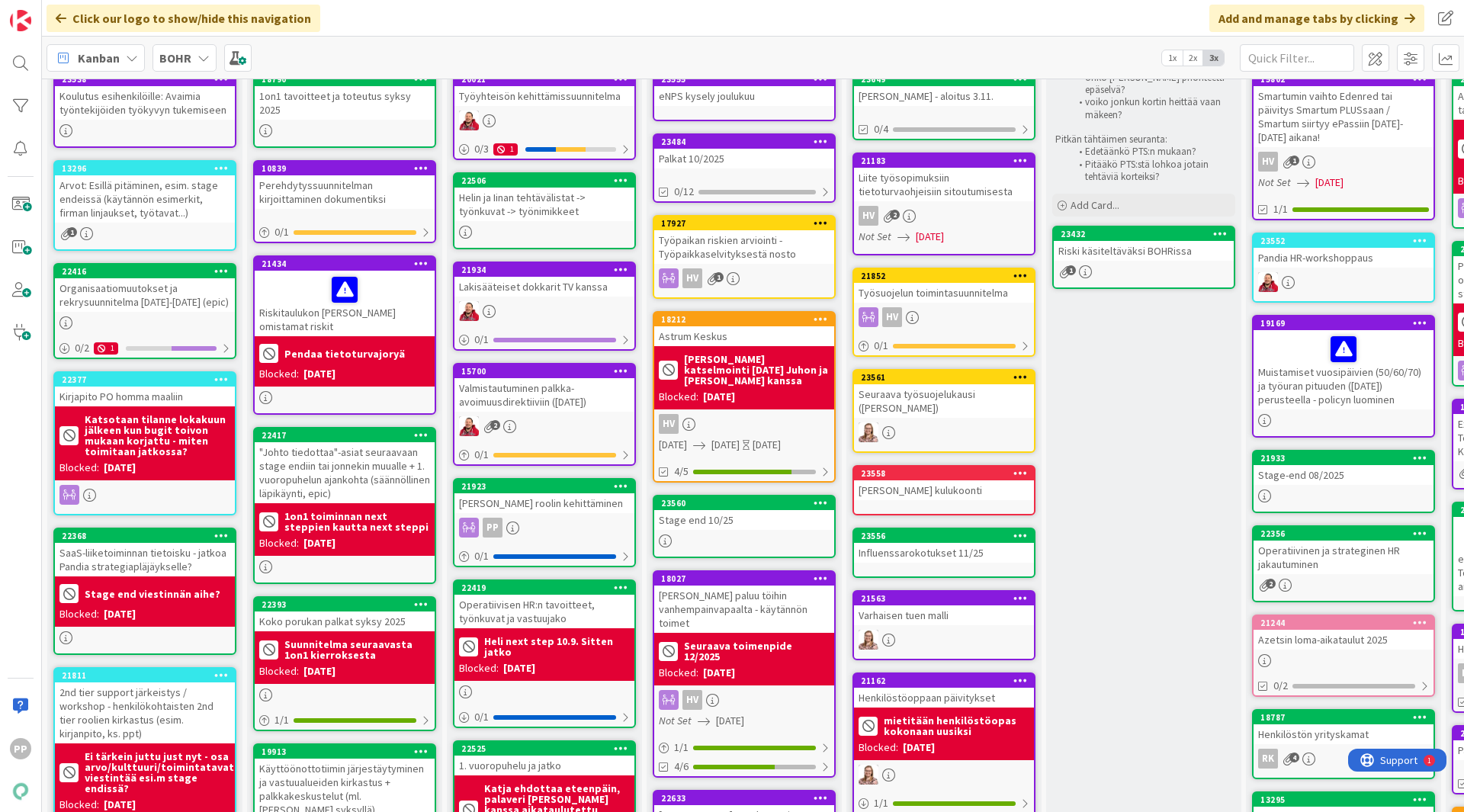
scroll to position [89, 0]
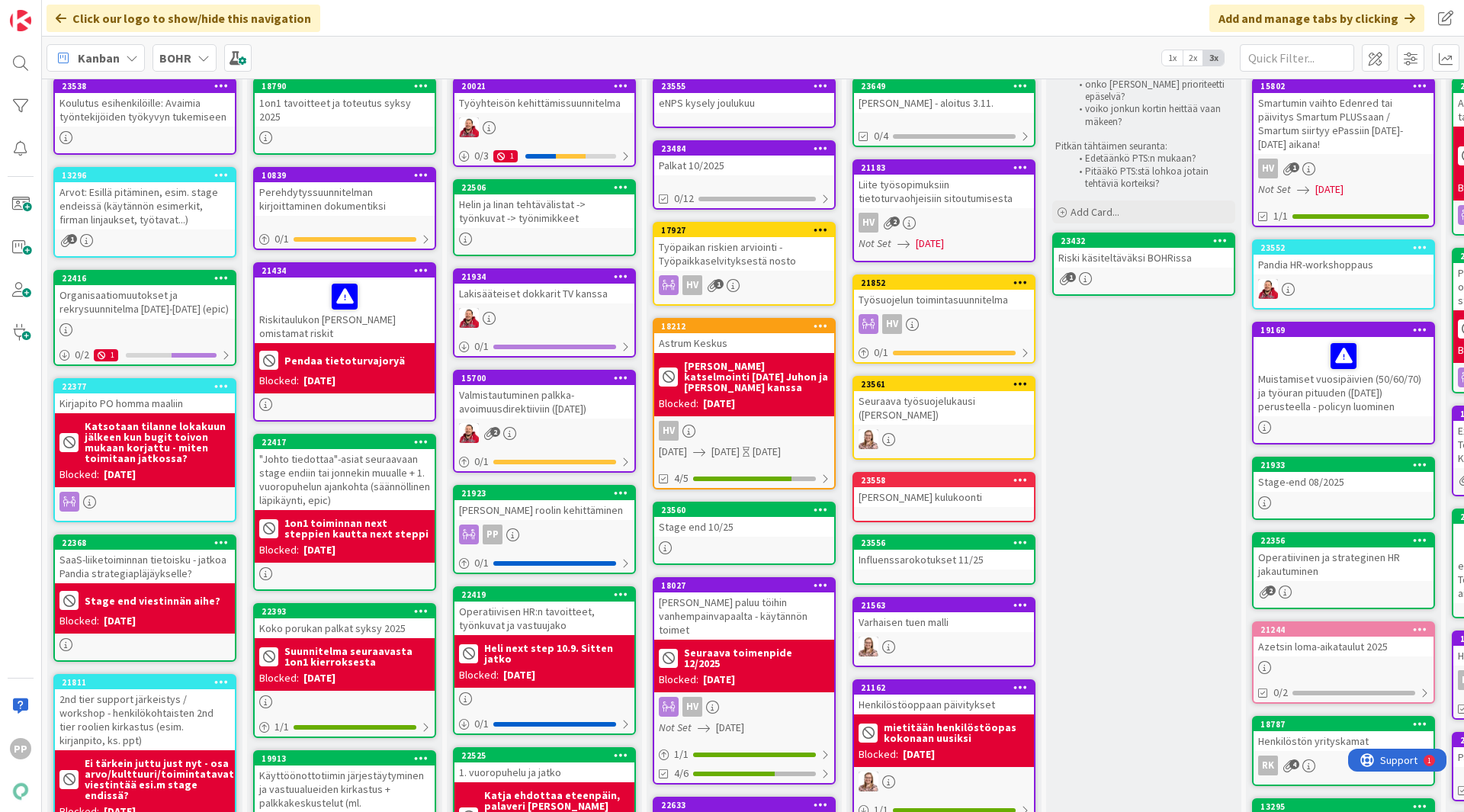
click at [244, 433] on div "11 Strateginen backlog Add Card... 23538 Koulutus esihenkilöille: Avaimia työnt…" at bounding box center [145, 797] width 200 height 1606
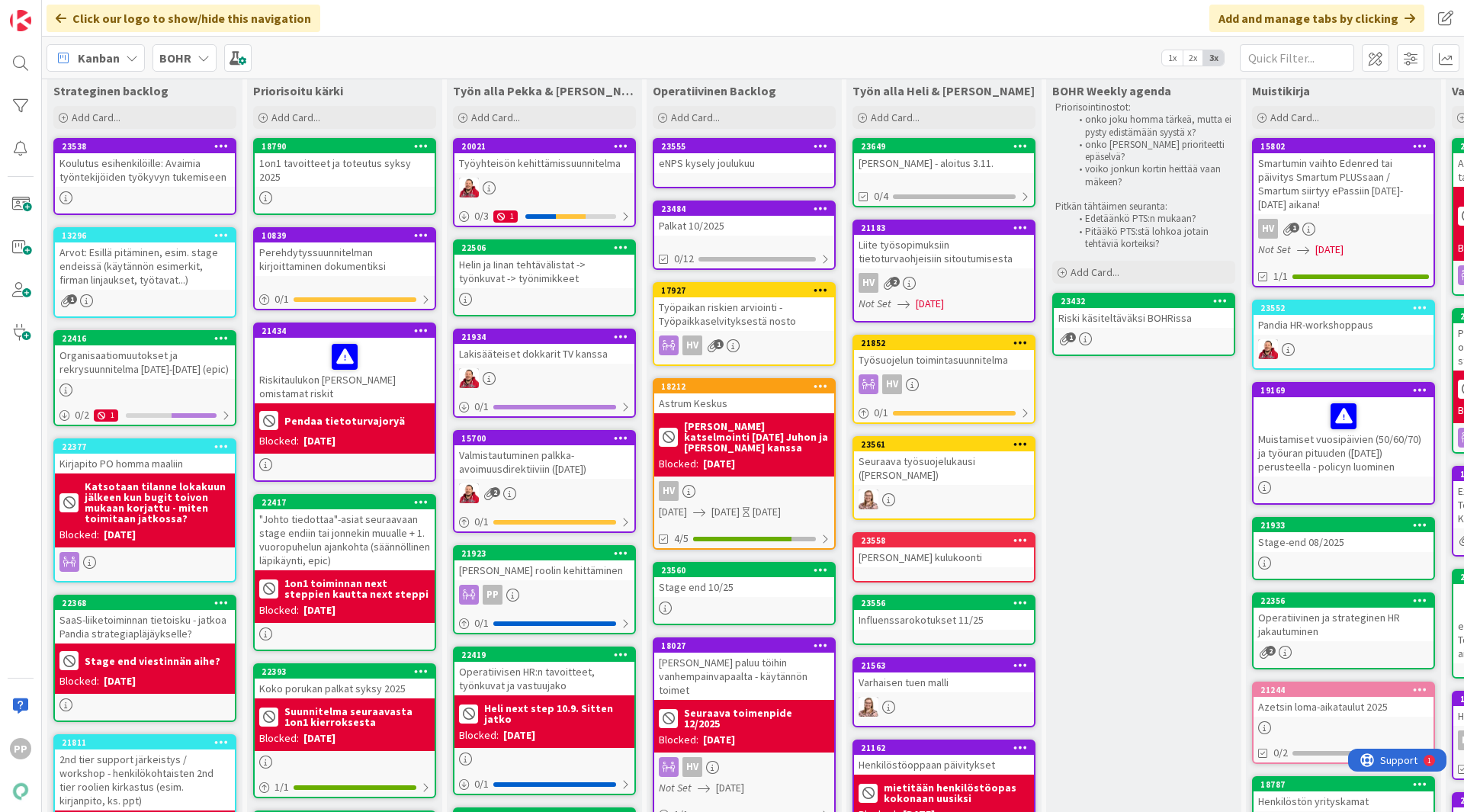
scroll to position [0, 0]
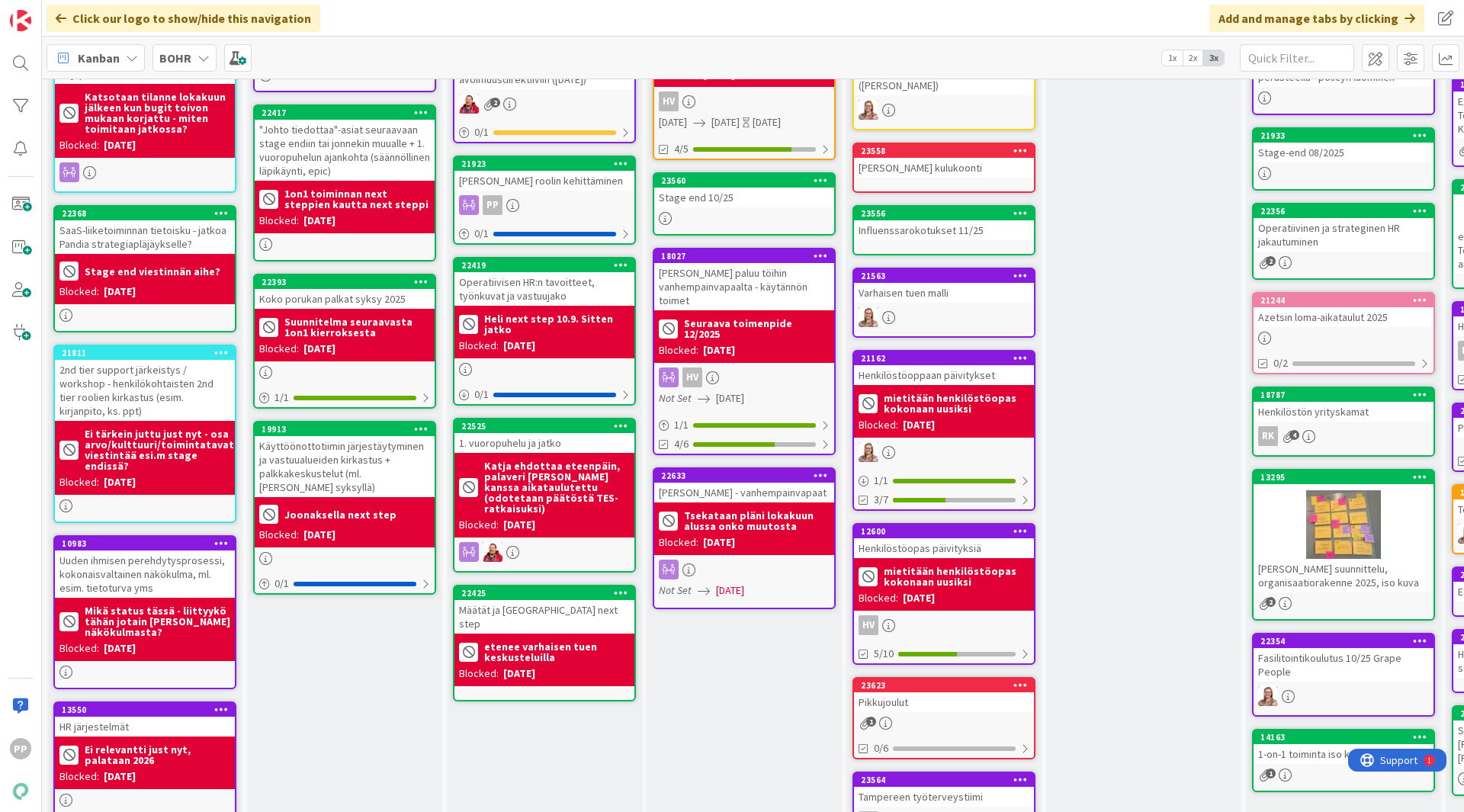
scroll to position [492, 0]
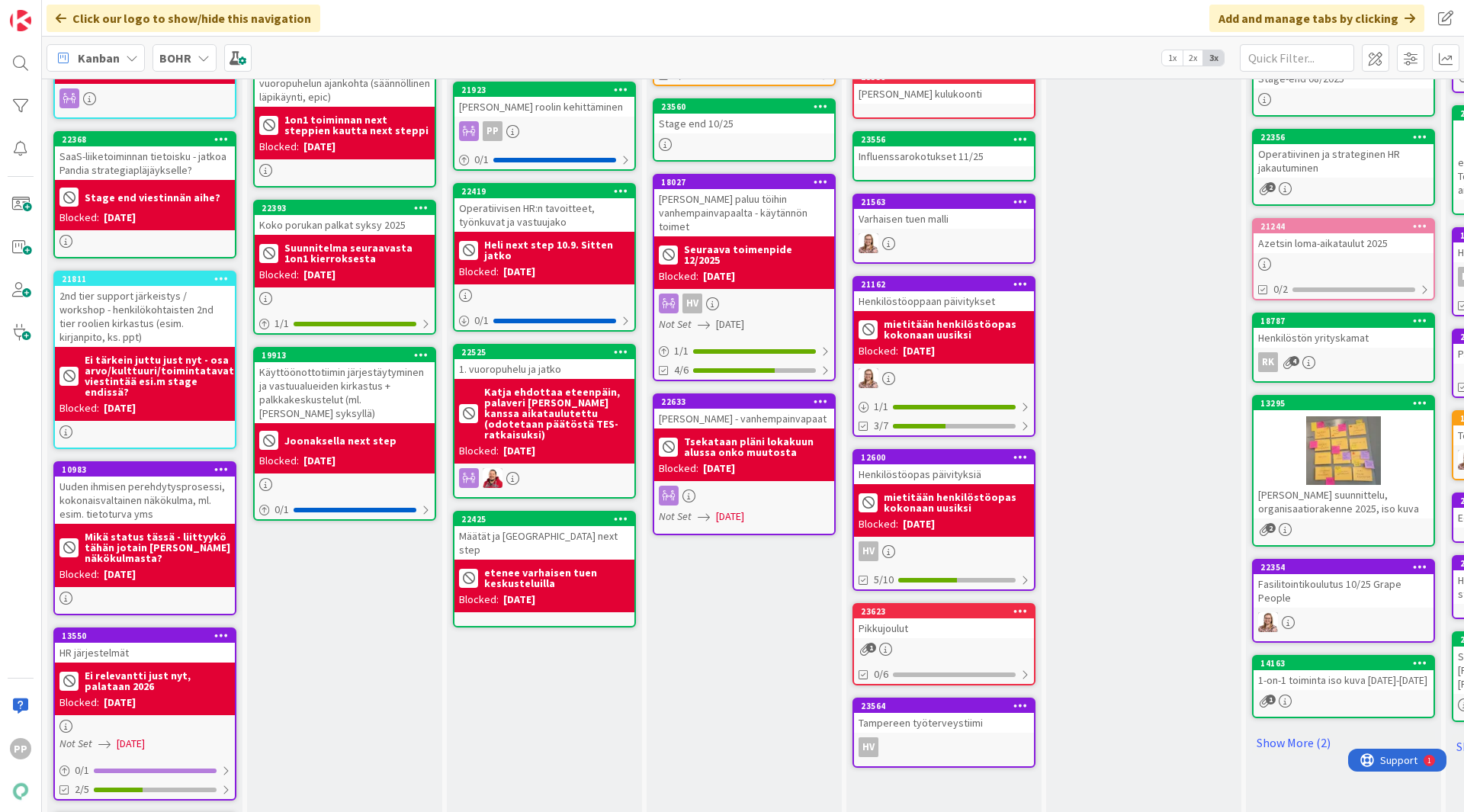
click at [1151, 387] on div "BOHR Weekly agenda Priorisointinostot: onko joku homma tärkeä, mutta ei pysty e…" at bounding box center [1144, 401] width 195 height 1575
click at [1096, 395] on div "BOHR Weekly agenda Priorisointinostot: onko joku homma tärkeä, mutta ei pysty e…" at bounding box center [1144, 401] width 195 height 1575
click at [1122, 275] on div "BOHR Weekly agenda Priorisointinostot: onko joku homma tärkeä, mutta ei pysty e…" at bounding box center [1144, 401] width 195 height 1575
click at [1102, 443] on div "BOHR Weekly agenda Priorisointinostot: onko joku homma tärkeä, mutta ei pysty e…" at bounding box center [1144, 401] width 195 height 1575
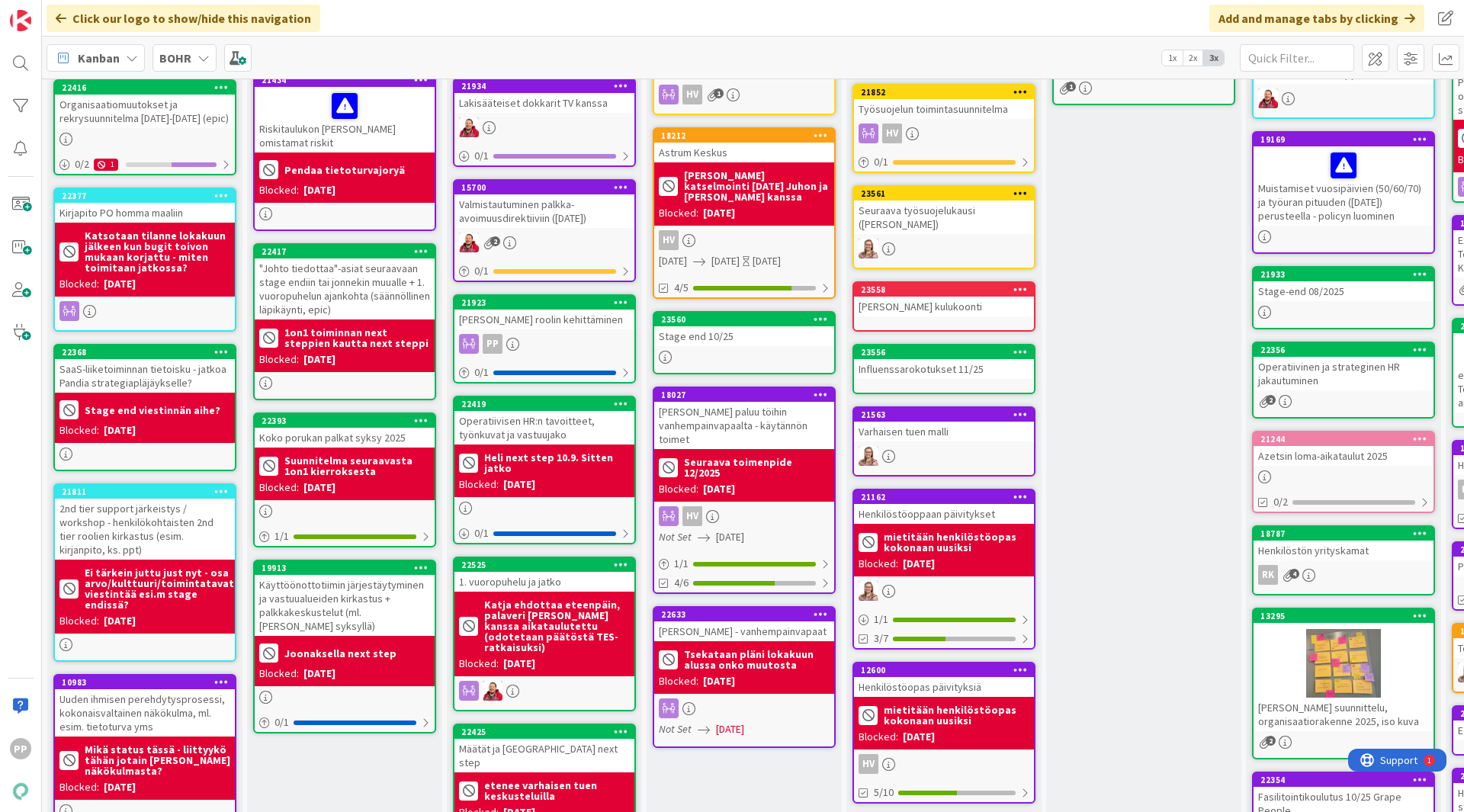
scroll to position [278, 0]
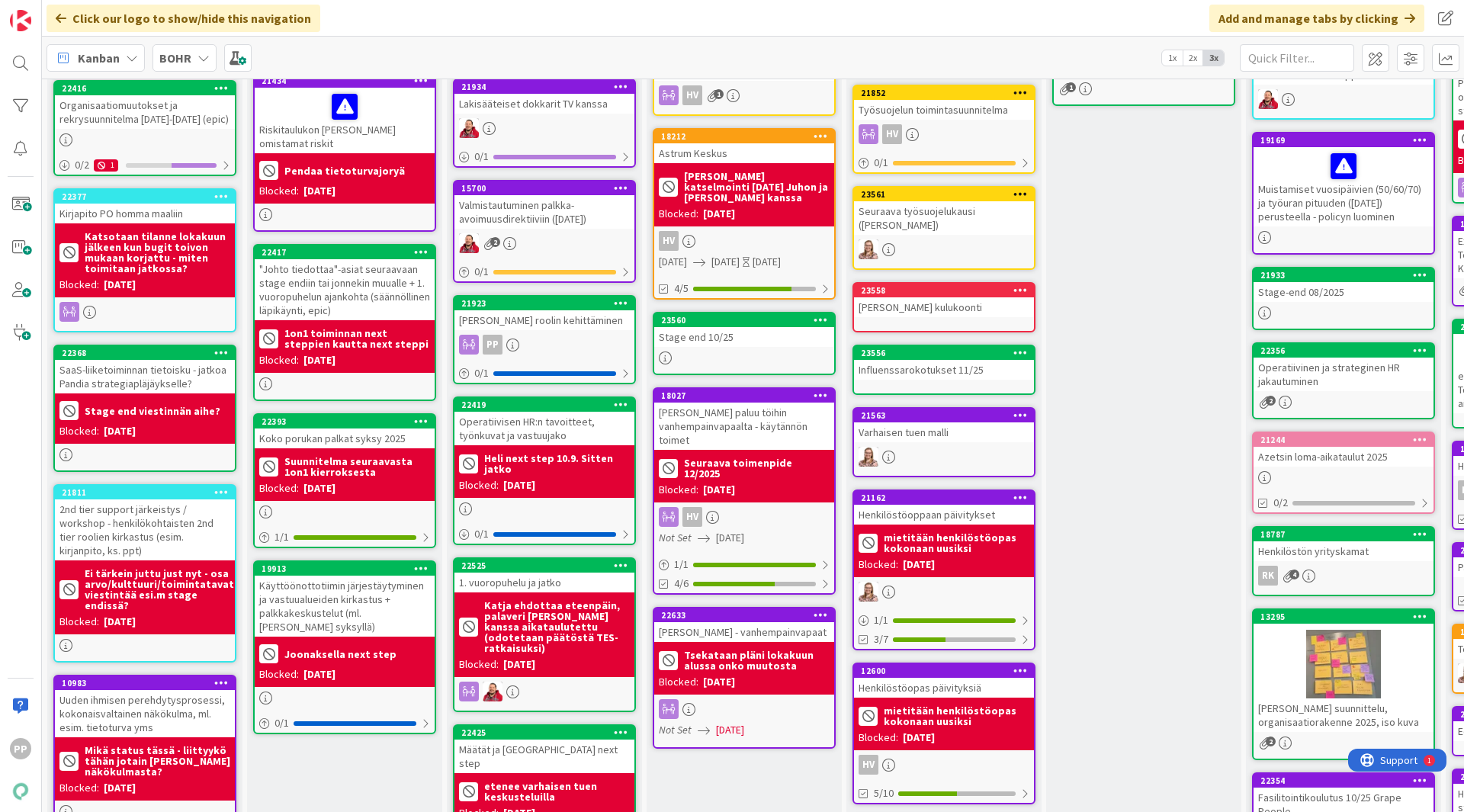
click at [947, 511] on div "Henkilöstöoppaan päivitykset" at bounding box center [943, 514] width 180 height 20
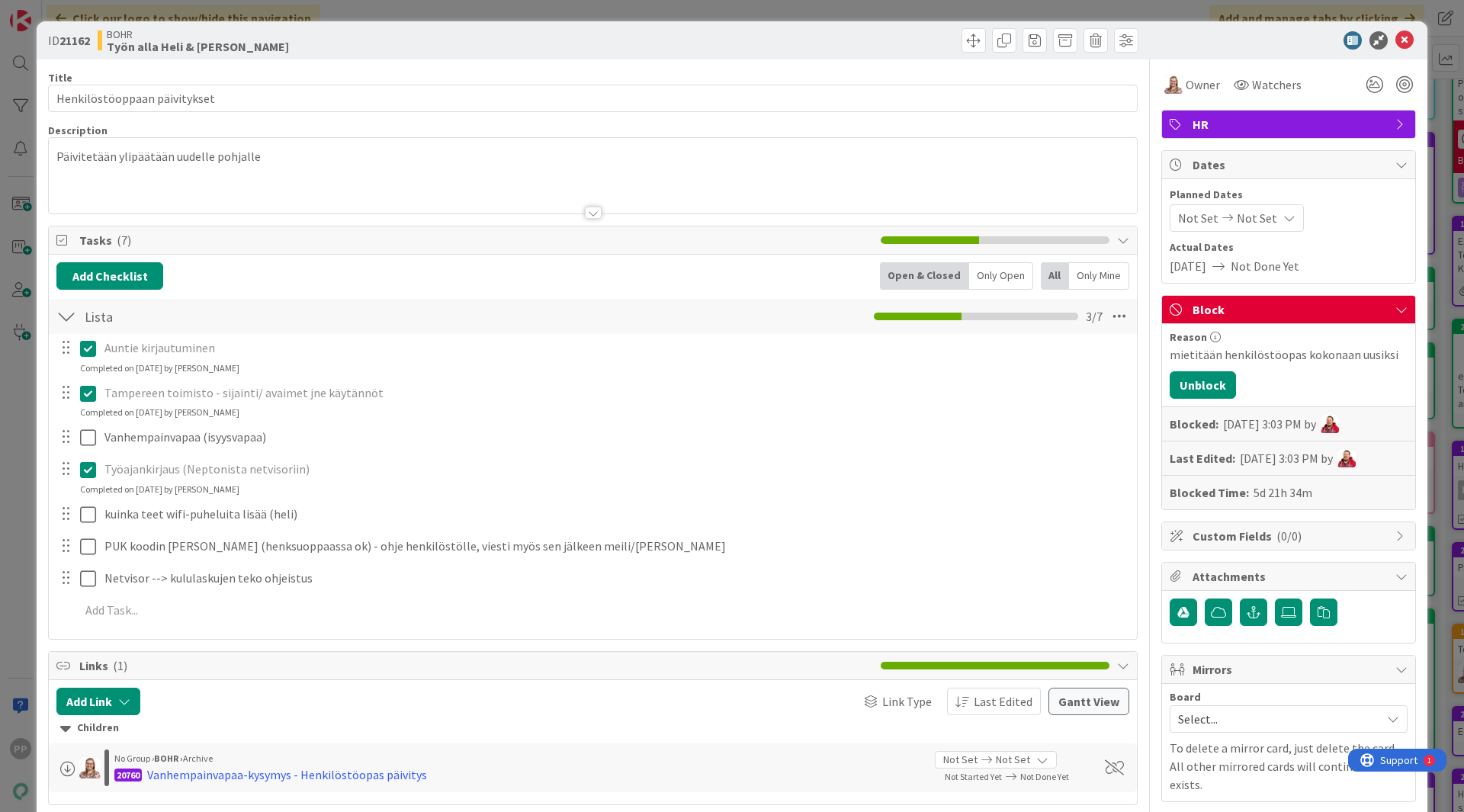
click at [365, 2] on div "ID 21162 BOHR Työn alla Heli & Iina Title 28 / 128 Henkilöstöoppaan päivitykset…" at bounding box center [732, 406] width 1464 height 812
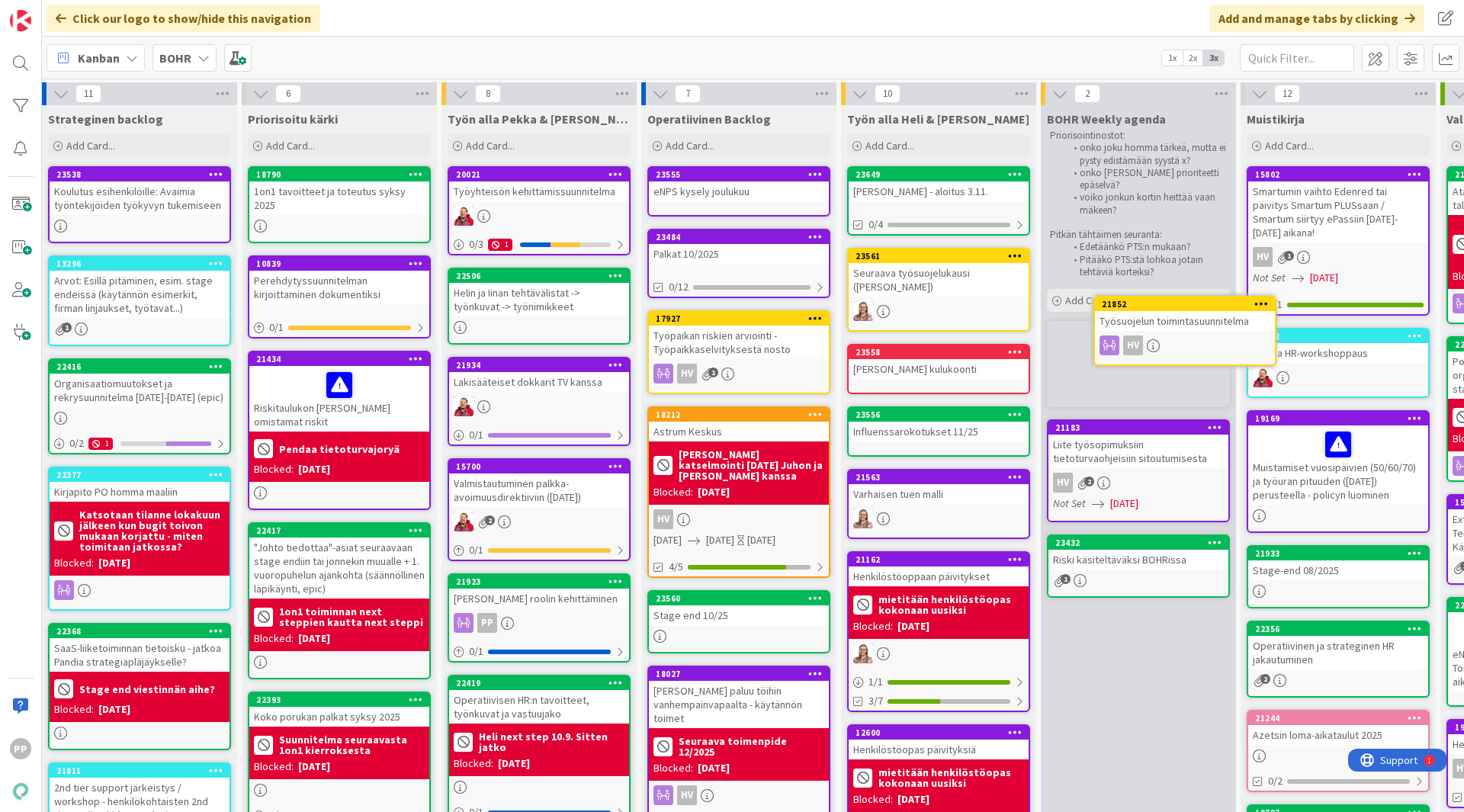
scroll to position [0, 7]
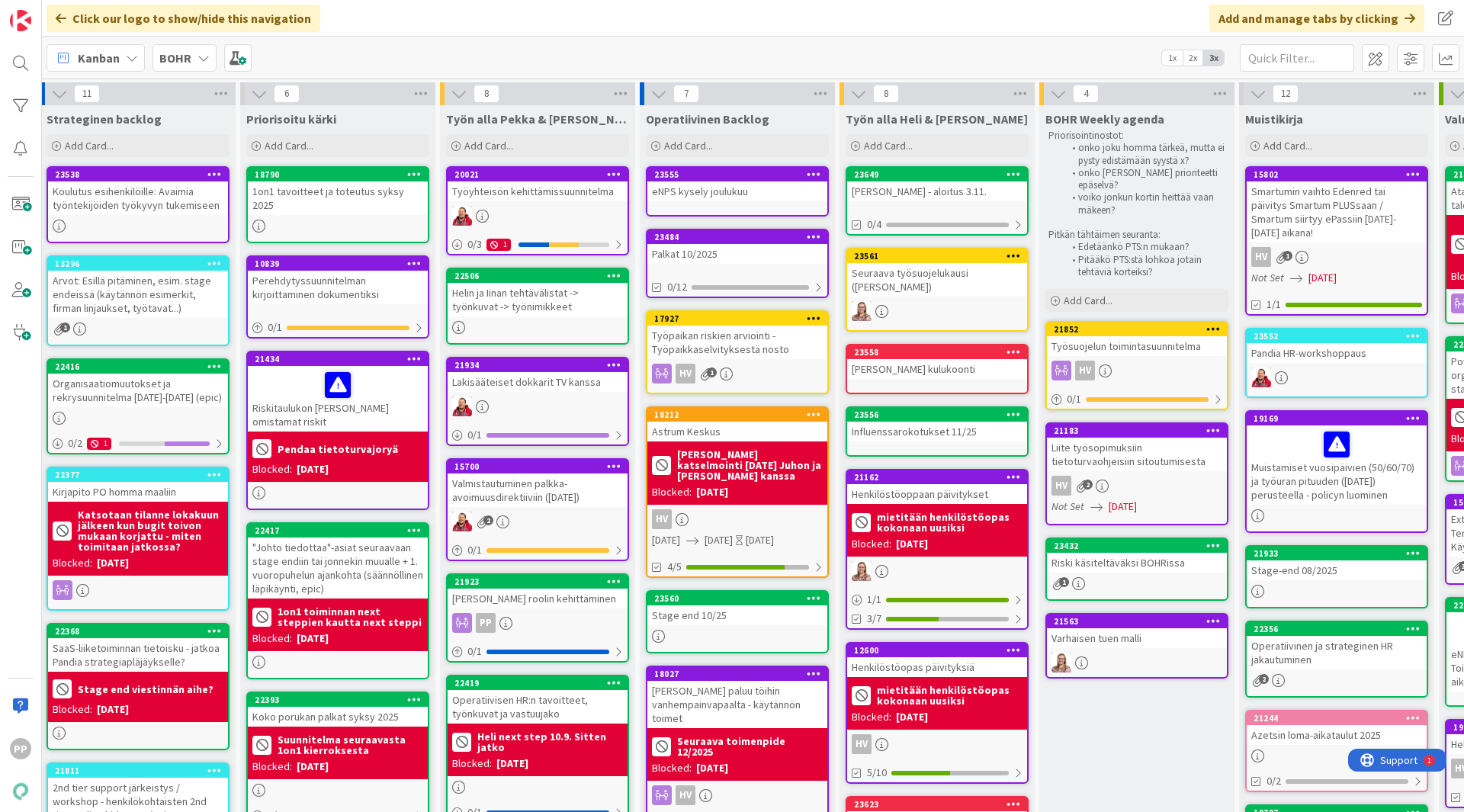
click at [982, 43] on div "Kanban BOHR 1x 2x 3x" at bounding box center [753, 57] width 1422 height 42
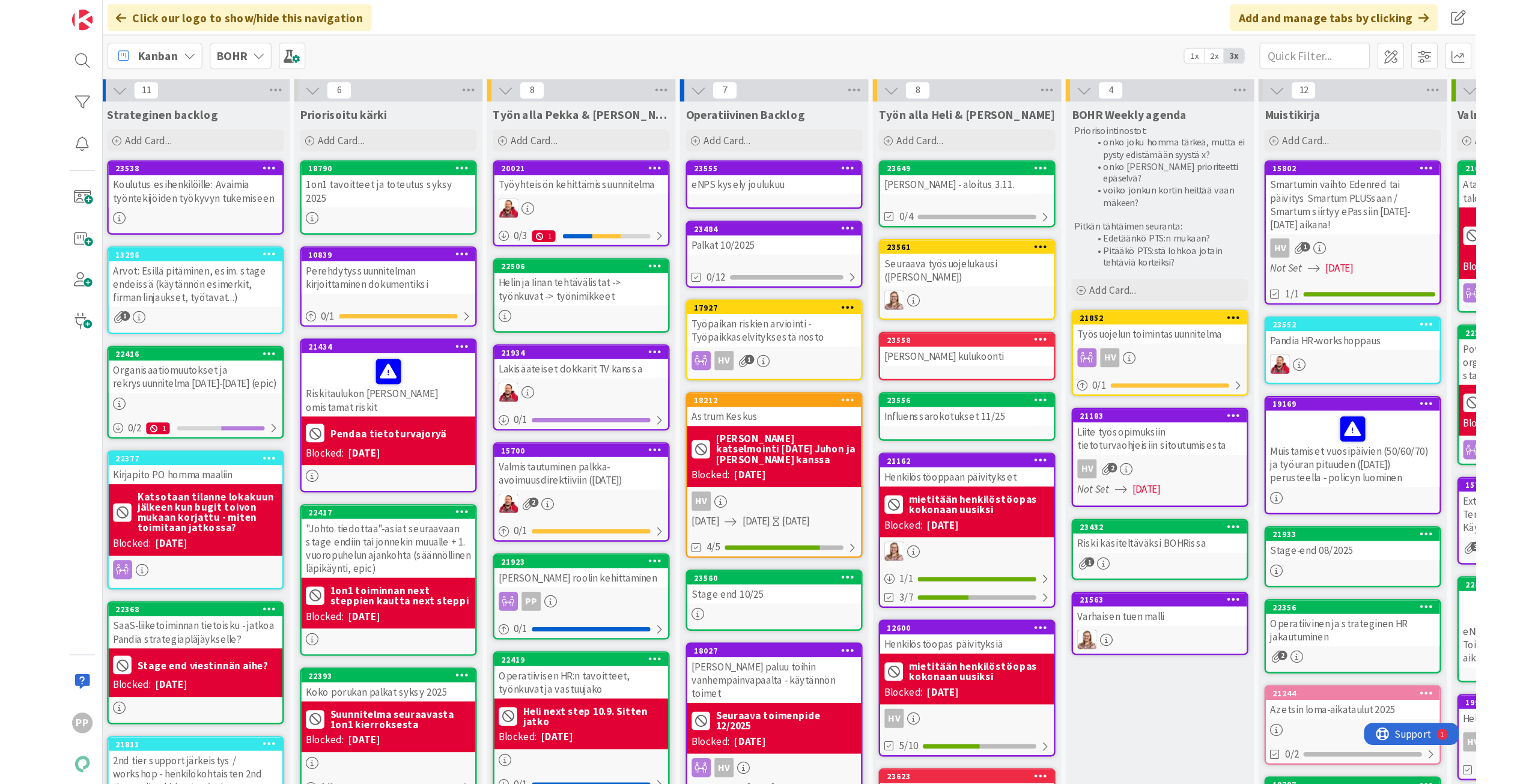
scroll to position [0, 0]
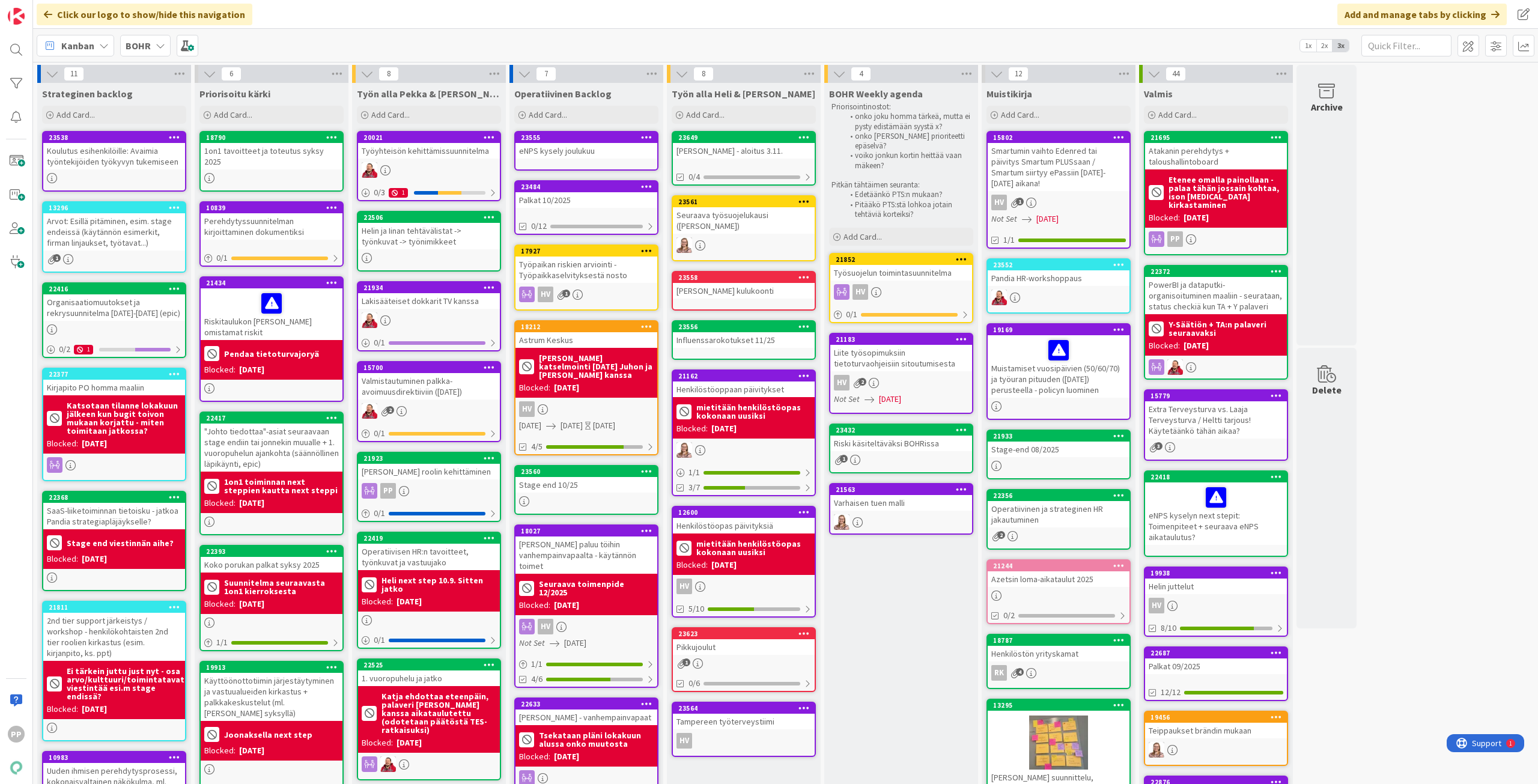
drag, startPoint x: 893, startPoint y: 665, endPoint x: 756, endPoint y: 493, distance: 219.9
click at [894, 639] on div "BOHR Weekly agenda Priorisointinostot: onko joku homma tärkeä, mutta ei pysty e…" at bounding box center [901, 704] width 154 height 1242
click at [152, 43] on div "BOHR" at bounding box center [145, 45] width 50 height 22
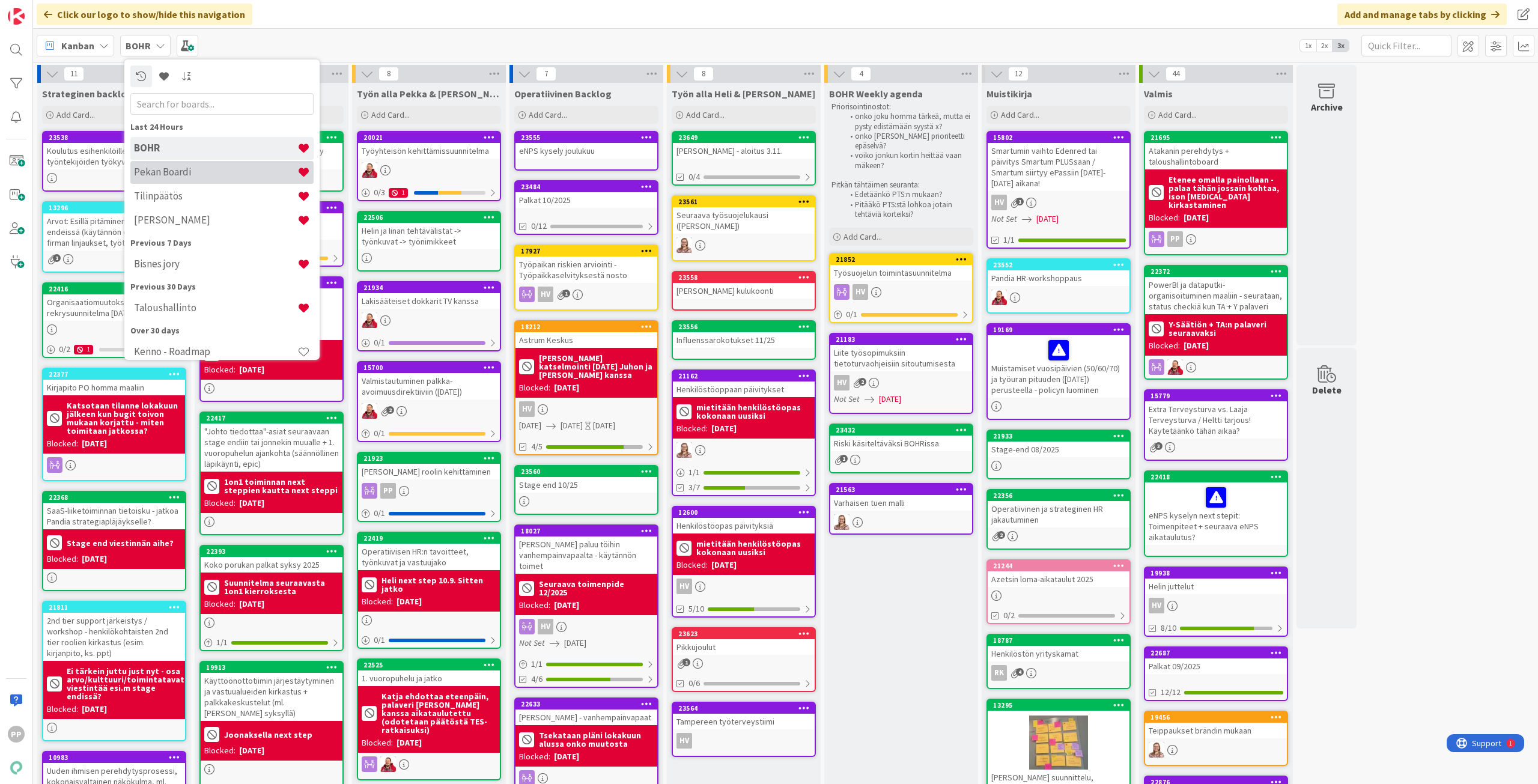
click at [247, 178] on h4 "Pekan Boardi" at bounding box center [216, 171] width 164 height 12
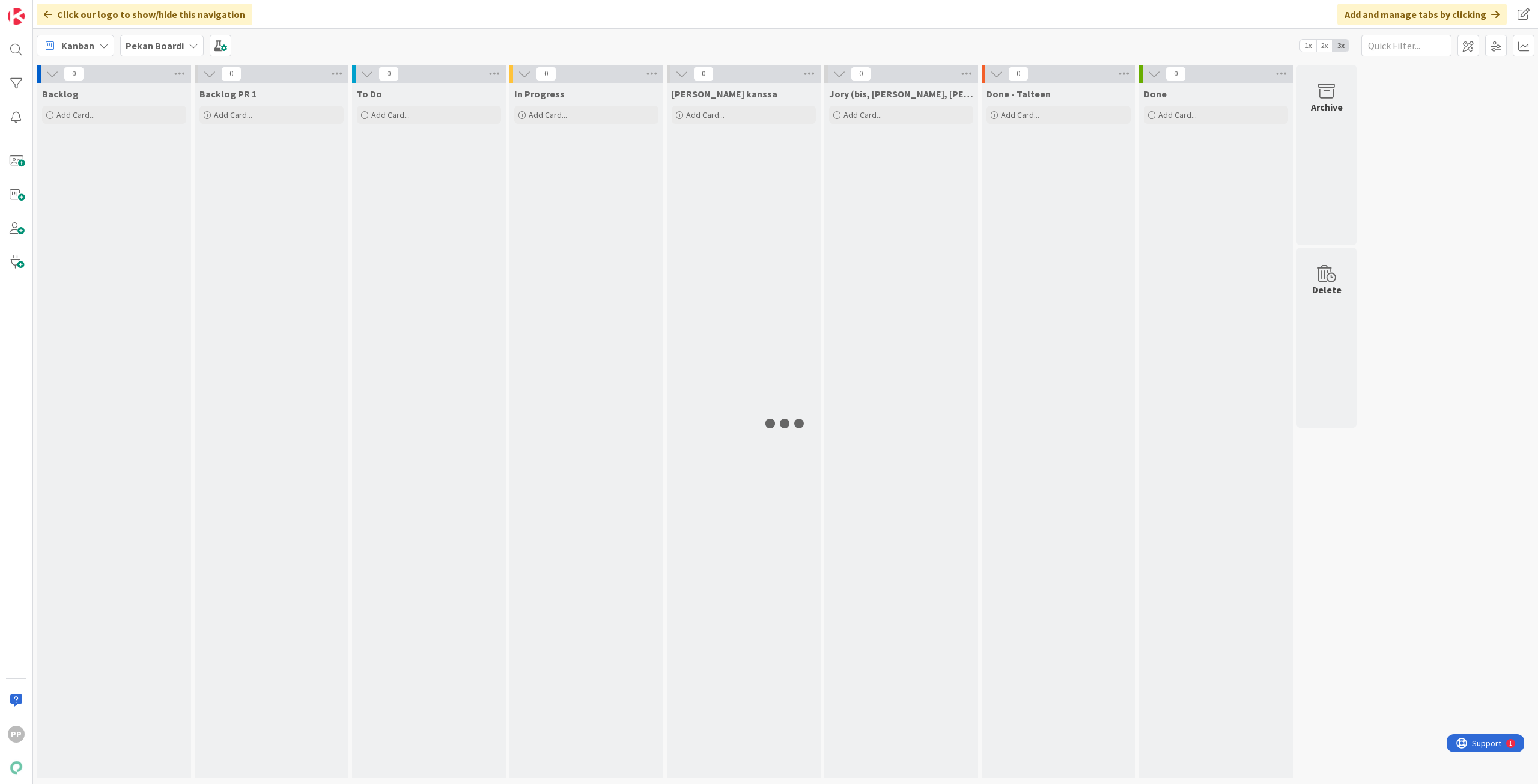
click at [354, 17] on div "Click our logo to show/hide this navigation Add and manage tabs by clicking" at bounding box center [785, 14] width 1505 height 29
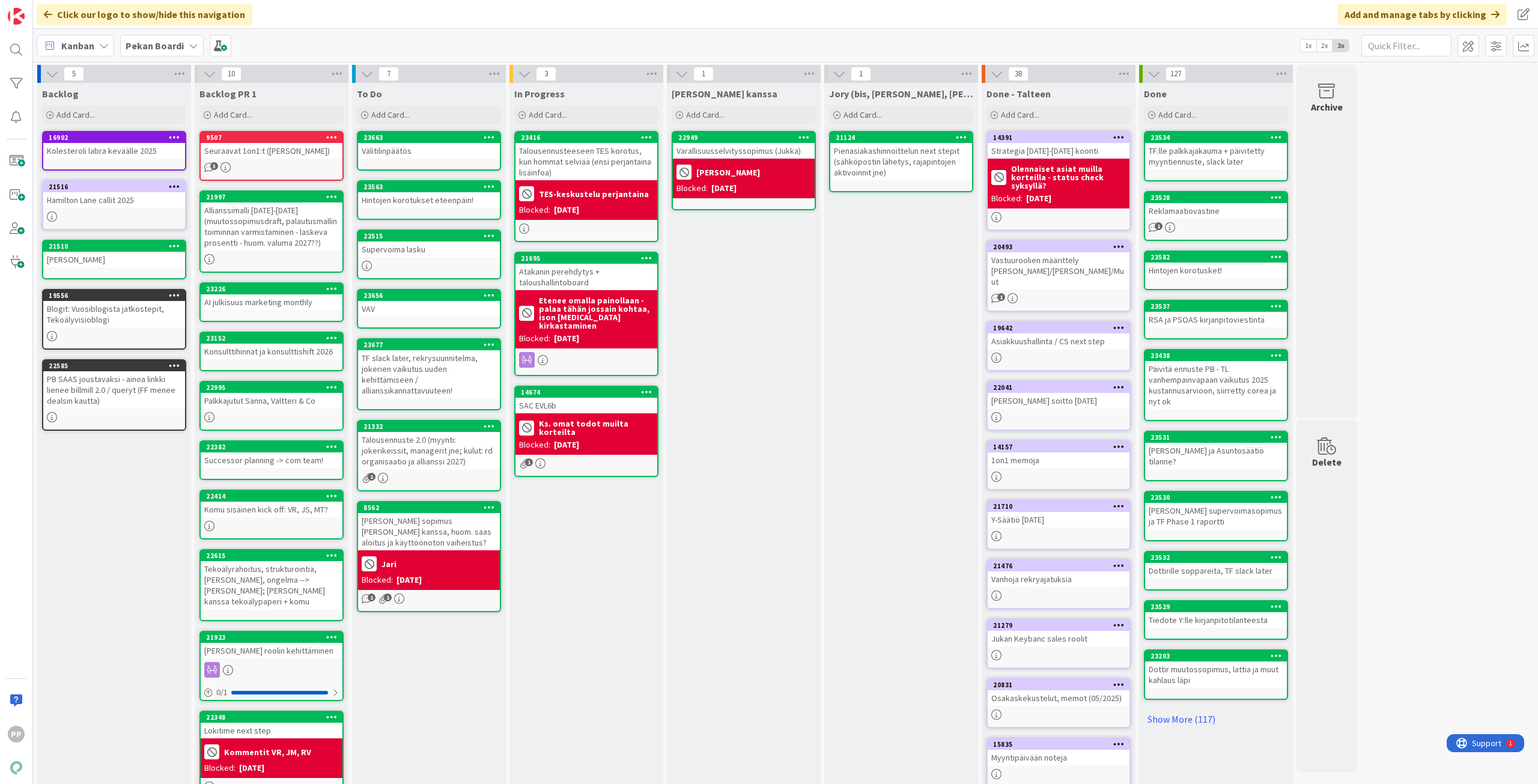
click at [630, 639] on div "In Progress Add Card... 23416 Talousennusteeseen TES korotus, kun hommat selviä…" at bounding box center [586, 455] width 154 height 743
click at [547, 10] on div "Click our logo to show/hide this navigation Add and manage tabs by clicking" at bounding box center [785, 14] width 1505 height 29
click at [547, 11] on div "Click our logo to show/hide this navigation Add and manage tabs by clicking" at bounding box center [785, 14] width 1505 height 29
click at [552, 6] on div "Click our logo to show/hide this navigation Add and manage tabs by clicking" at bounding box center [785, 14] width 1505 height 29
click at [182, 45] on div "Pekan Boardi" at bounding box center [162, 45] width 84 height 22
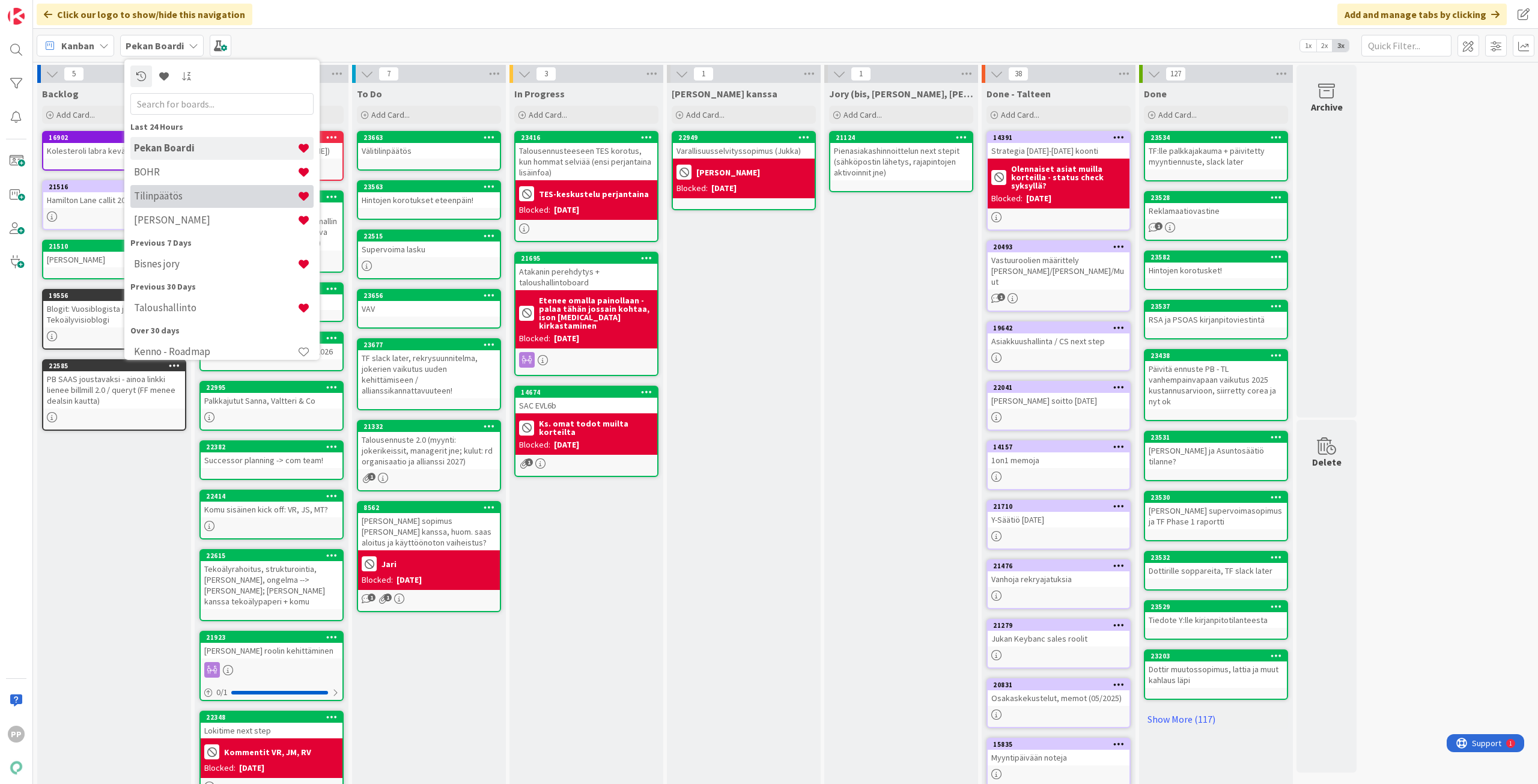
click at [227, 207] on div "Tilinpäätös" at bounding box center [222, 196] width 183 height 23
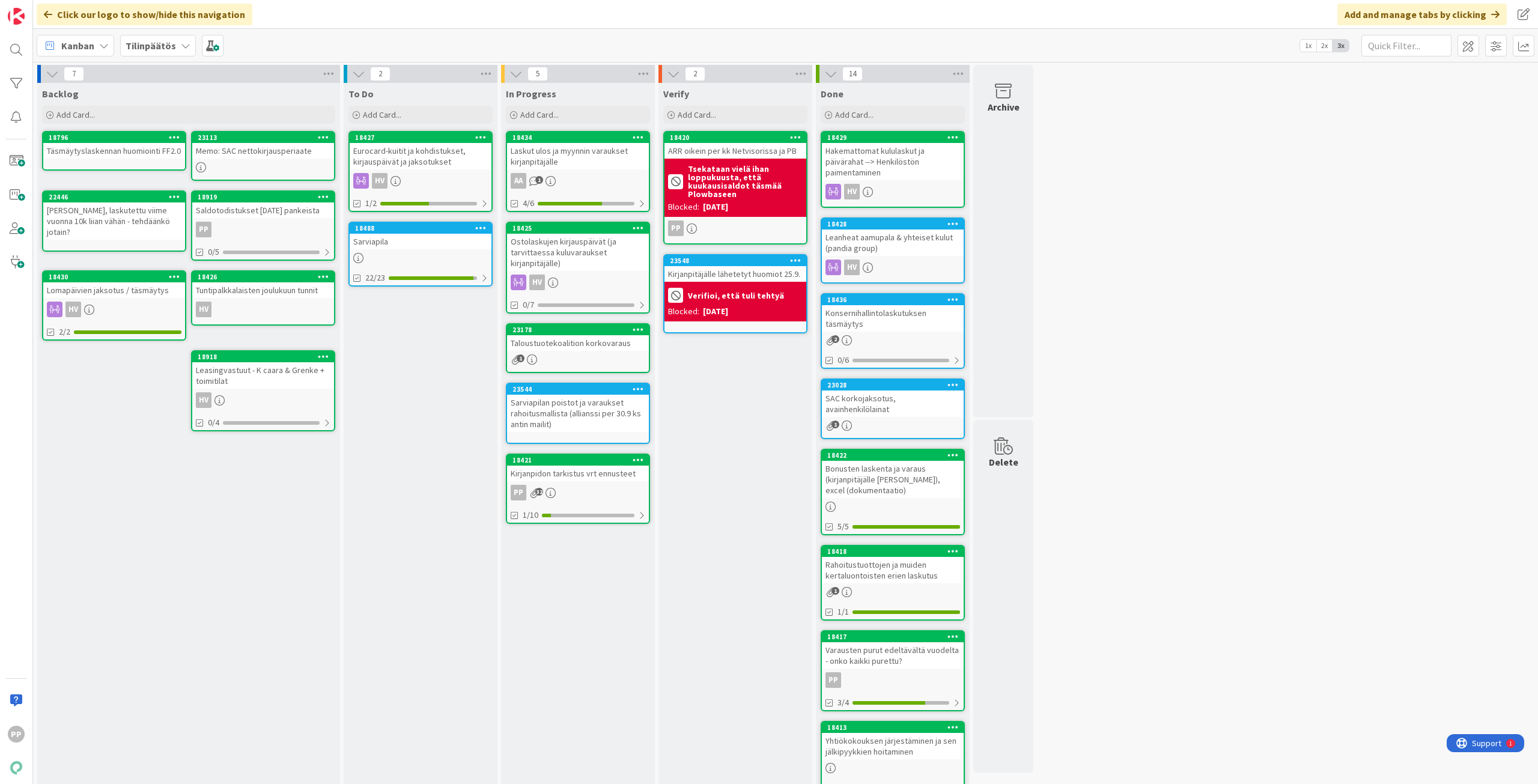
click at [416, 386] on div "To Do Add Card... 18427 Eurocard-kuitit ja kohdistukset, kirjauspäivät ja jakso…" at bounding box center [421, 544] width 154 height 923
click at [434, 393] on div "To Do Add Card... 18427 Eurocard-kuitit ja kohdistukset, kirjauspäivät ja jakso…" at bounding box center [421, 544] width 154 height 923
click at [414, 465] on div "To Do Add Card... 18427 Eurocard-kuitit ja kohdistukset, kirjauspäivät ja jakso…" at bounding box center [421, 544] width 154 height 923
click at [449, 472] on div "To Do Add Card... 18427 Eurocard-kuitit ja kohdistukset, kirjauspäivät ja jakso…" at bounding box center [421, 544] width 154 height 923
click at [565, 639] on div "In Progress Add Card... 18434 Laskut ulos ja myynnin varaukset kirjanpitäjälle …" at bounding box center [578, 544] width 154 height 923
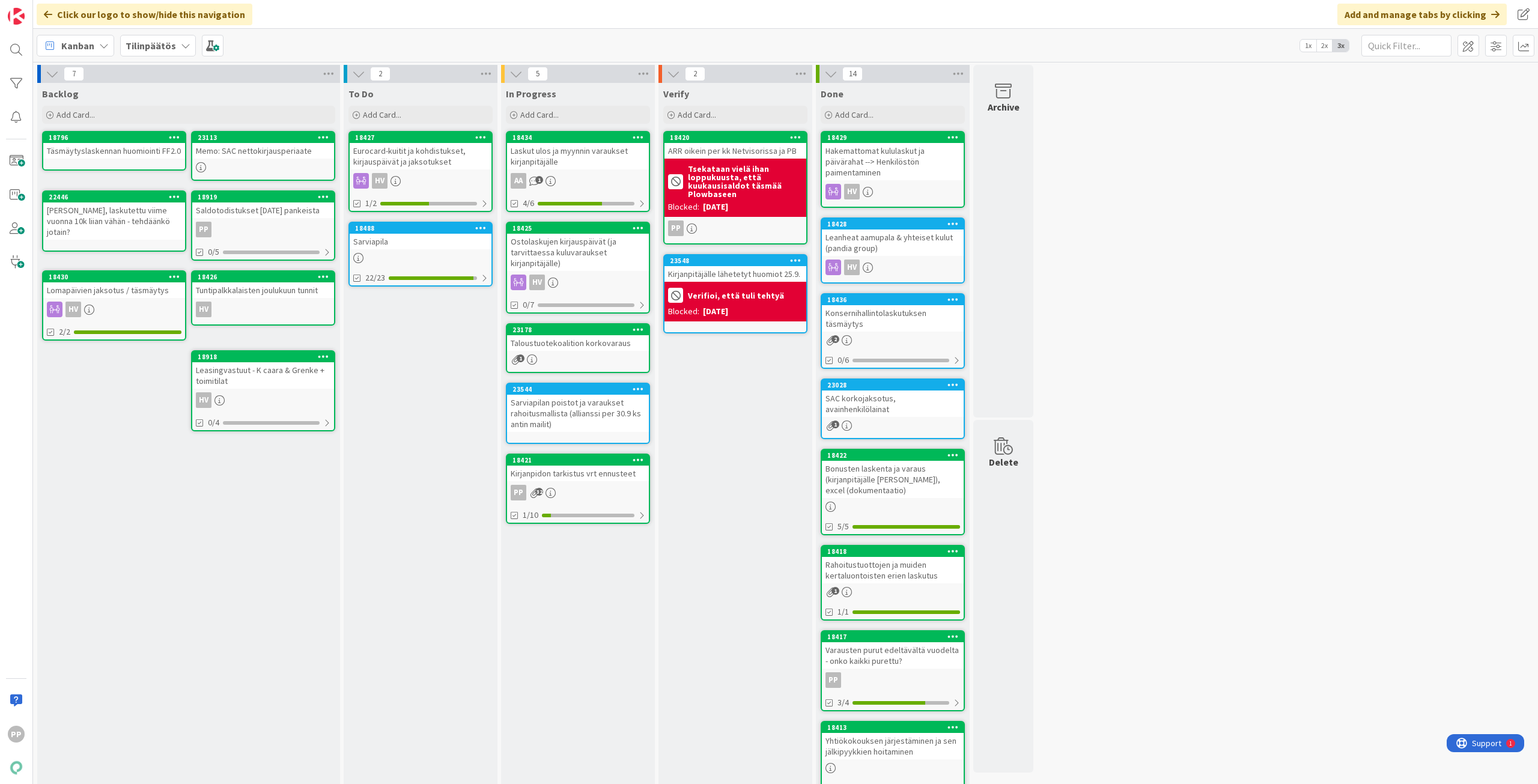
click at [583, 158] on div "Laskut ulos ja myynnin varaukset kirjanpitäjälle" at bounding box center [578, 157] width 142 height 27
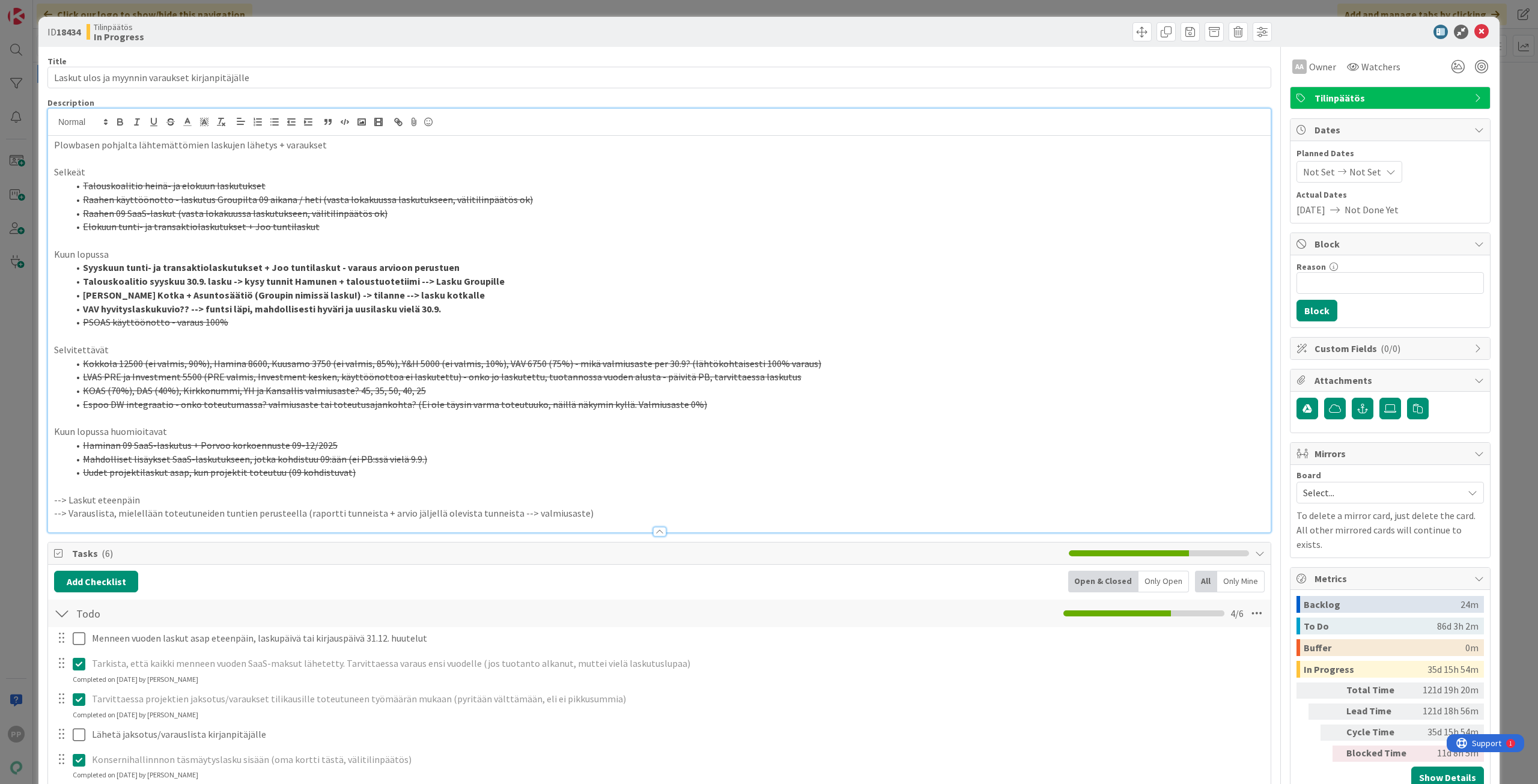
click at [470, 129] on div "Plowbasen pohjalta lähtemättömien laskujen lähetys + varaukset Selkeät Talousko…" at bounding box center [660, 321] width 1223 height 423
click at [428, 289] on strong "[PERSON_NAME] Kotka + Asuntosäätiö (Groupin nimissä lasku!) -> tilanne --> lask…" at bounding box center [284, 295] width 402 height 12
click at [436, 298] on strong "[PERSON_NAME] Kotka + Asuntosäätiö (Groupin nimissä lasku!) -> tilanne --> lask…" at bounding box center [284, 295] width 402 height 12
click at [447, 309] on li "VAV hyvityslaskukuvio?? --> funtsi läpi, mahdollisesti hyväri ja uusilasku viel…" at bounding box center [667, 309] width 1196 height 14
click at [378, 33] on div "Tilinpäätös In Progress" at bounding box center [372, 32] width 570 height 20
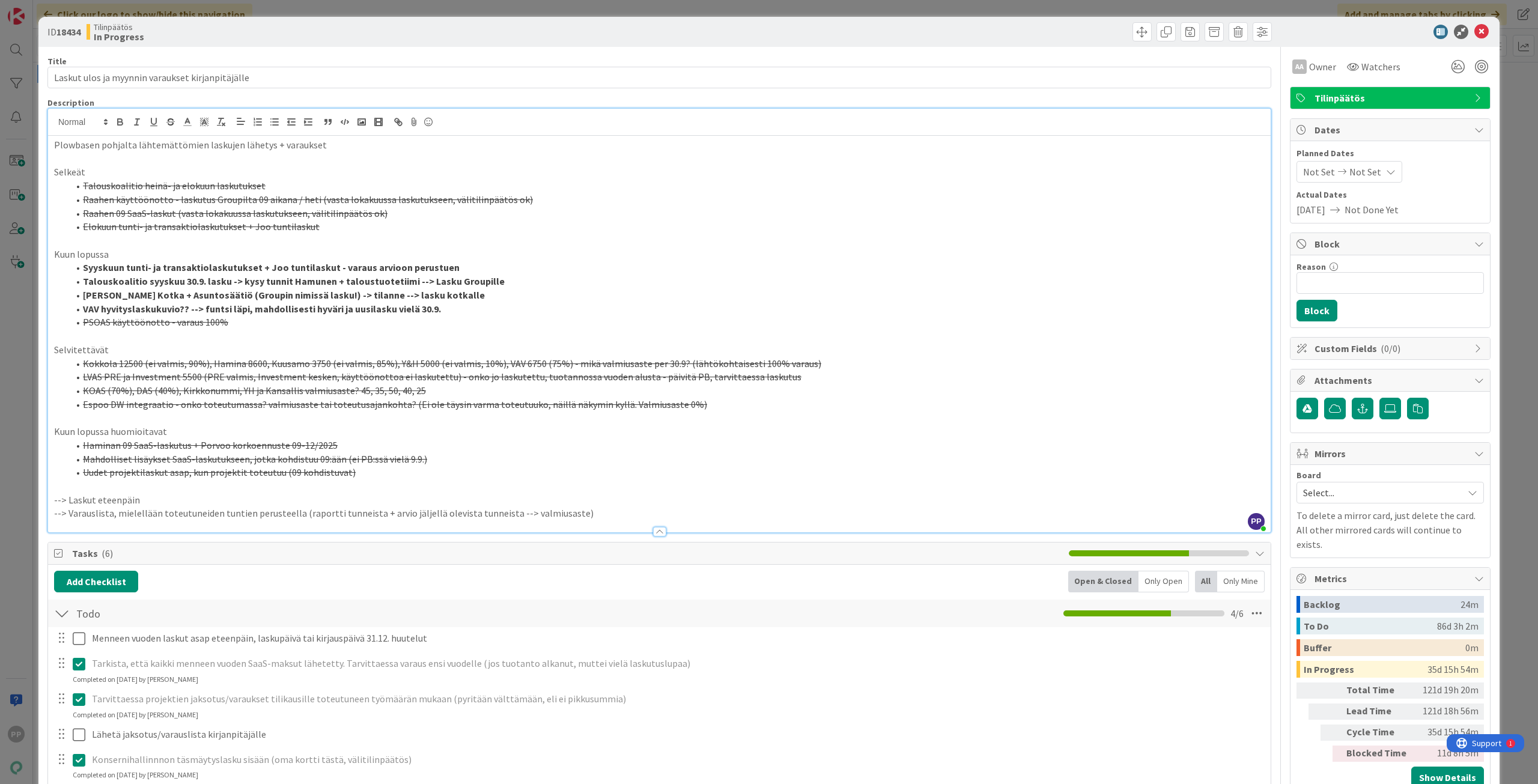
click at [30, 163] on div "ID 18434 Tilinpäätös In Progress Title 48 / 128 Laskut ulos ja myynnin varaukse…" at bounding box center [769, 392] width 1538 height 784
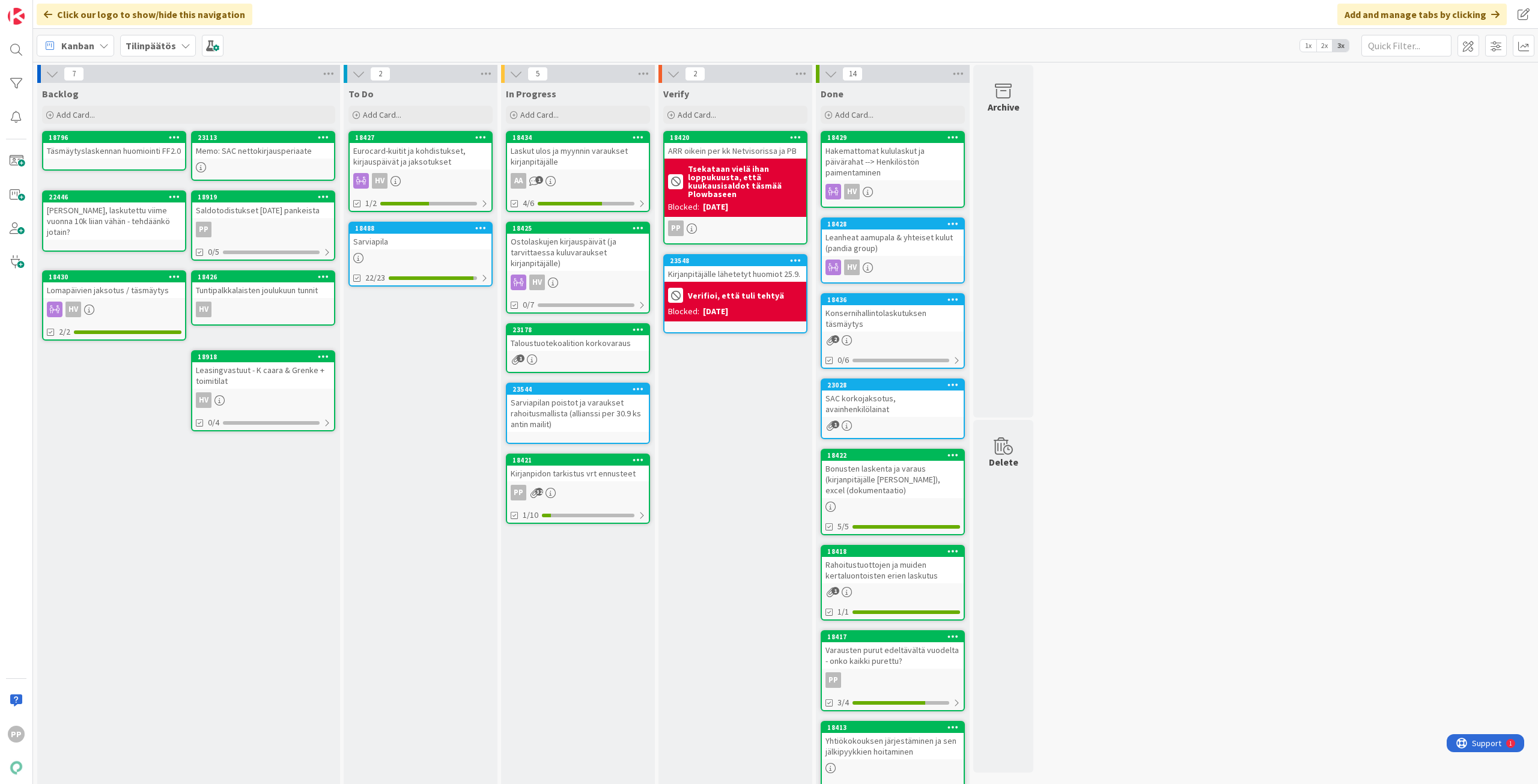
click at [601, 632] on div "In Progress Add Card... 18434 Laskut ulos ja myynnin varaukset kirjanpitäjälle …" at bounding box center [578, 544] width 154 height 923
click at [604, 632] on div "In Progress Add Card... 18434 Laskut ulos ja myynnin varaukset kirjanpitäjälle …" at bounding box center [578, 544] width 154 height 923
click at [412, 148] on div "Eurocard-kuitit ja kohdistukset, kirjauspäivät ja jaksotukset" at bounding box center [420, 157] width 142 height 27
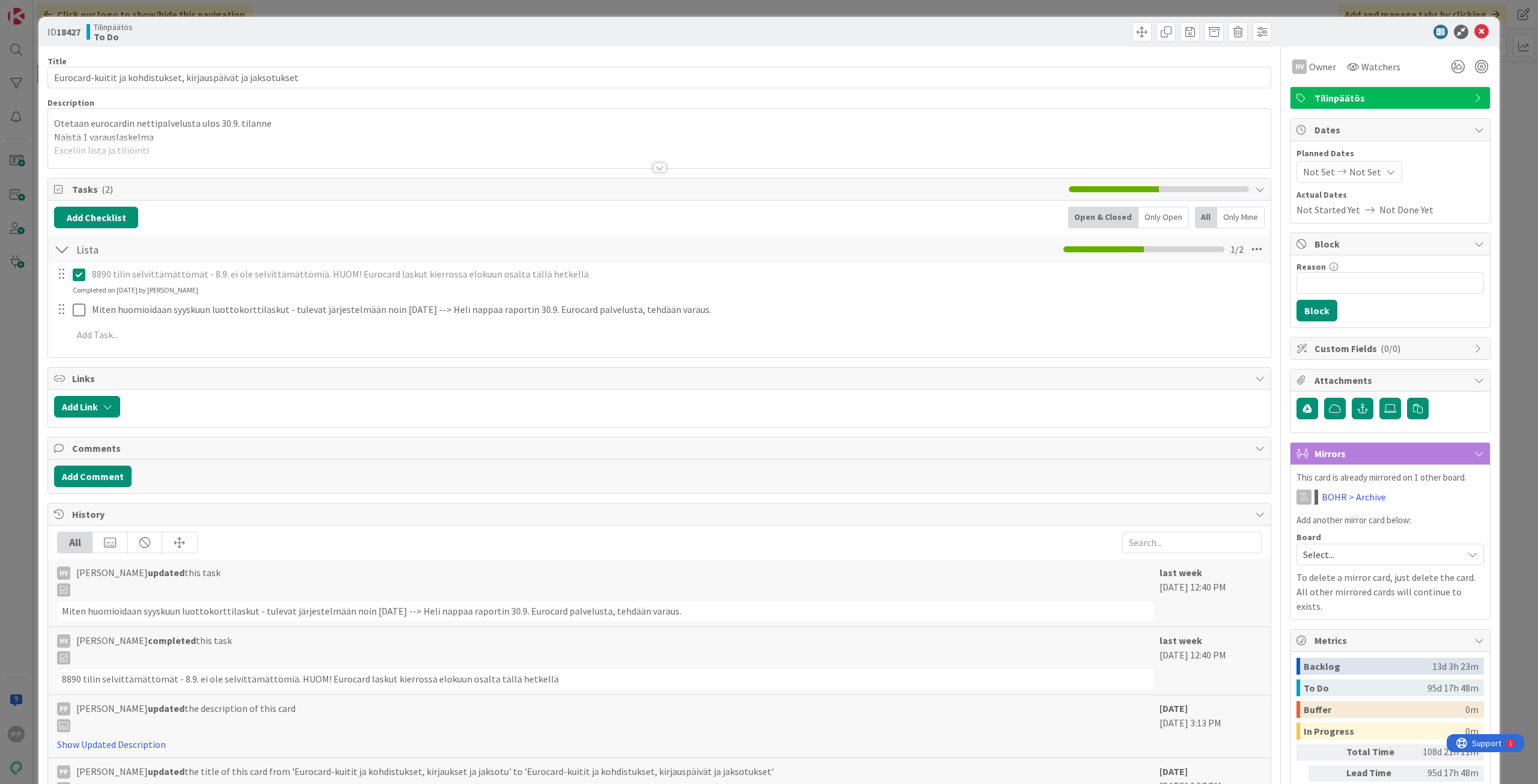
click at [324, 123] on p "Otetaan eurocardin nettipalvelusta ulos 30.9. tilanne" at bounding box center [659, 124] width 1211 height 14
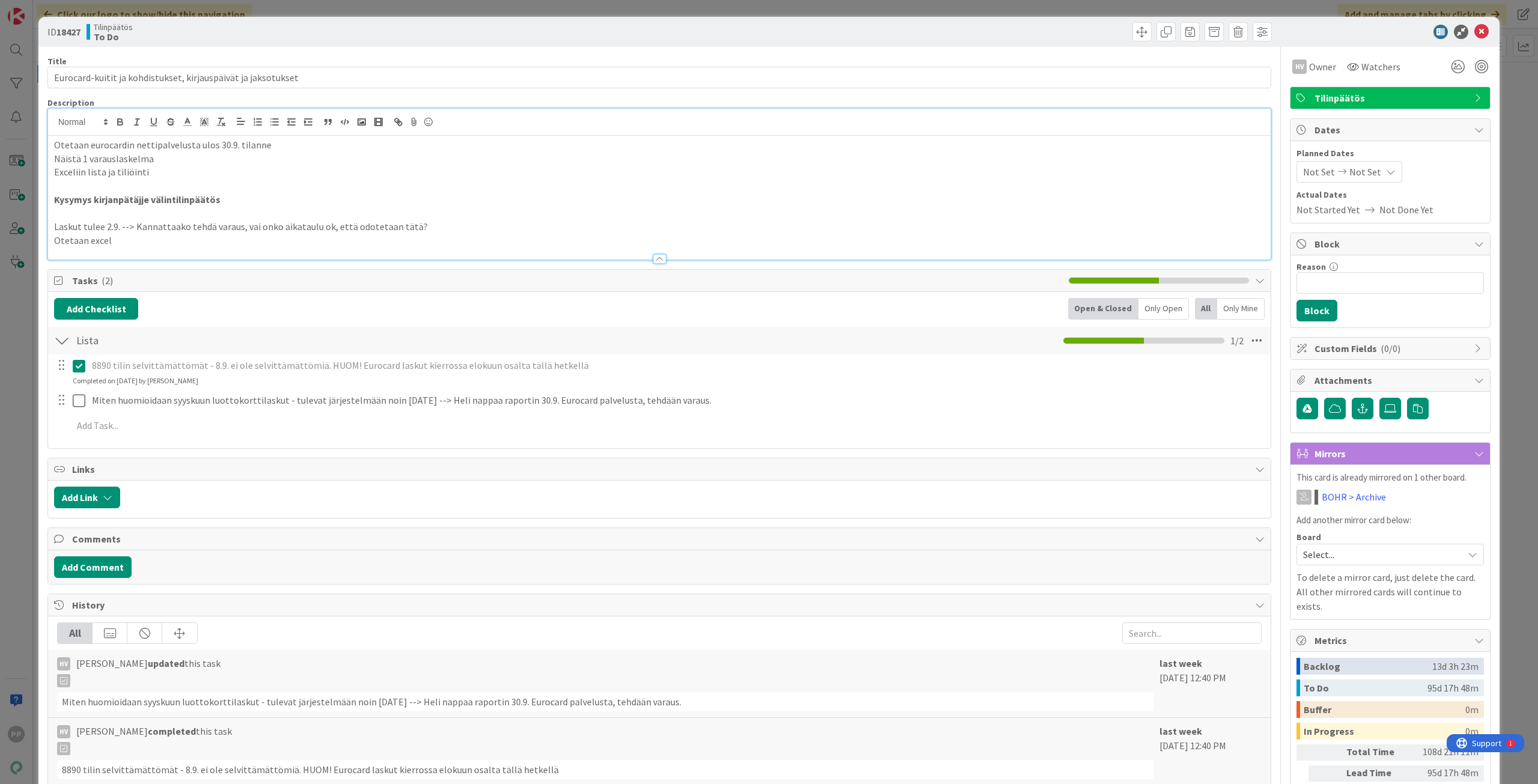
click at [16, 230] on div "ID 18427 Tilinpäätös To Do Title 61 / 128 Eurocard-kuitit ja kohdistukset, kirj…" at bounding box center [769, 392] width 1538 height 784
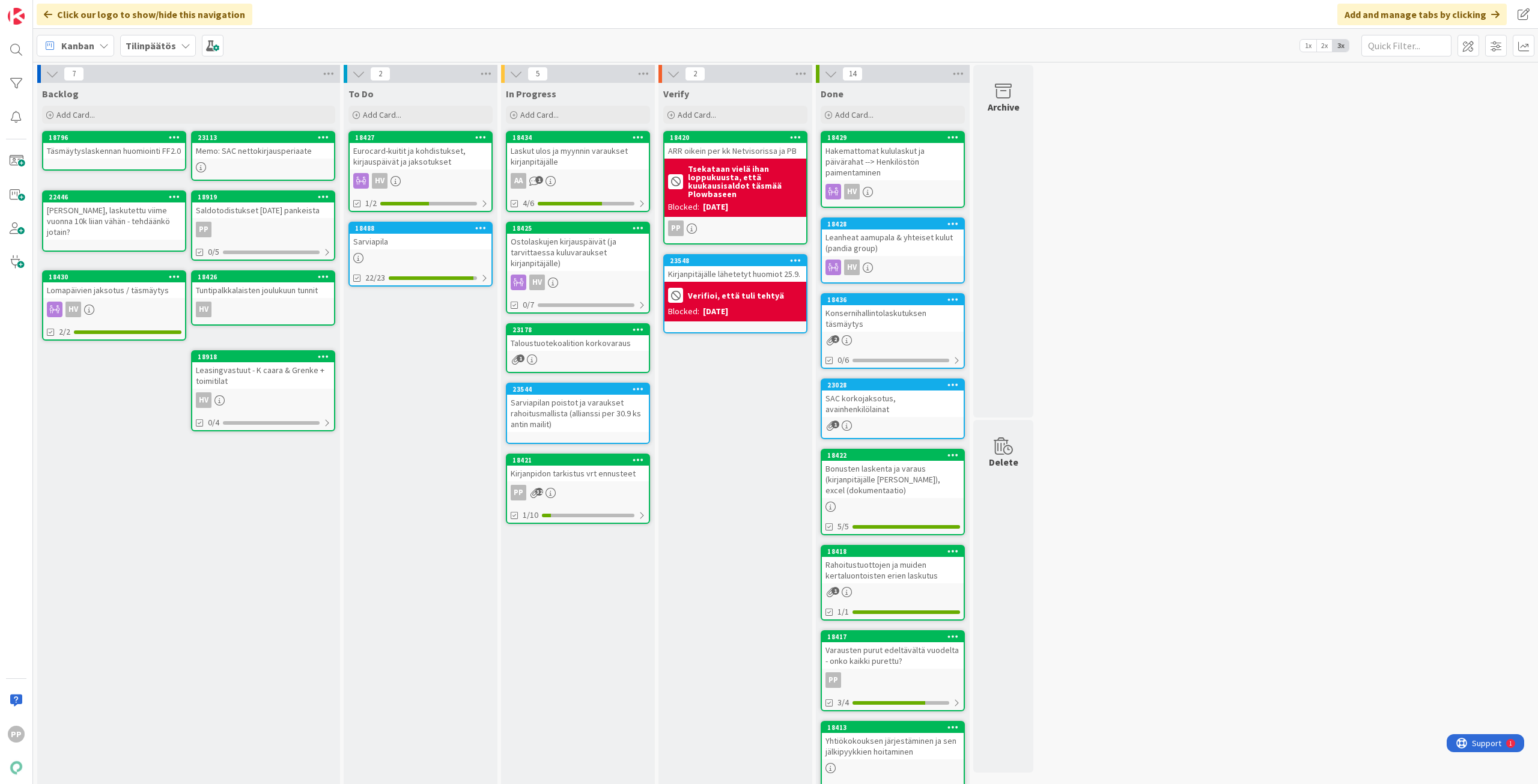
click at [575, 251] on div "Ostolaskujen kirjauspäivät (ja tarvittaessa kuluvaraukset kirjanpitäjälle)" at bounding box center [578, 252] width 142 height 37
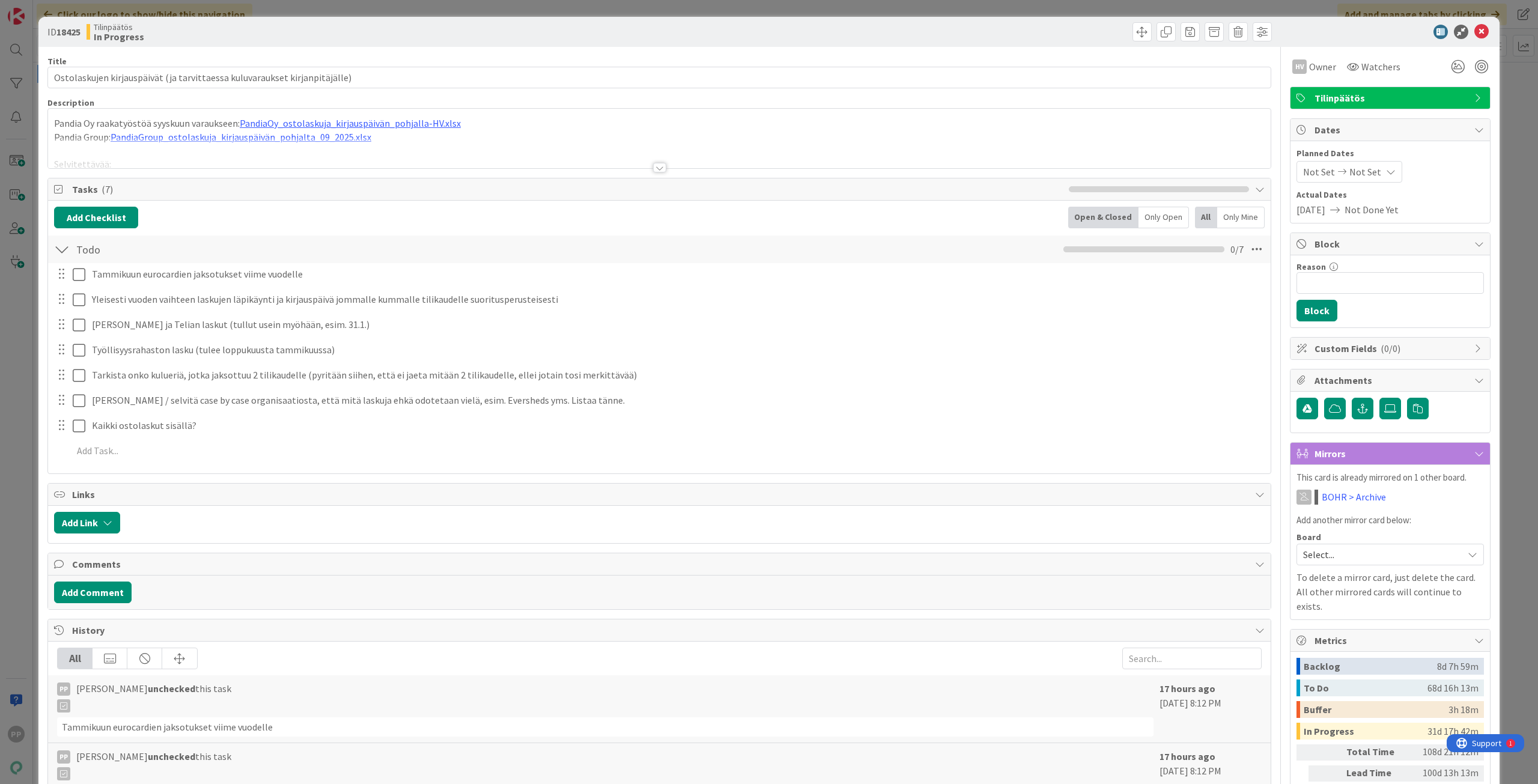
click at [517, 146] on div at bounding box center [660, 153] width 1223 height 31
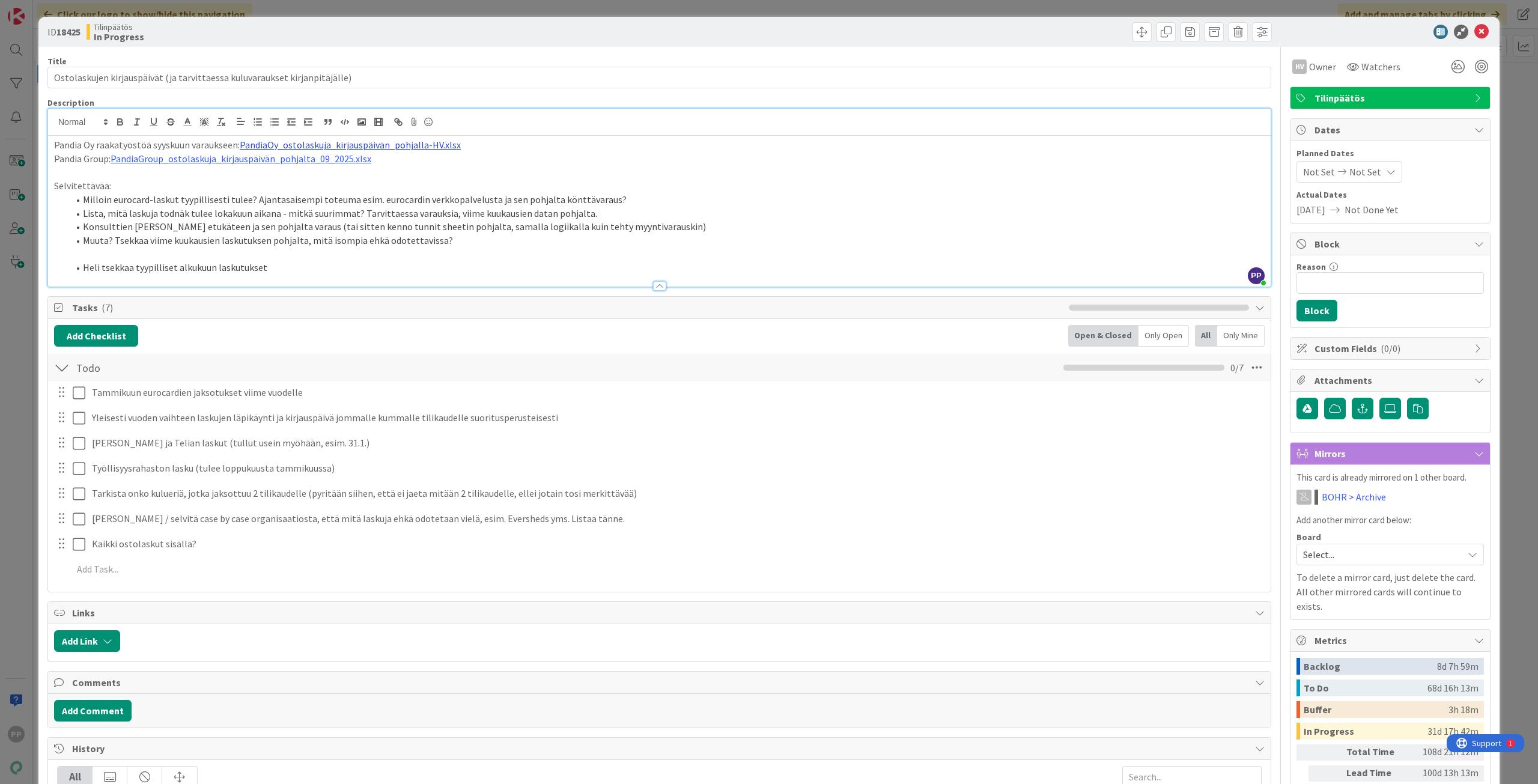
click at [396, 145] on link "PandiaOy_ostolaskuja_kirjauspäivän_pohjalla-HV.xlsx" at bounding box center [350, 145] width 221 height 12
click at [325, 163] on link "[URL][DOMAIN_NAME]" at bounding box center [318, 168] width 82 height 15
click at [199, 161] on link "PandiaGroup_ostolaskuja_kirjauspäivän_pohjalta_09_2025.xlsx" at bounding box center [240, 158] width 261 height 12
click at [220, 184] on link "[URL][DOMAIN_NAME]" at bounding box center [210, 182] width 82 height 15
